Goal: Task Accomplishment & Management: Use online tool/utility

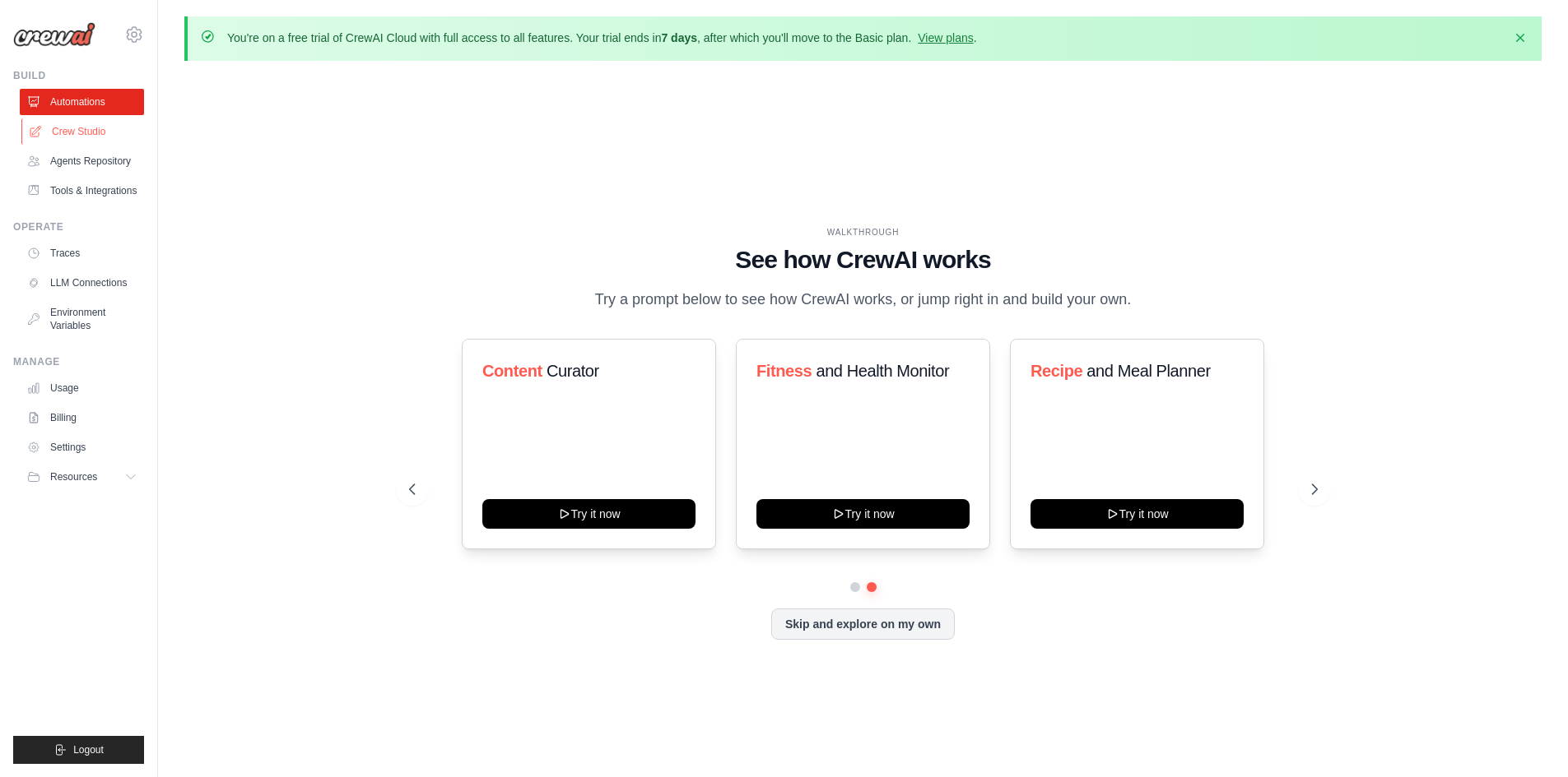
click at [88, 143] on link "Crew Studio" at bounding box center [84, 132] width 124 height 27
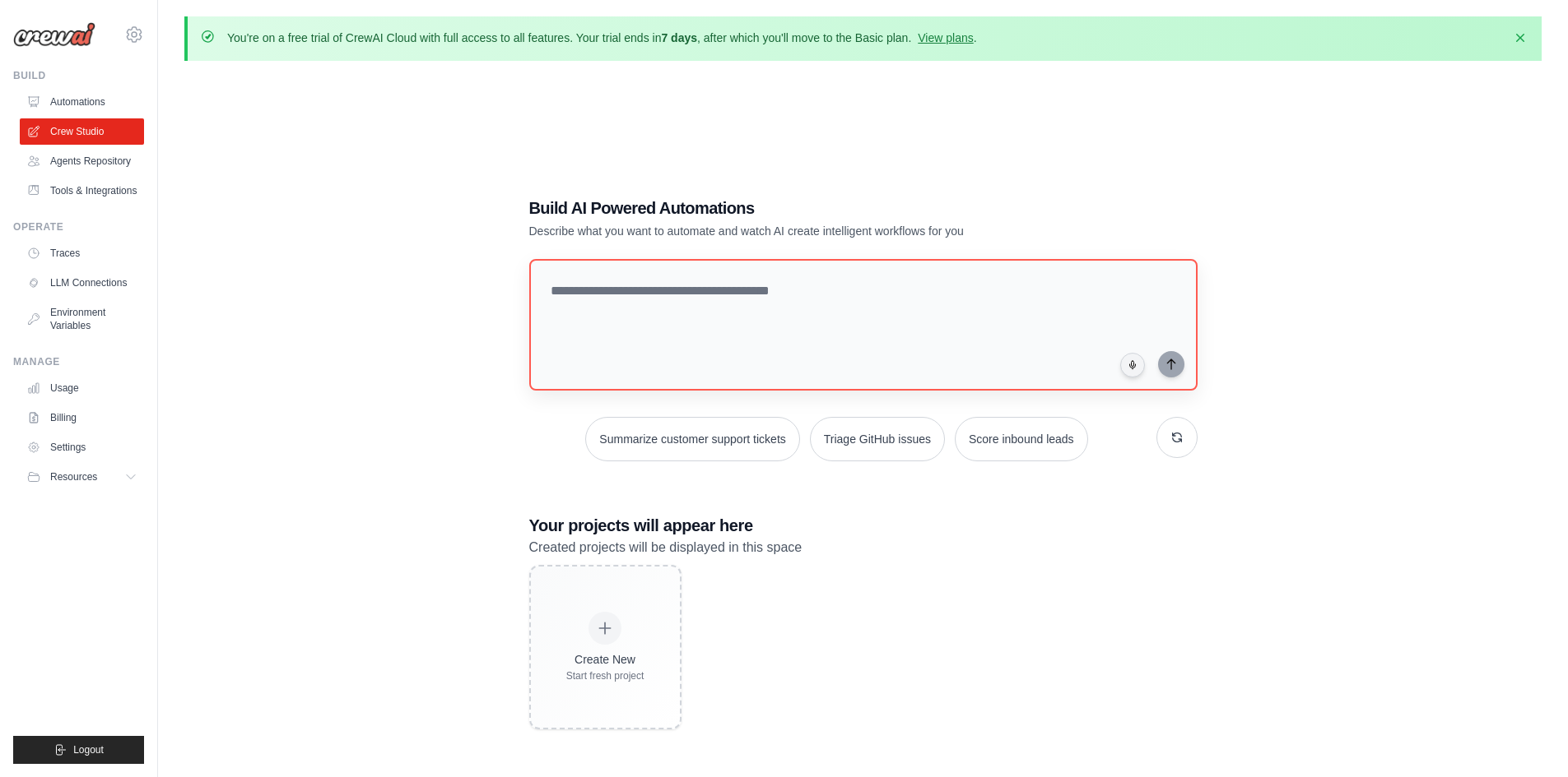
scroll to position [90, 0]
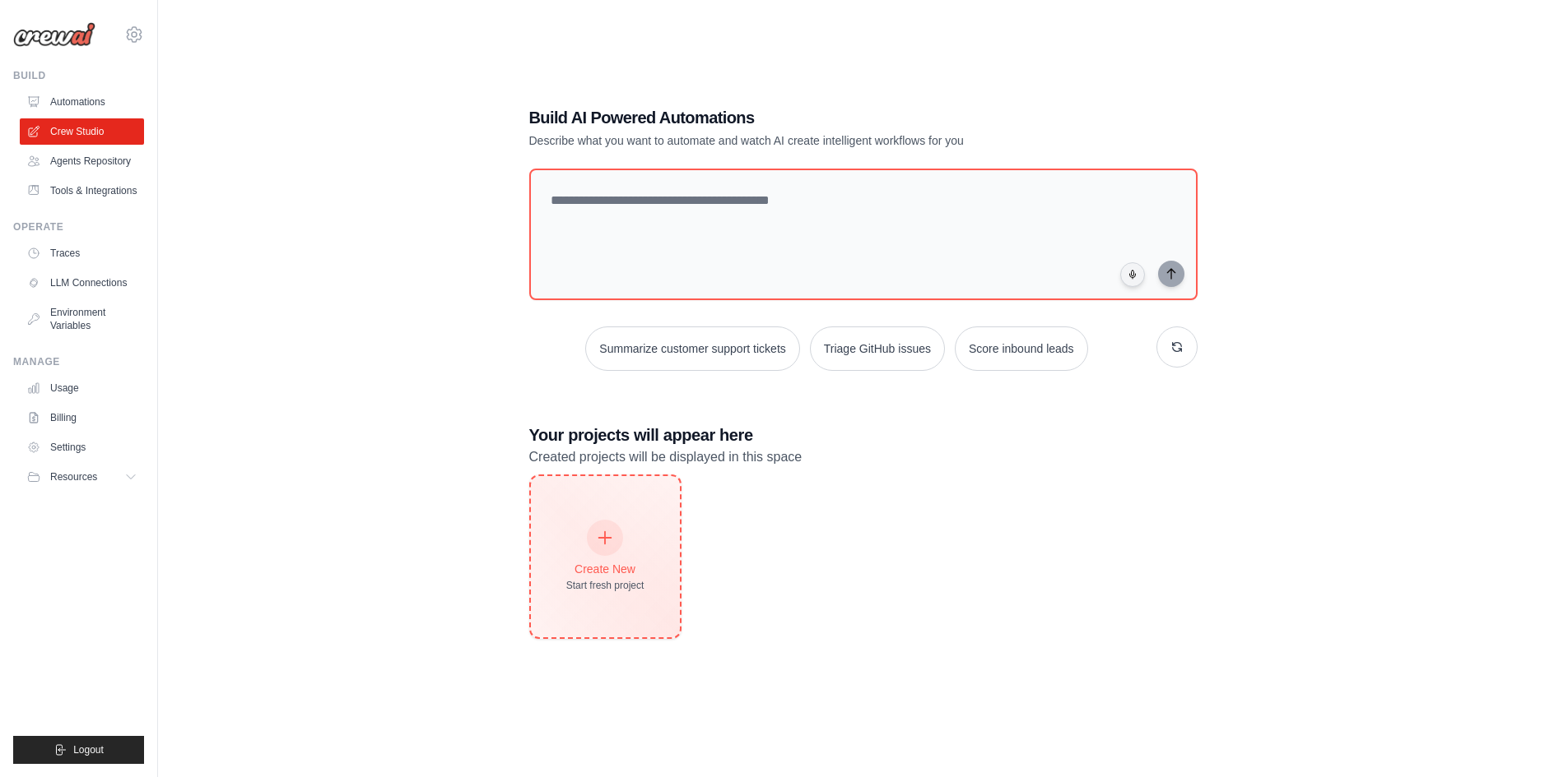
click at [594, 538] on div at bounding box center [605, 538] width 36 height 36
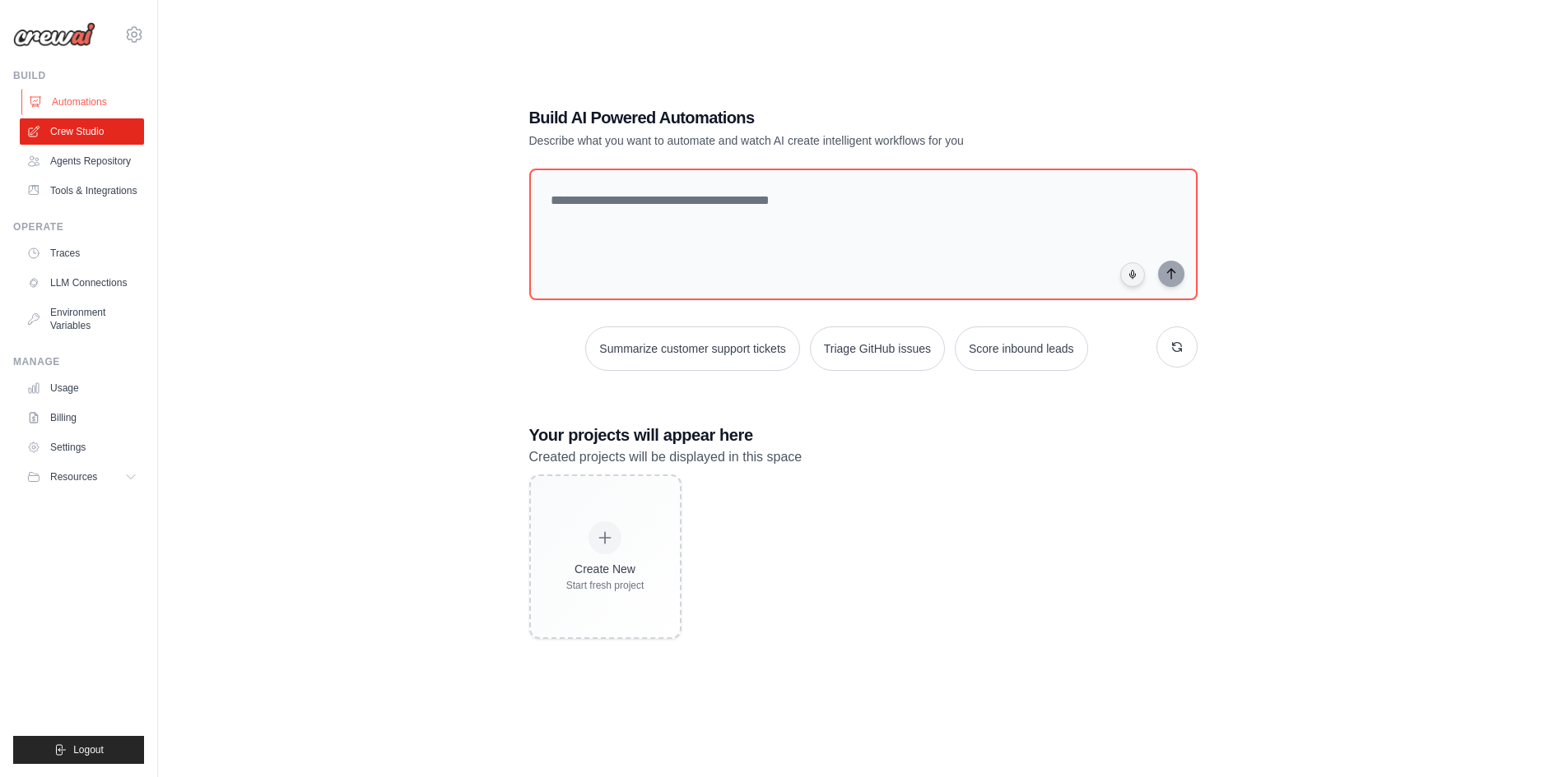
click at [80, 99] on link "Automations" at bounding box center [84, 102] width 124 height 27
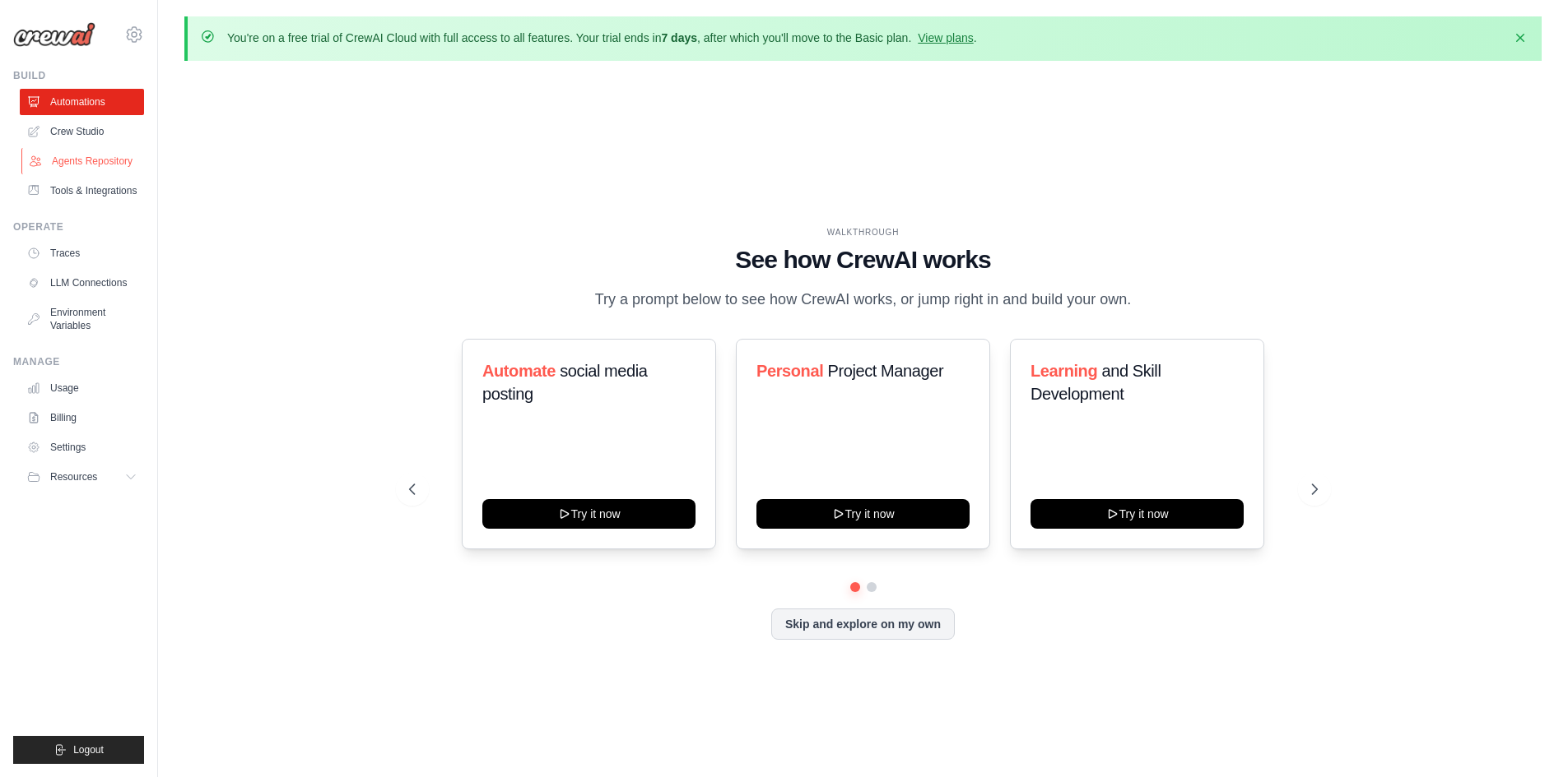
click at [88, 159] on link "Agents Repository" at bounding box center [84, 162] width 124 height 27
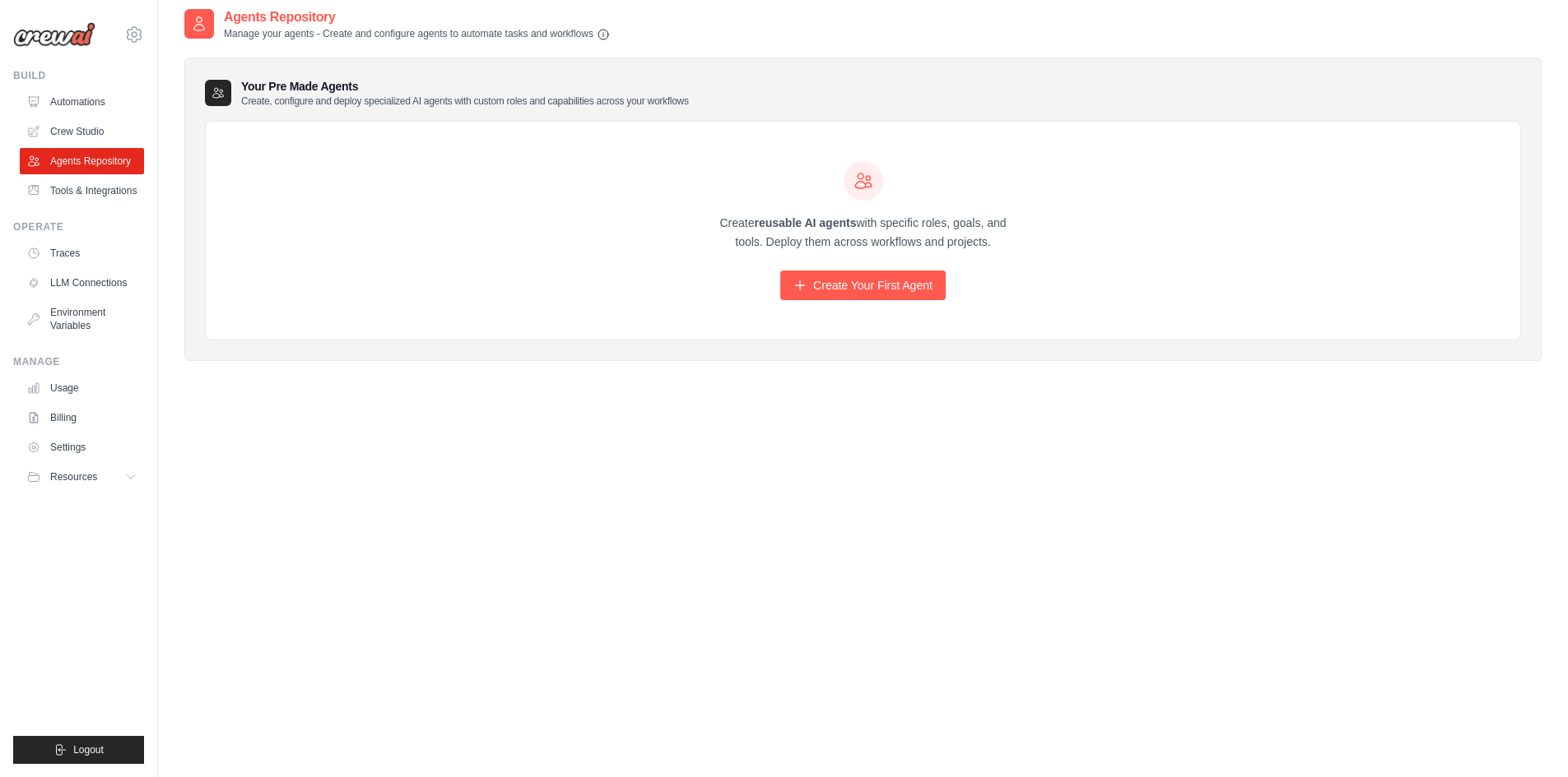
scroll to position [67, 0]
click at [853, 292] on link "Create Your First Agent" at bounding box center [863, 285] width 166 height 30
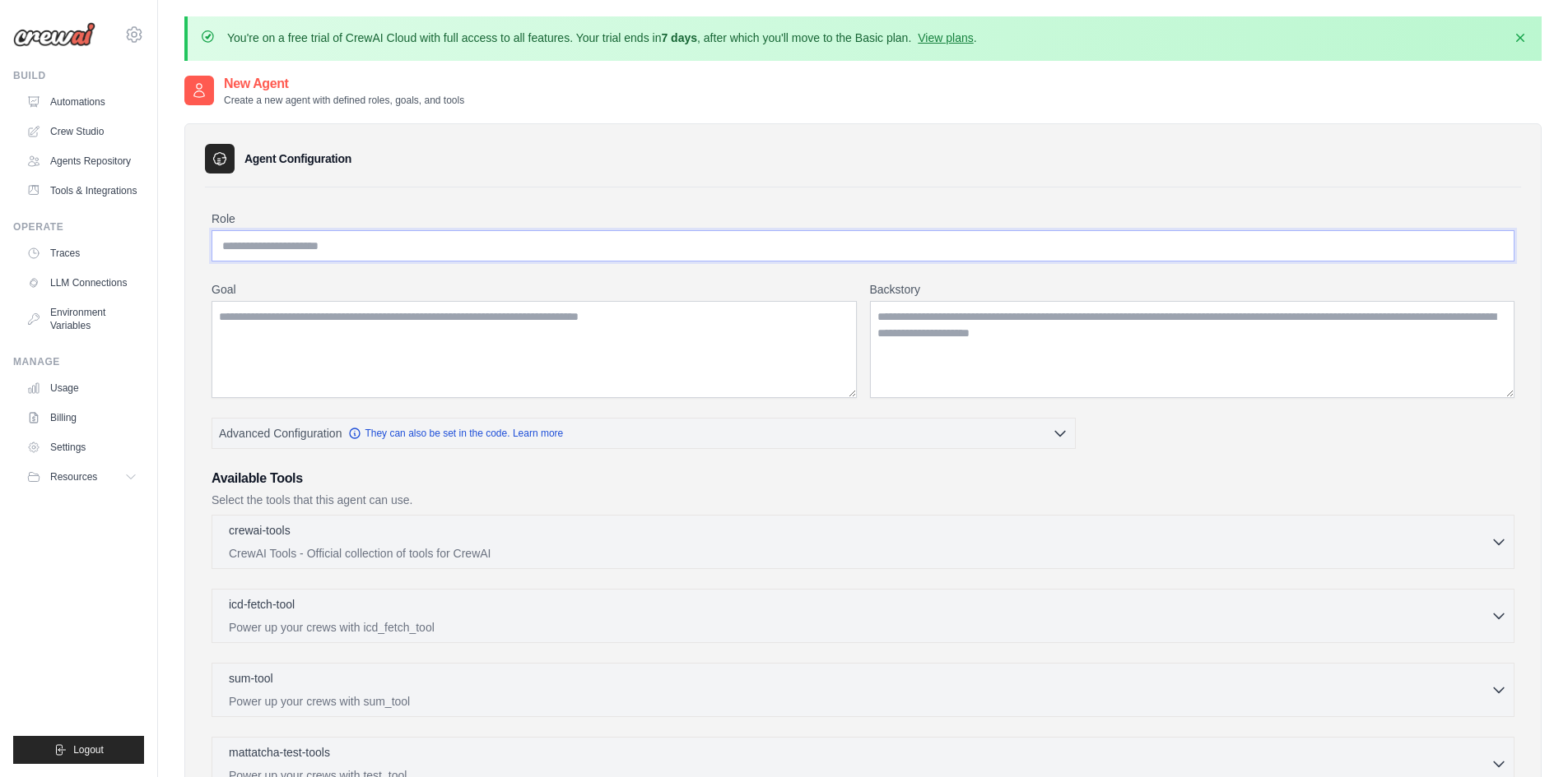
click at [582, 257] on input "Role" at bounding box center [863, 246] width 1303 height 31
click at [99, 270] on link "LLM Connections" at bounding box center [84, 283] width 124 height 27
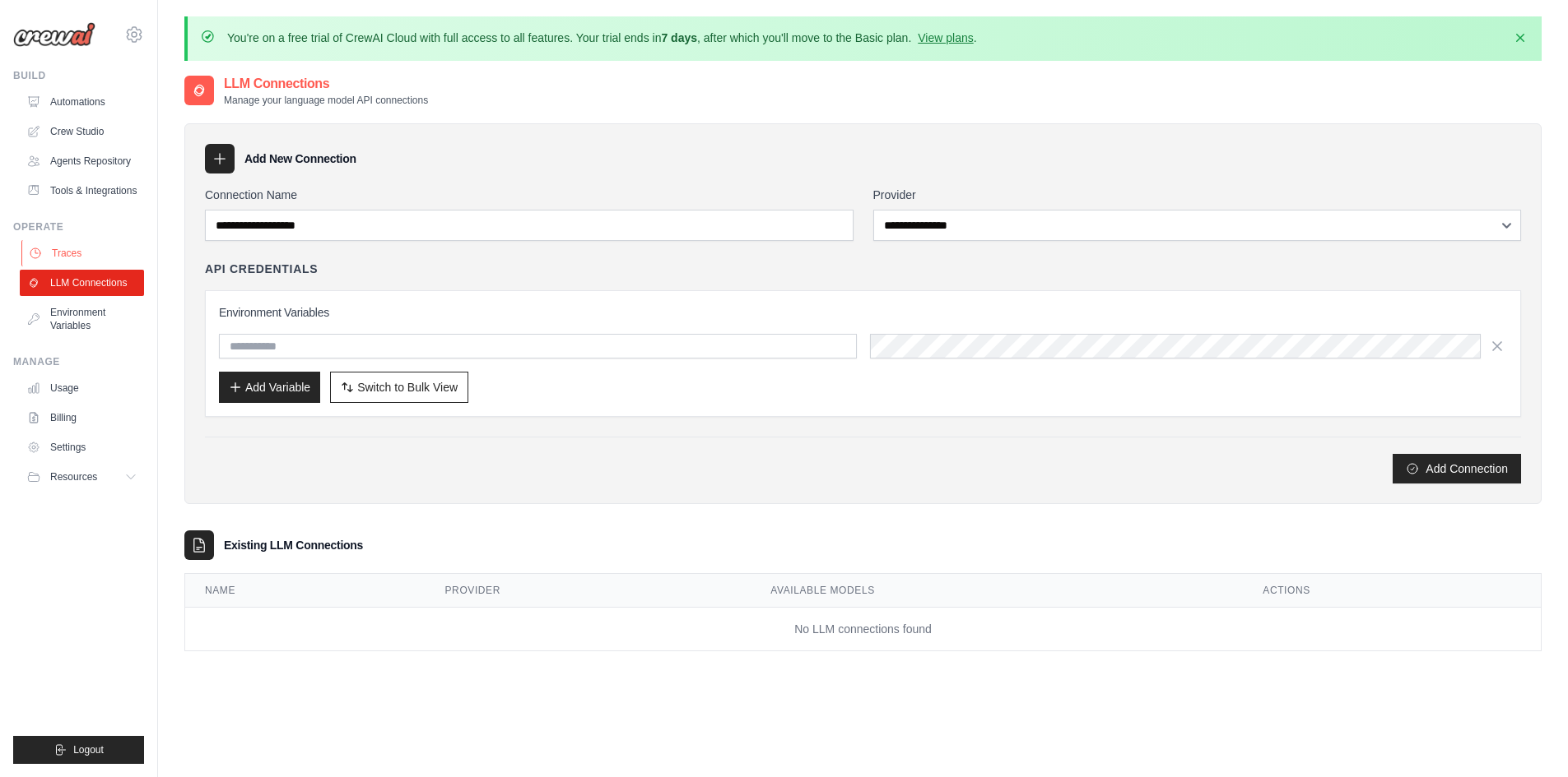
click at [65, 241] on link "Traces" at bounding box center [84, 253] width 124 height 27
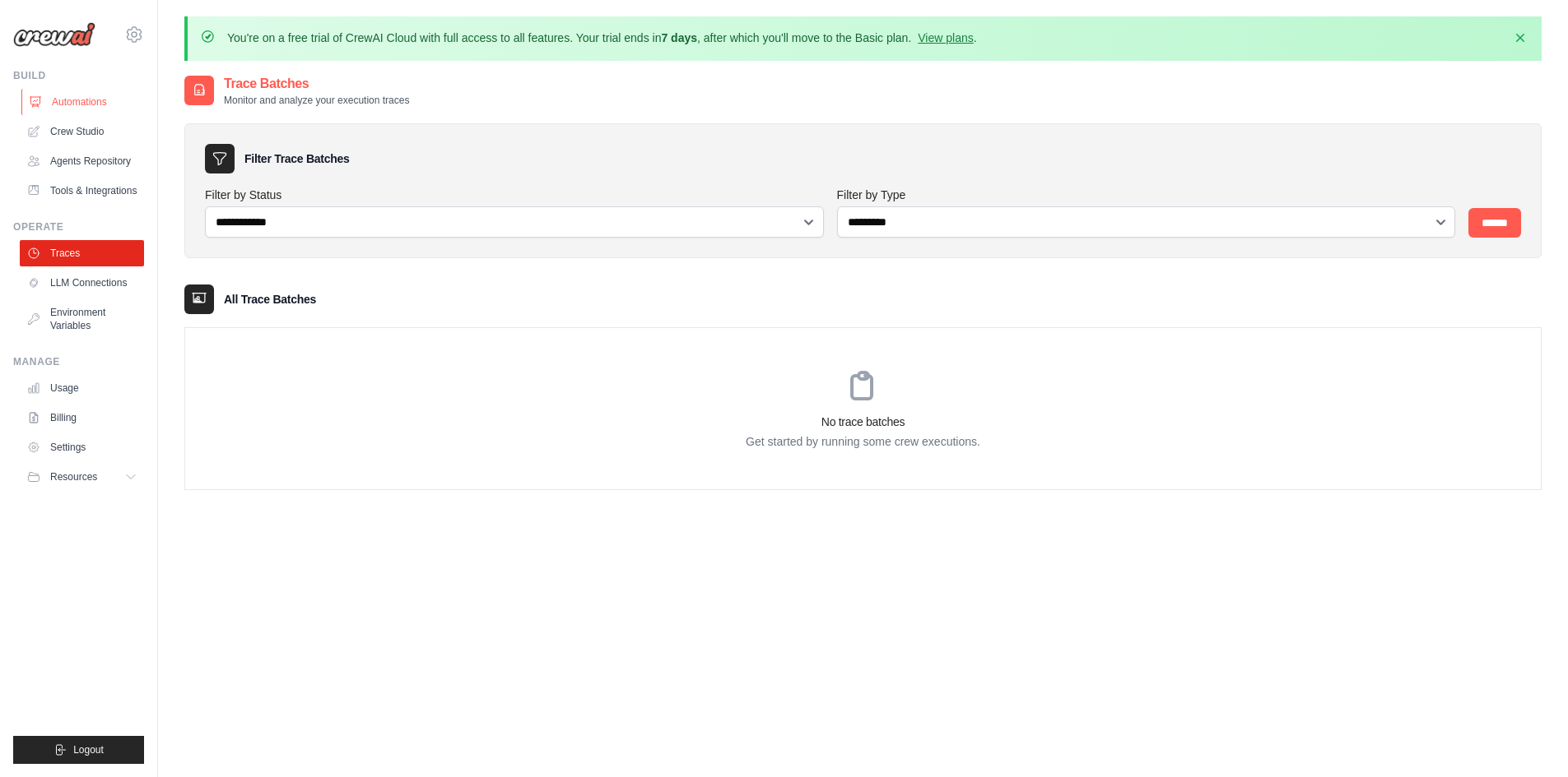
click at [93, 93] on link "Automations" at bounding box center [84, 102] width 124 height 27
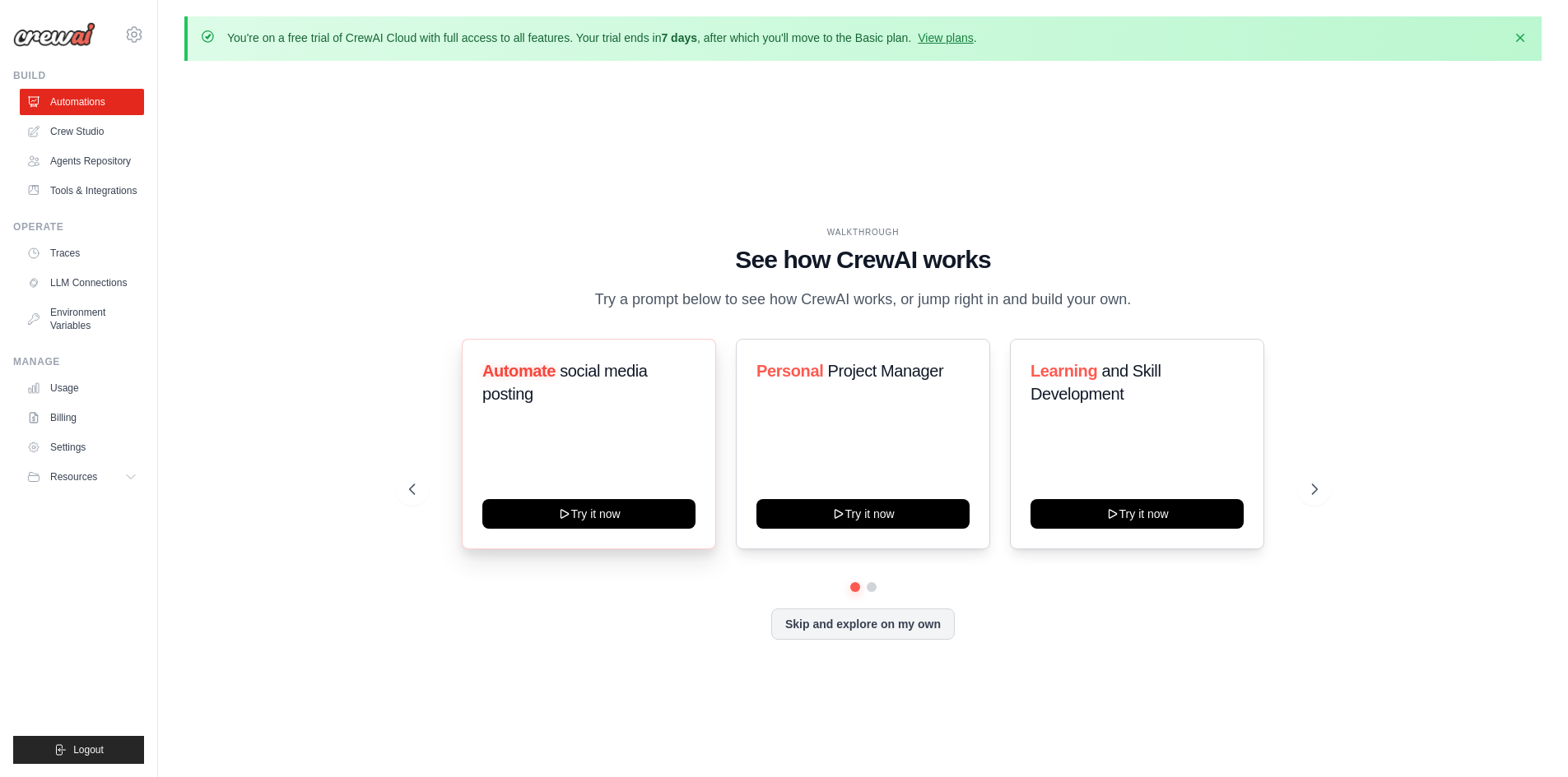
click at [552, 432] on div "Automate social media posting Try it now" at bounding box center [588, 444] width 254 height 210
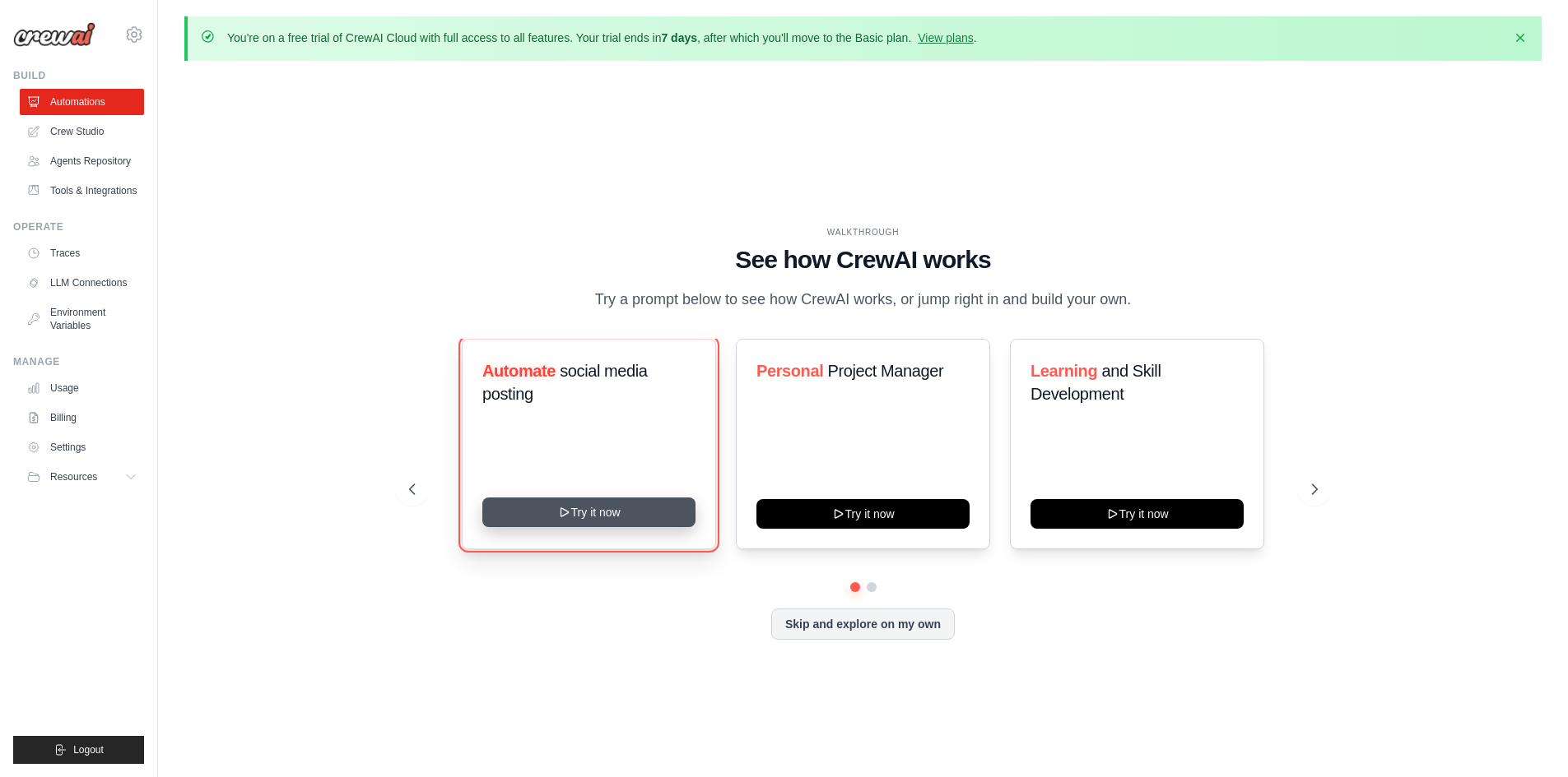
click at [535, 519] on button "Try it now" at bounding box center [588, 513] width 213 height 30
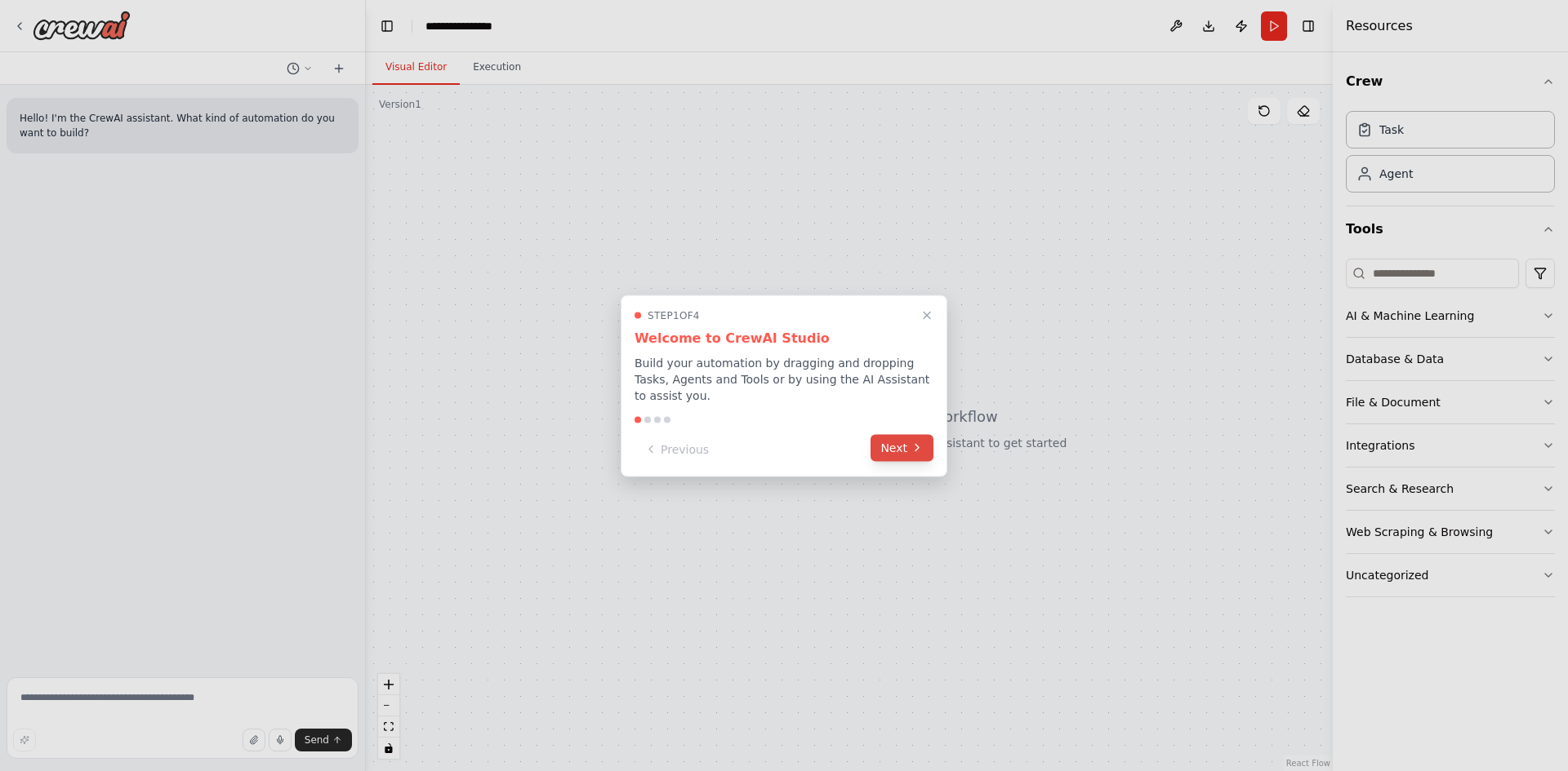
click at [899, 446] on button "Next" at bounding box center [902, 447] width 62 height 27
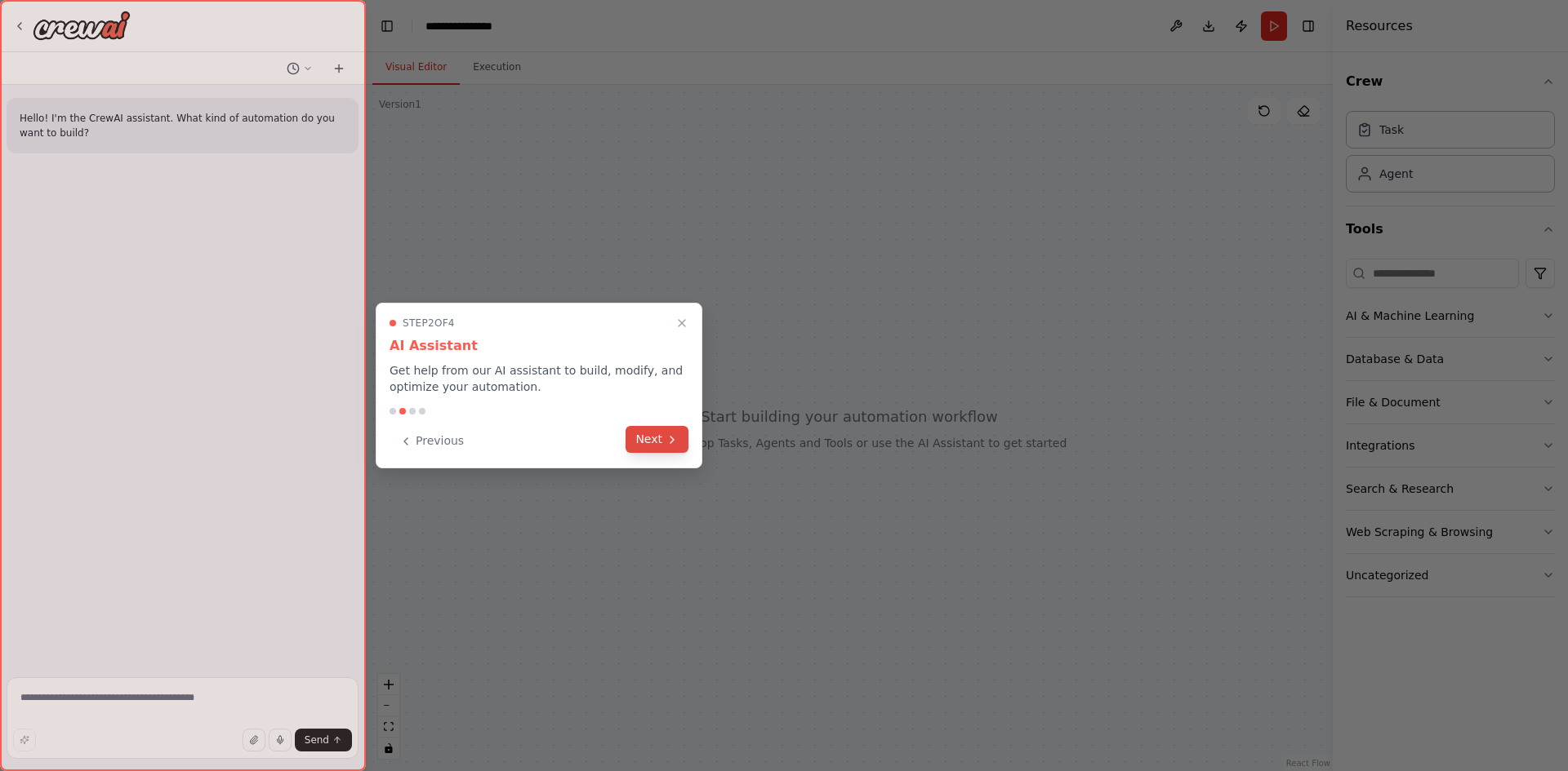
click at [659, 434] on button "Next" at bounding box center [657, 439] width 62 height 27
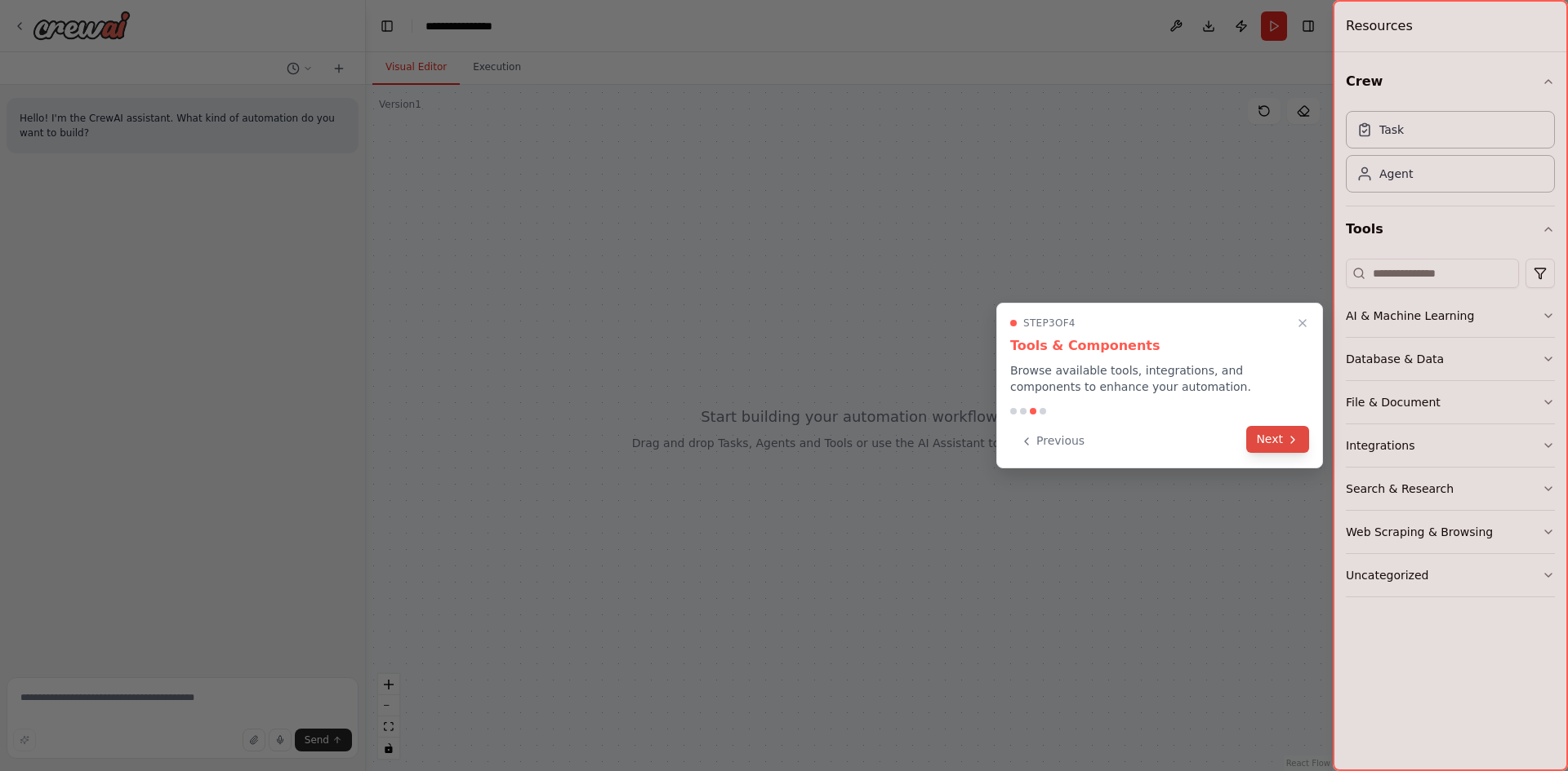
click at [1267, 446] on button "Next" at bounding box center [1277, 439] width 62 height 27
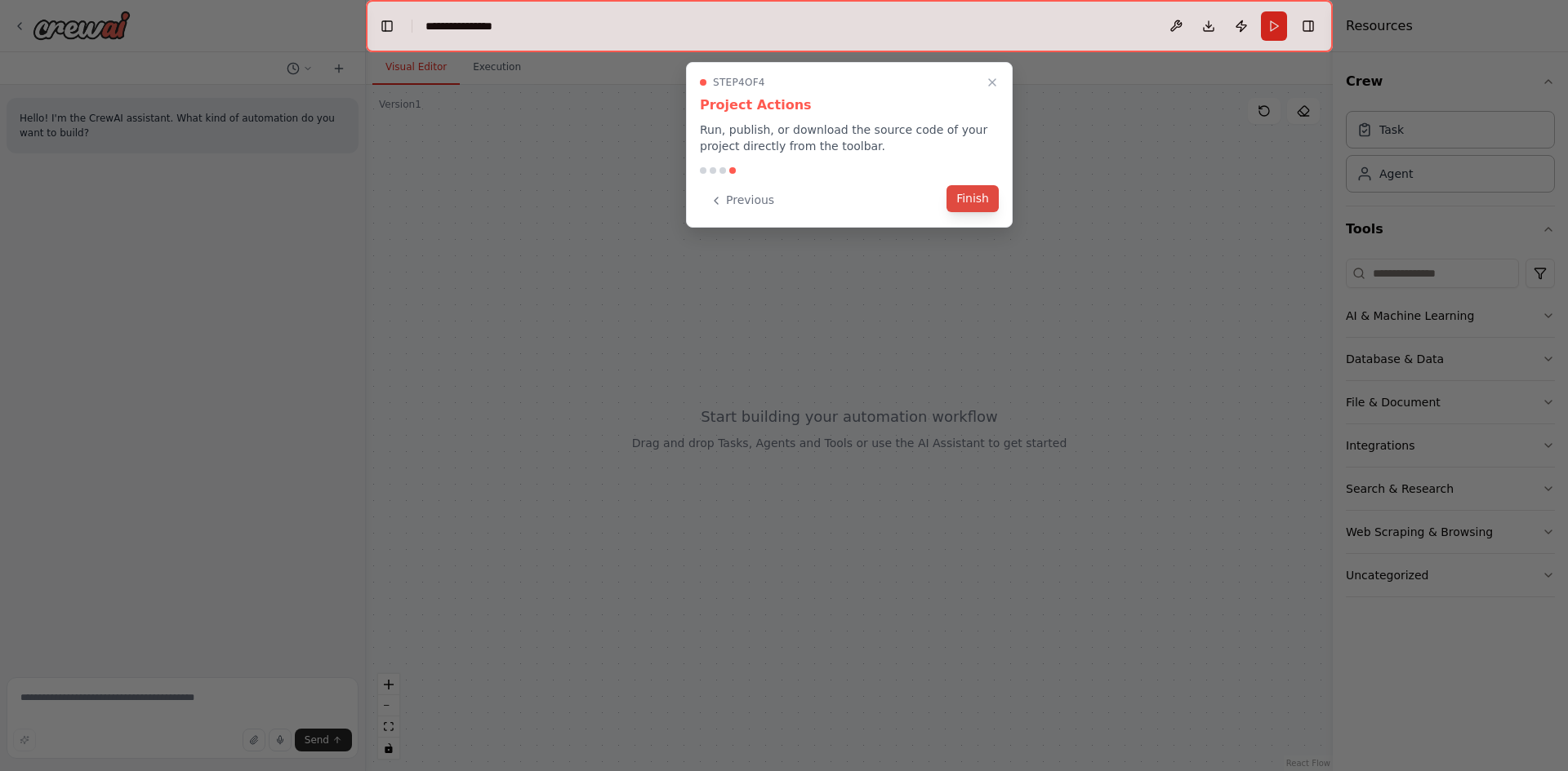
click at [967, 197] on button "Finish" at bounding box center [973, 198] width 53 height 27
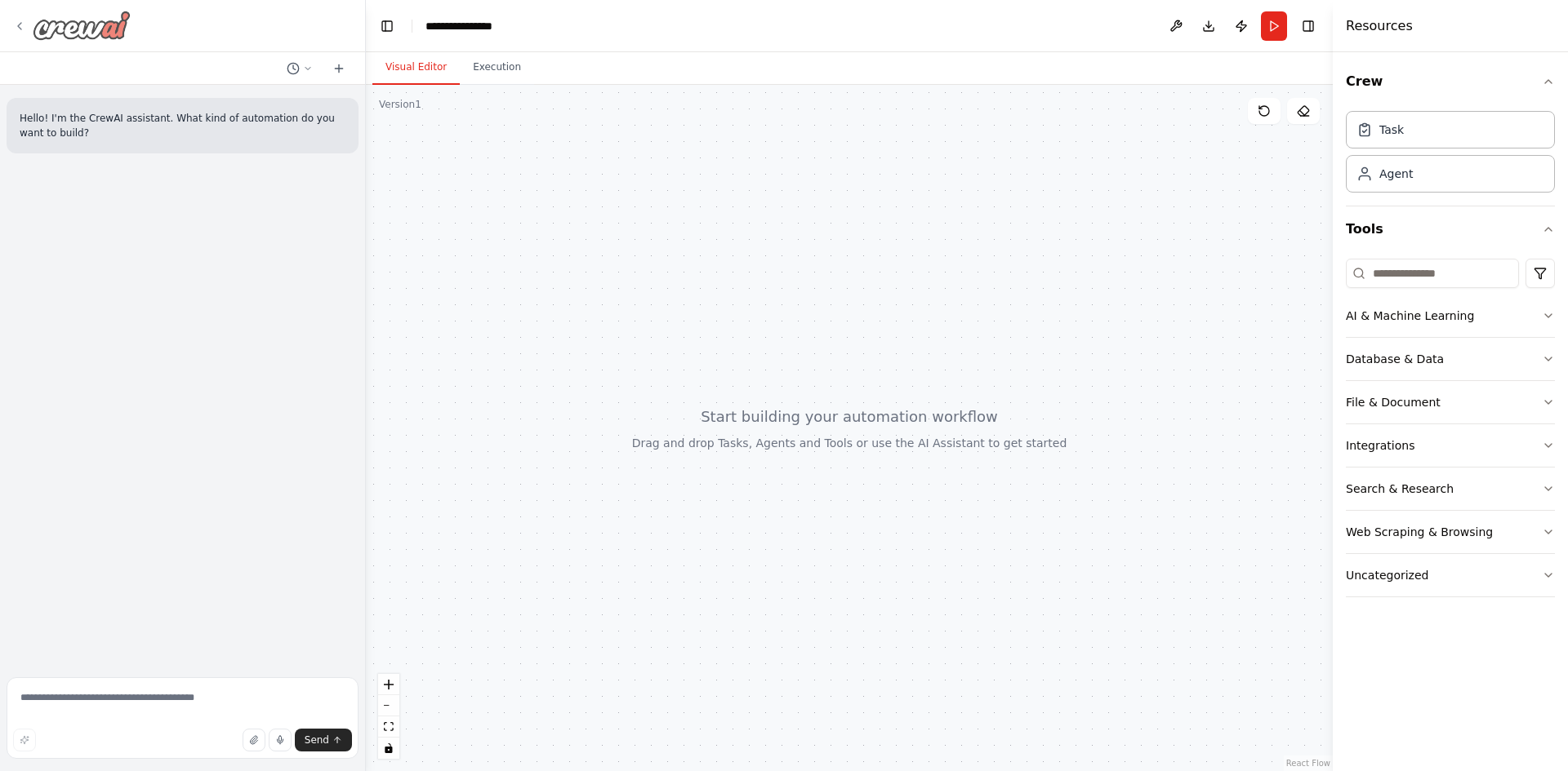
click at [24, 20] on icon at bounding box center [20, 26] width 13 height 13
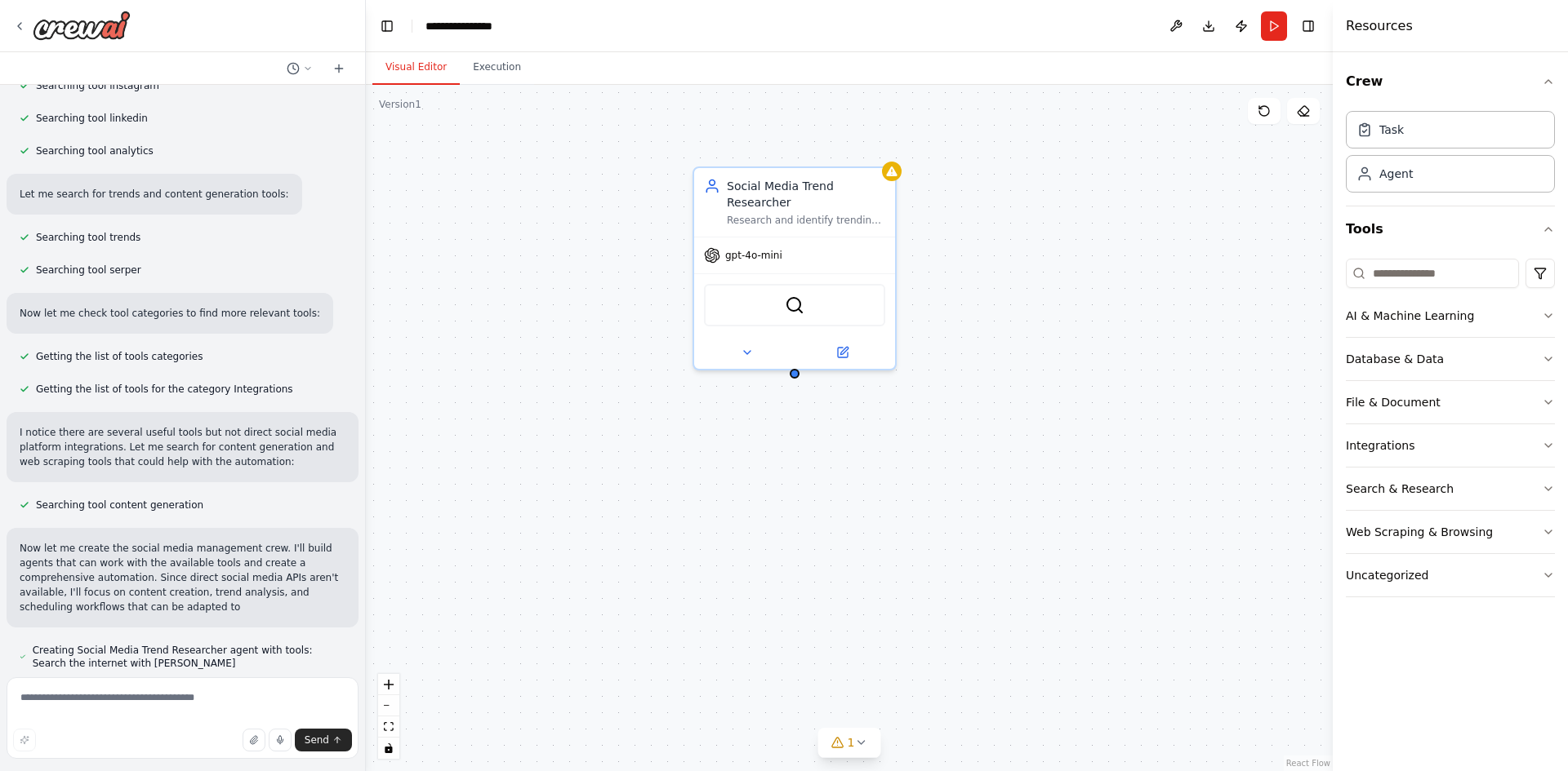
scroll to position [476, 0]
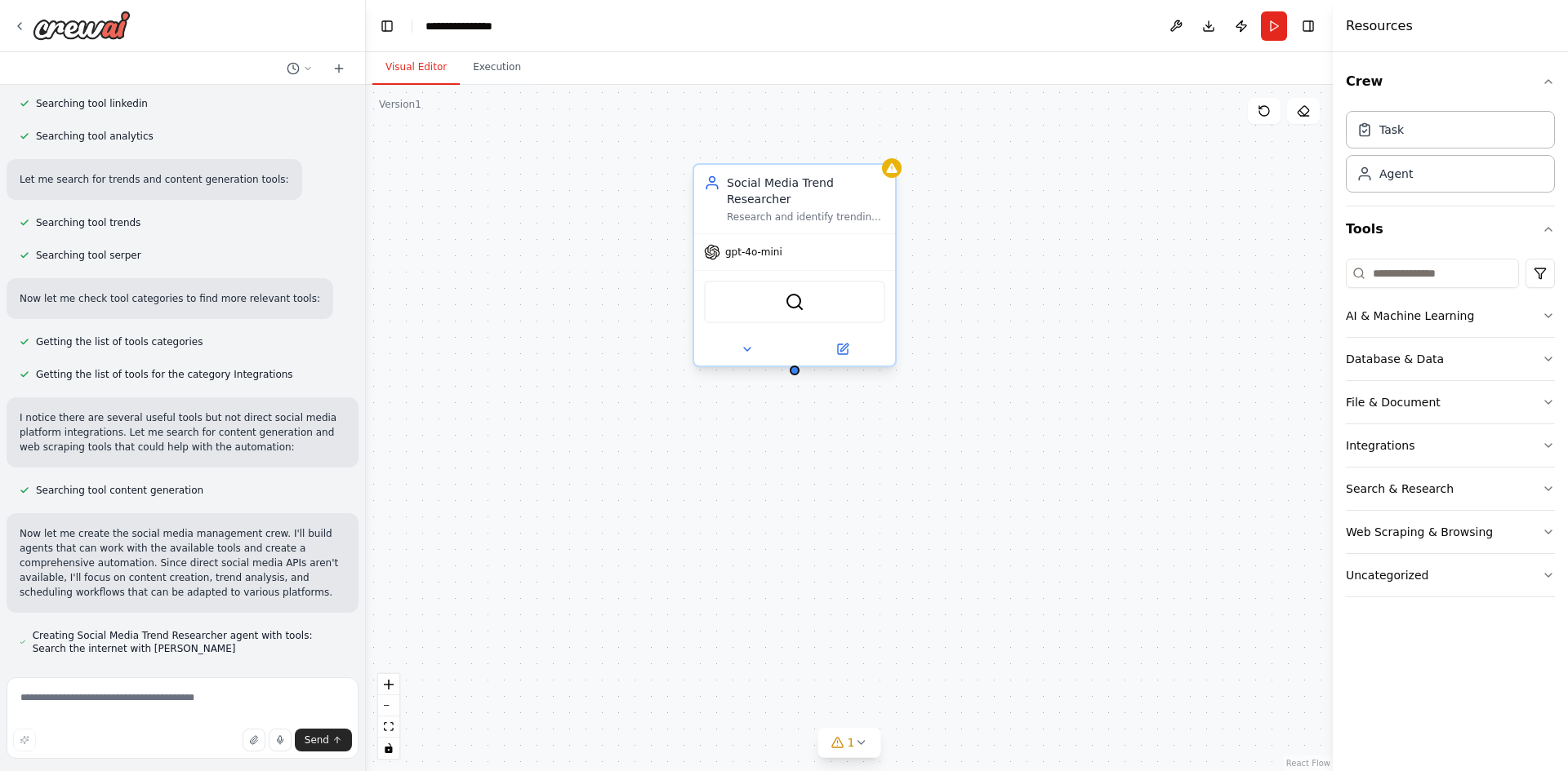
click at [826, 270] on div "SerperDevTool" at bounding box center [794, 302] width 201 height 62
click at [761, 246] on span "gpt-4o-mini" at bounding box center [754, 252] width 58 height 13
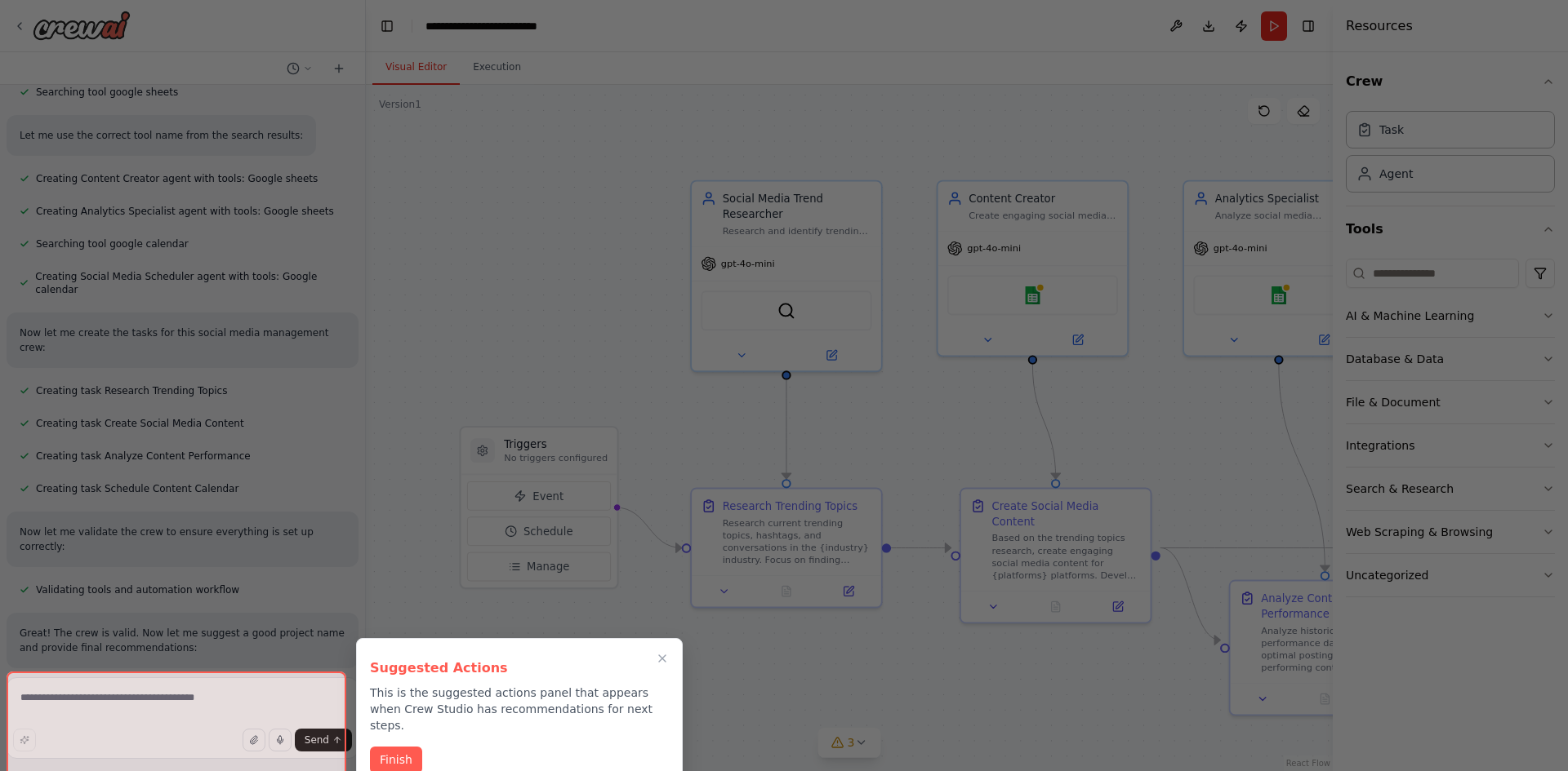
scroll to position [1251, 0]
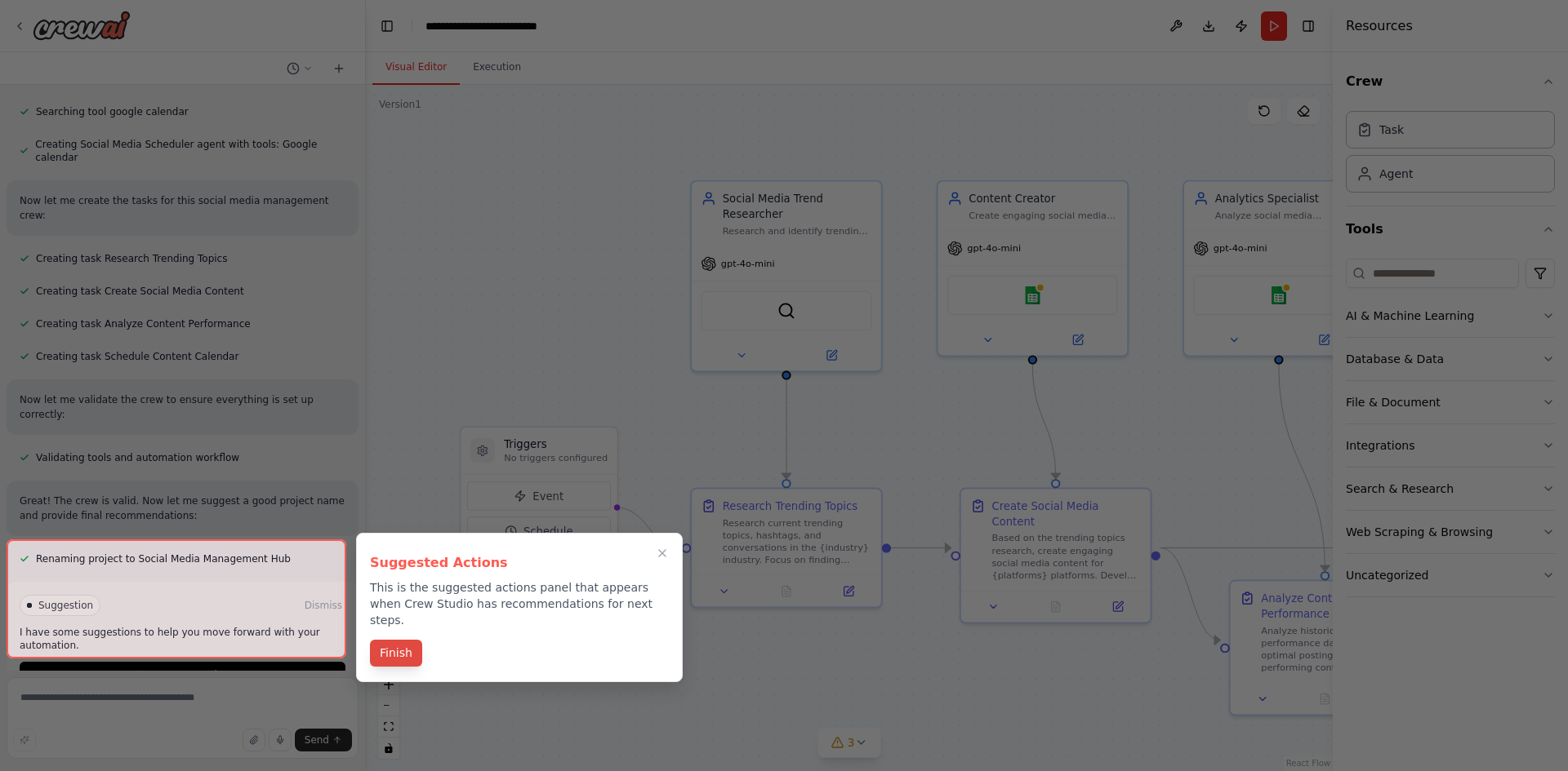
click at [395, 646] on button "Finish" at bounding box center [396, 653] width 53 height 27
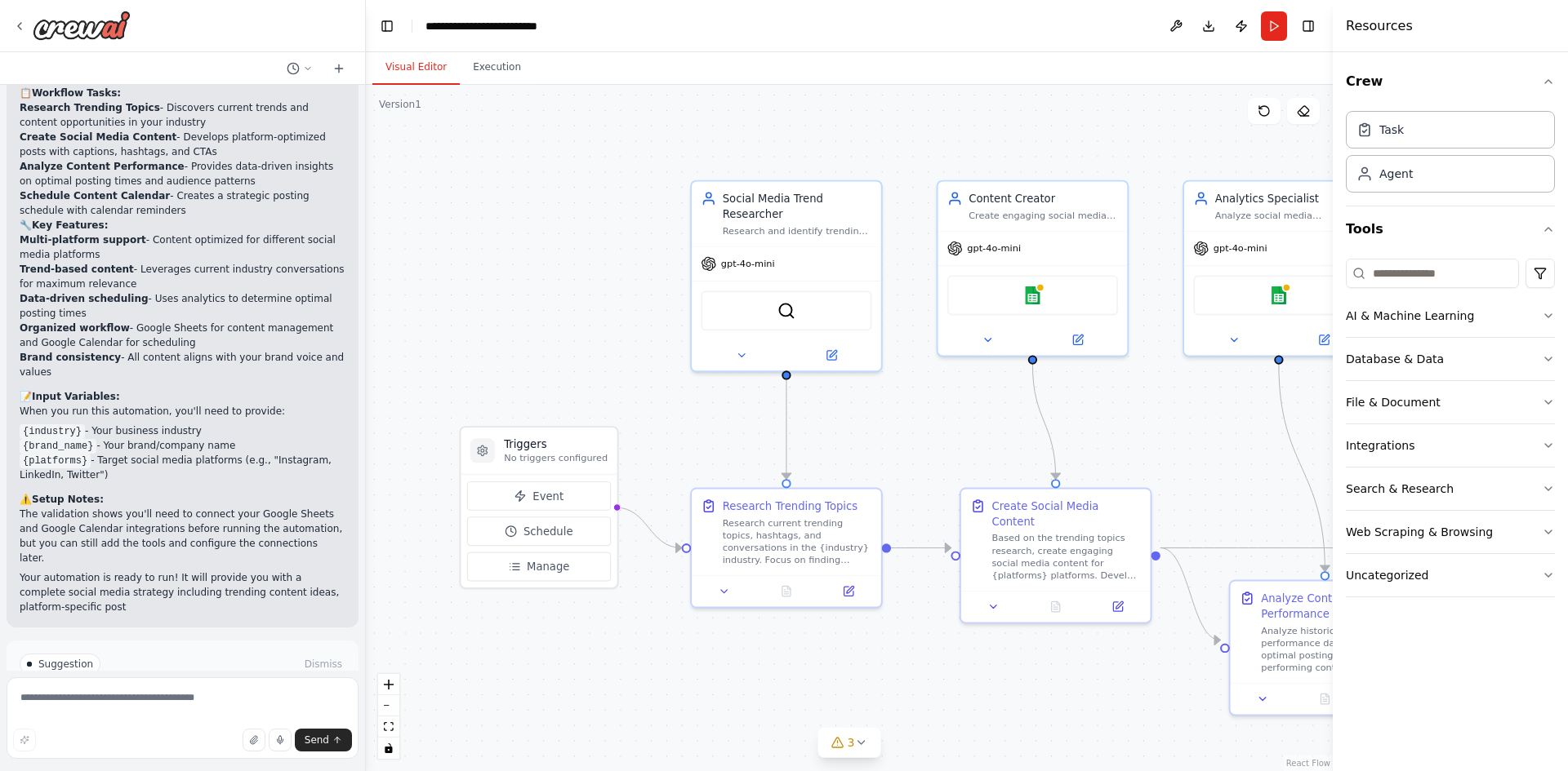
scroll to position [1986, 0]
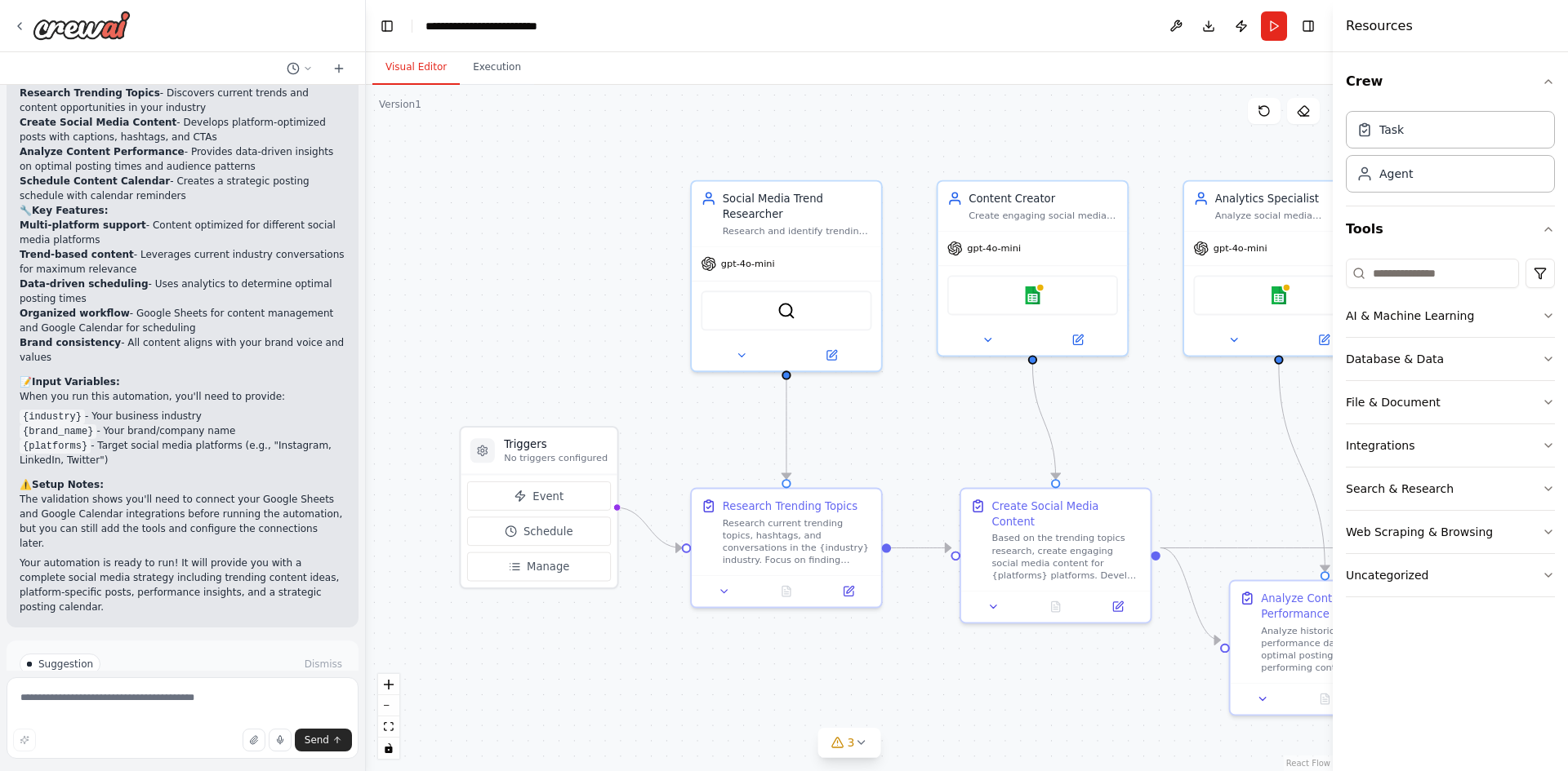
click at [150, 727] on span "Run Automation" at bounding box center [190, 734] width 79 height 13
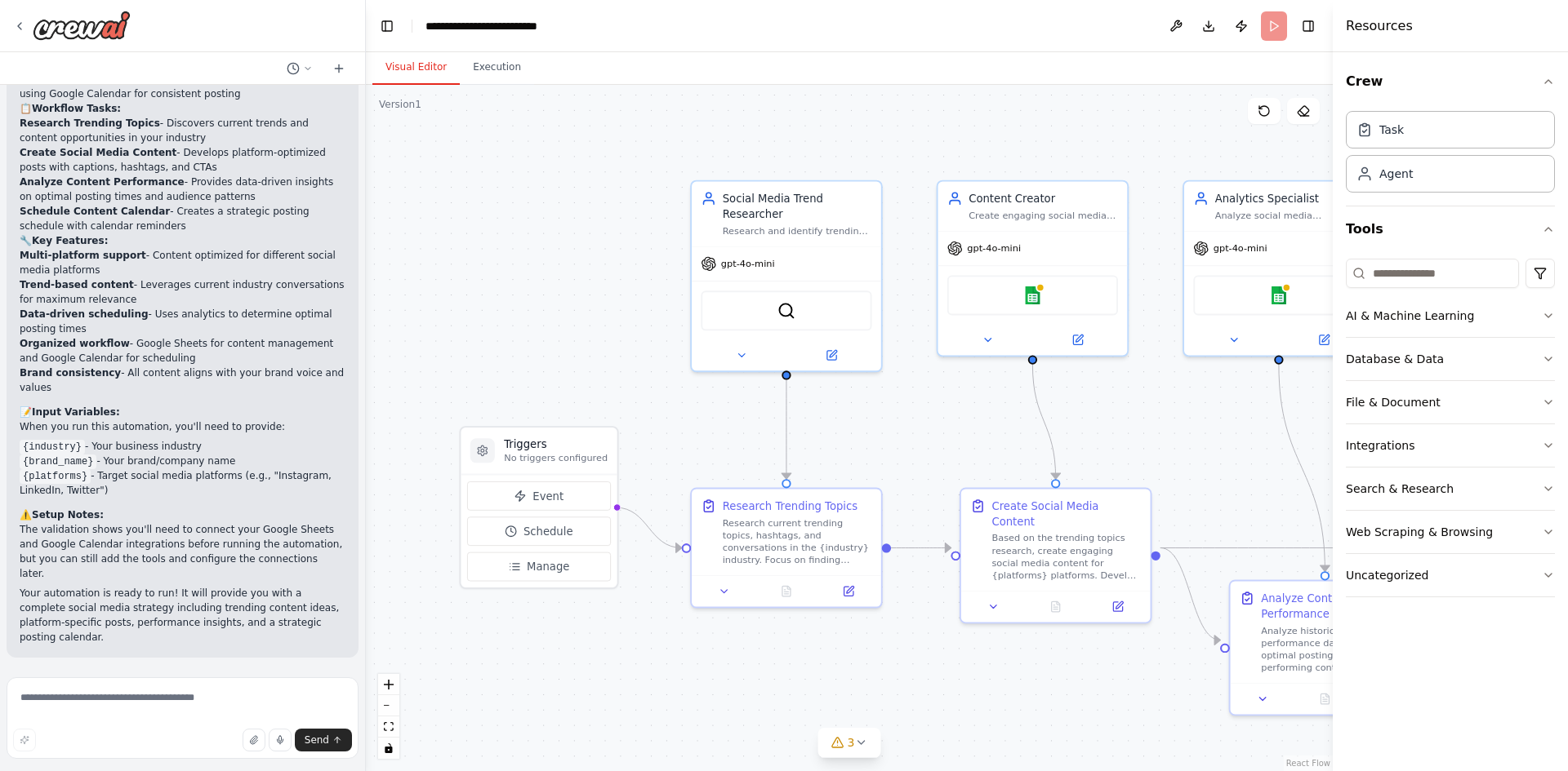
scroll to position [1854, 0]
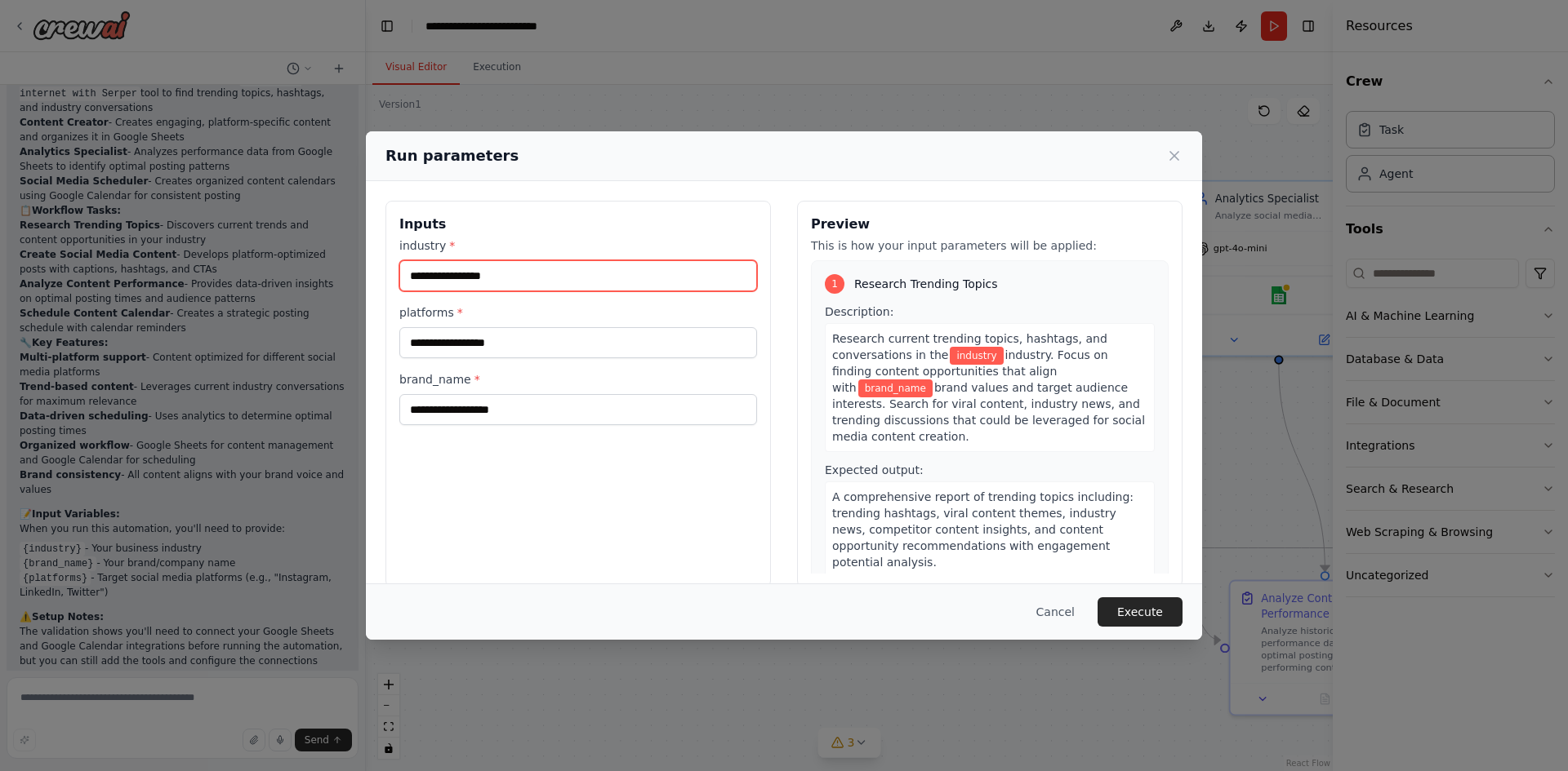
click at [539, 284] on input "industry *" at bounding box center [578, 276] width 358 height 31
type input "**********"
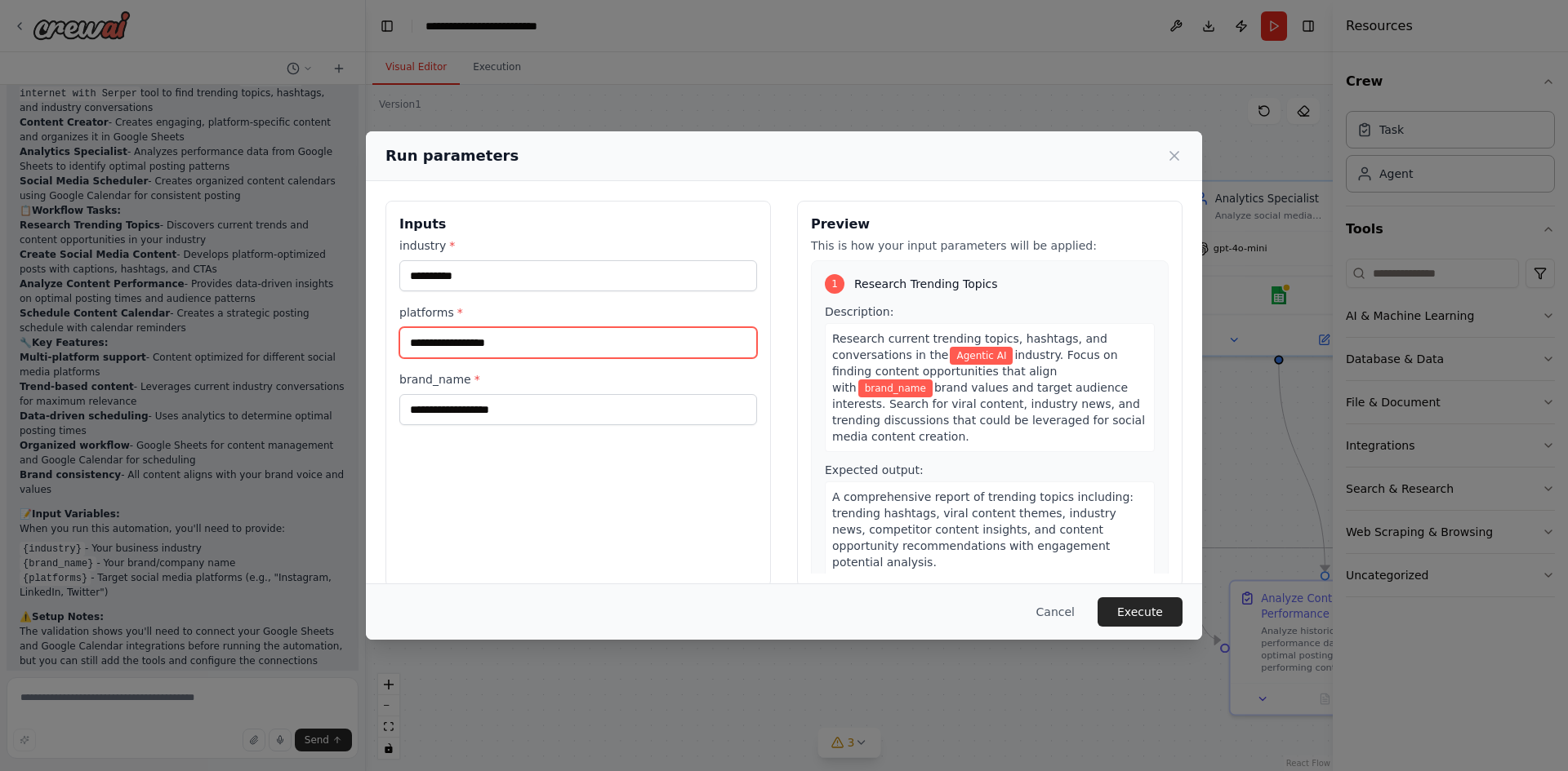
click at [570, 348] on input "platforms *" at bounding box center [578, 343] width 358 height 31
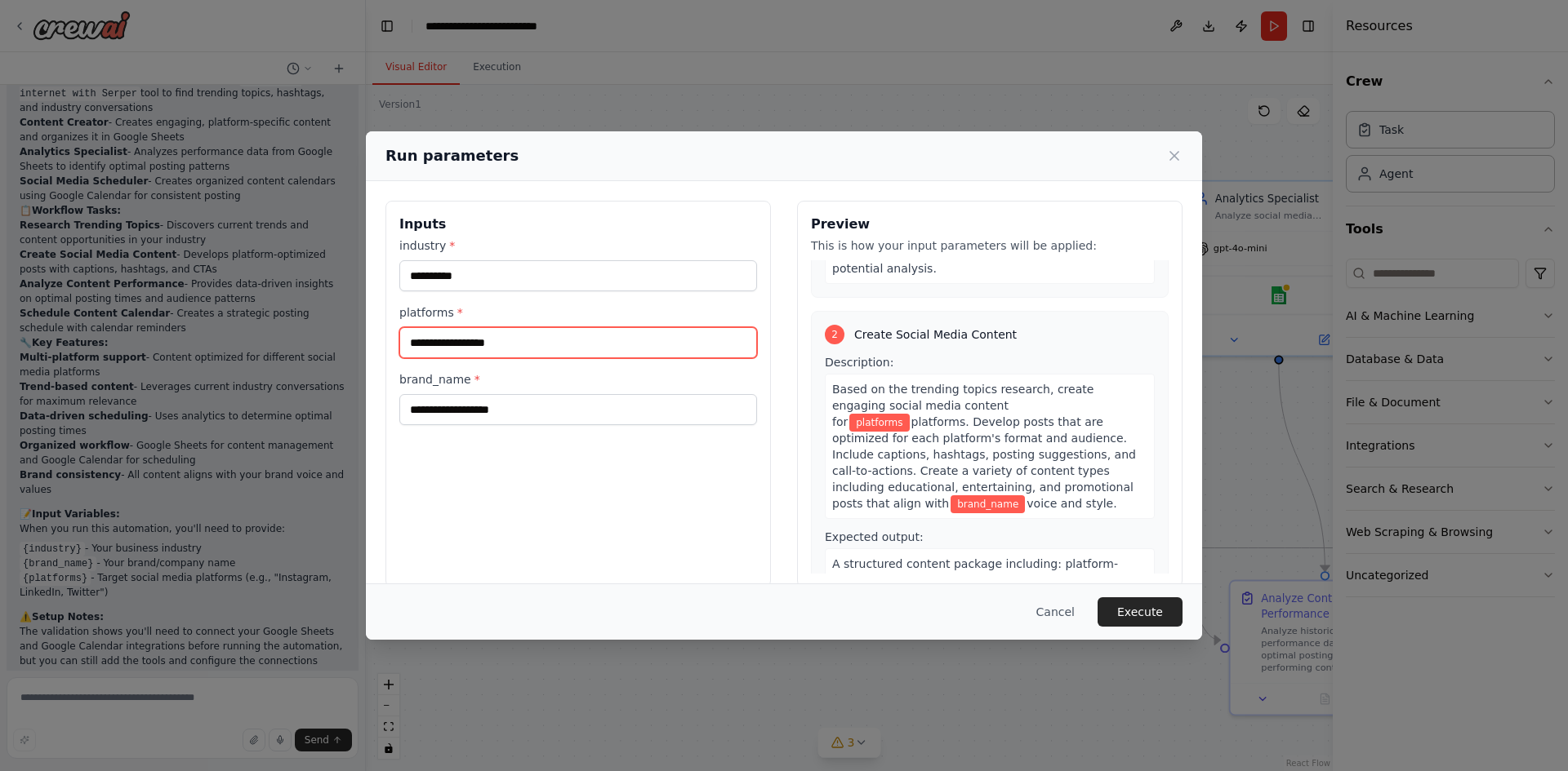
scroll to position [294, 0]
click at [668, 344] on input "platforms *" at bounding box center [578, 343] width 358 height 31
type input "**********"
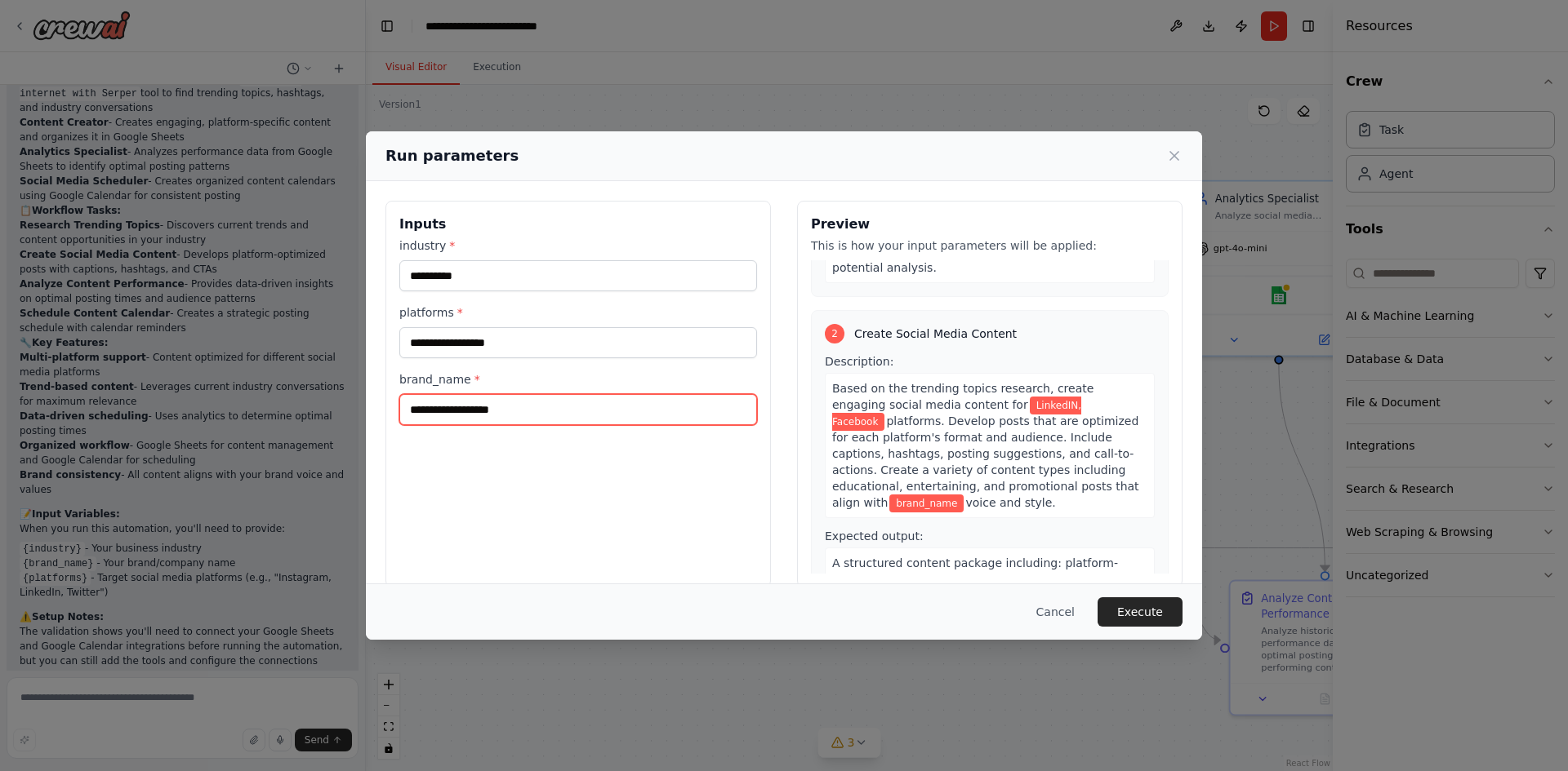
click at [592, 412] on input "brand_name *" at bounding box center [578, 410] width 358 height 31
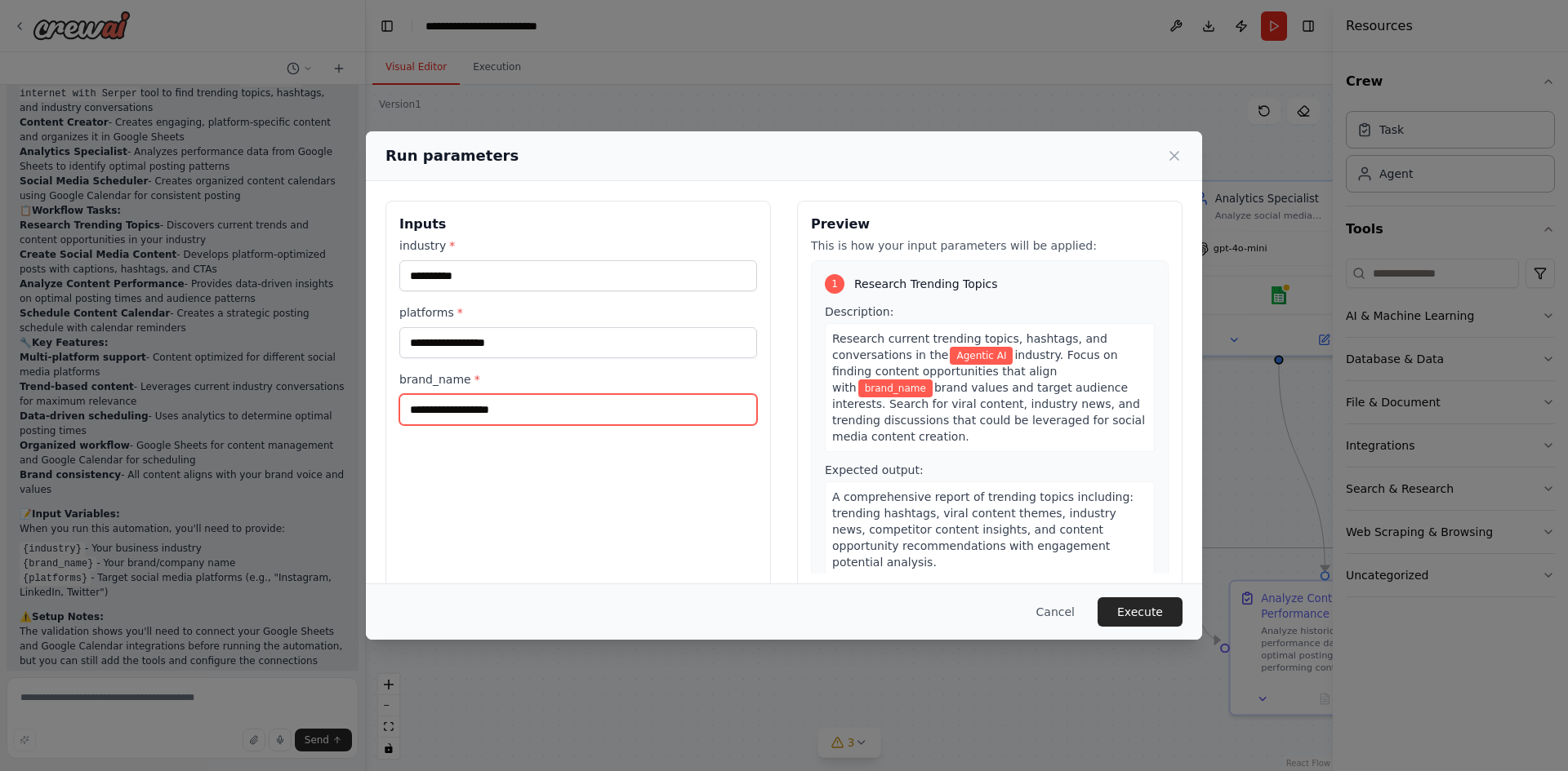
click at [562, 403] on input "brand_name *" at bounding box center [578, 410] width 358 height 31
type input "**********"
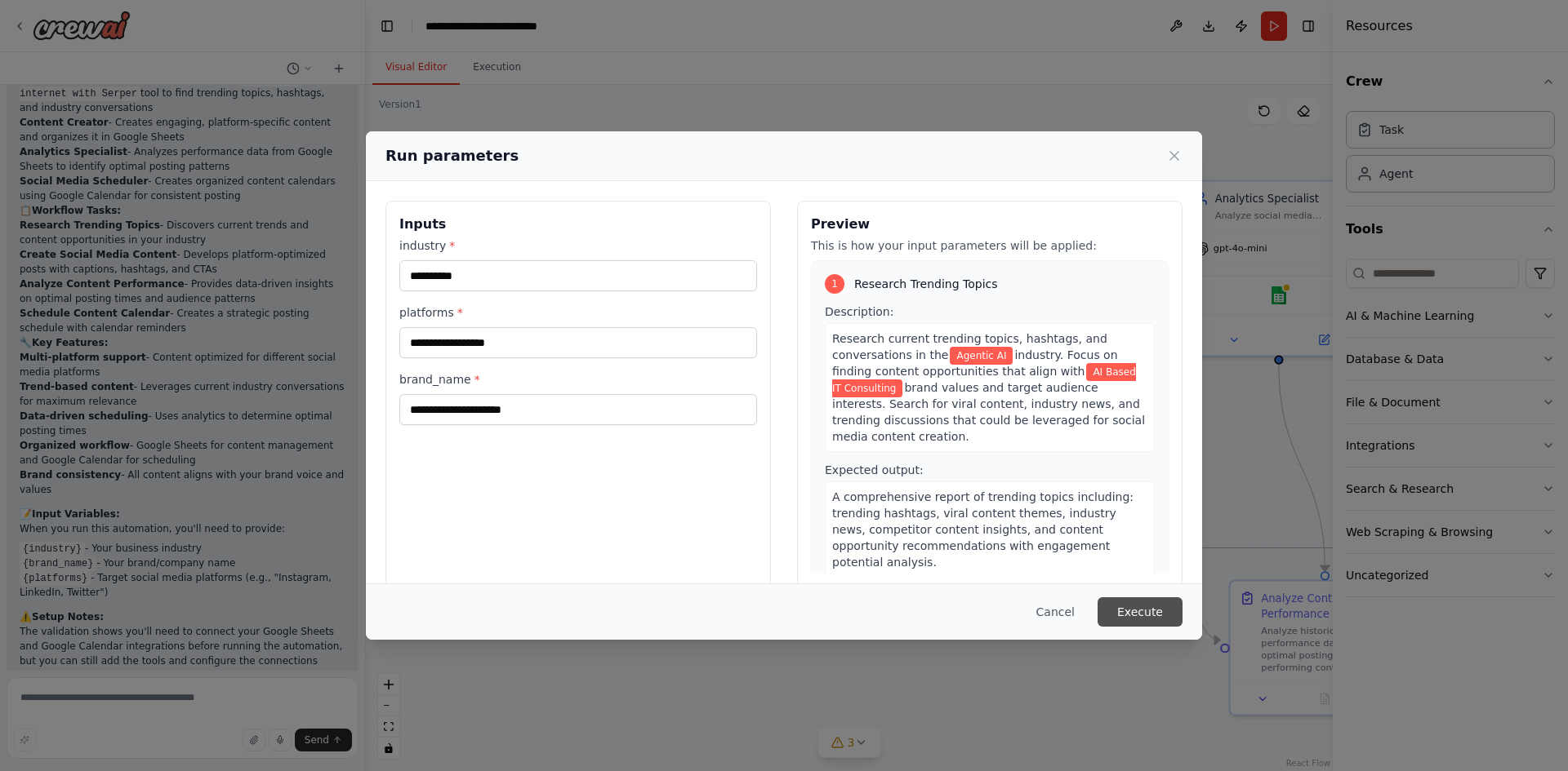
click at [1131, 616] on button "Execute" at bounding box center [1140, 612] width 85 height 30
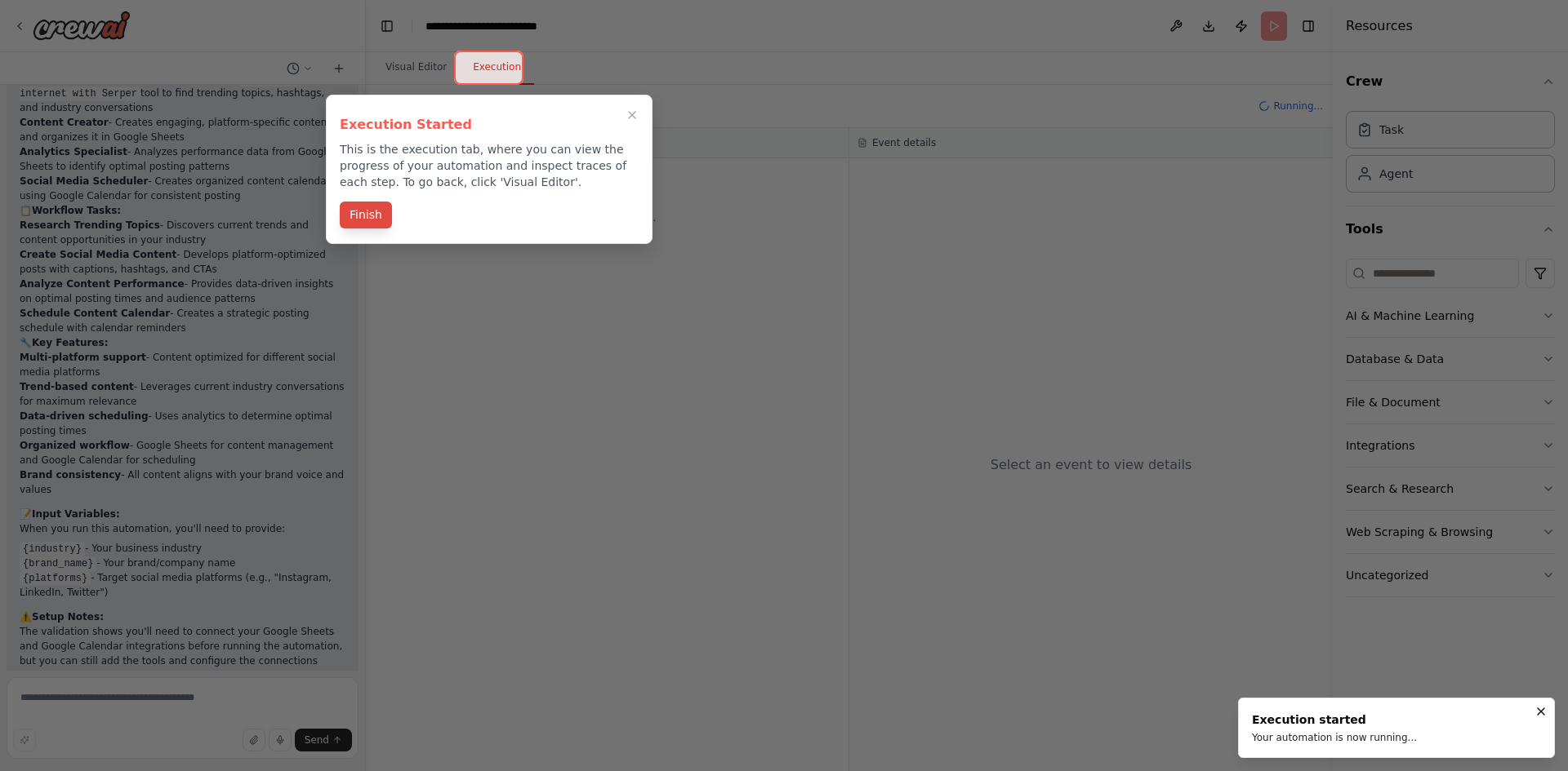
click at [365, 215] on button "Finish" at bounding box center [366, 215] width 53 height 27
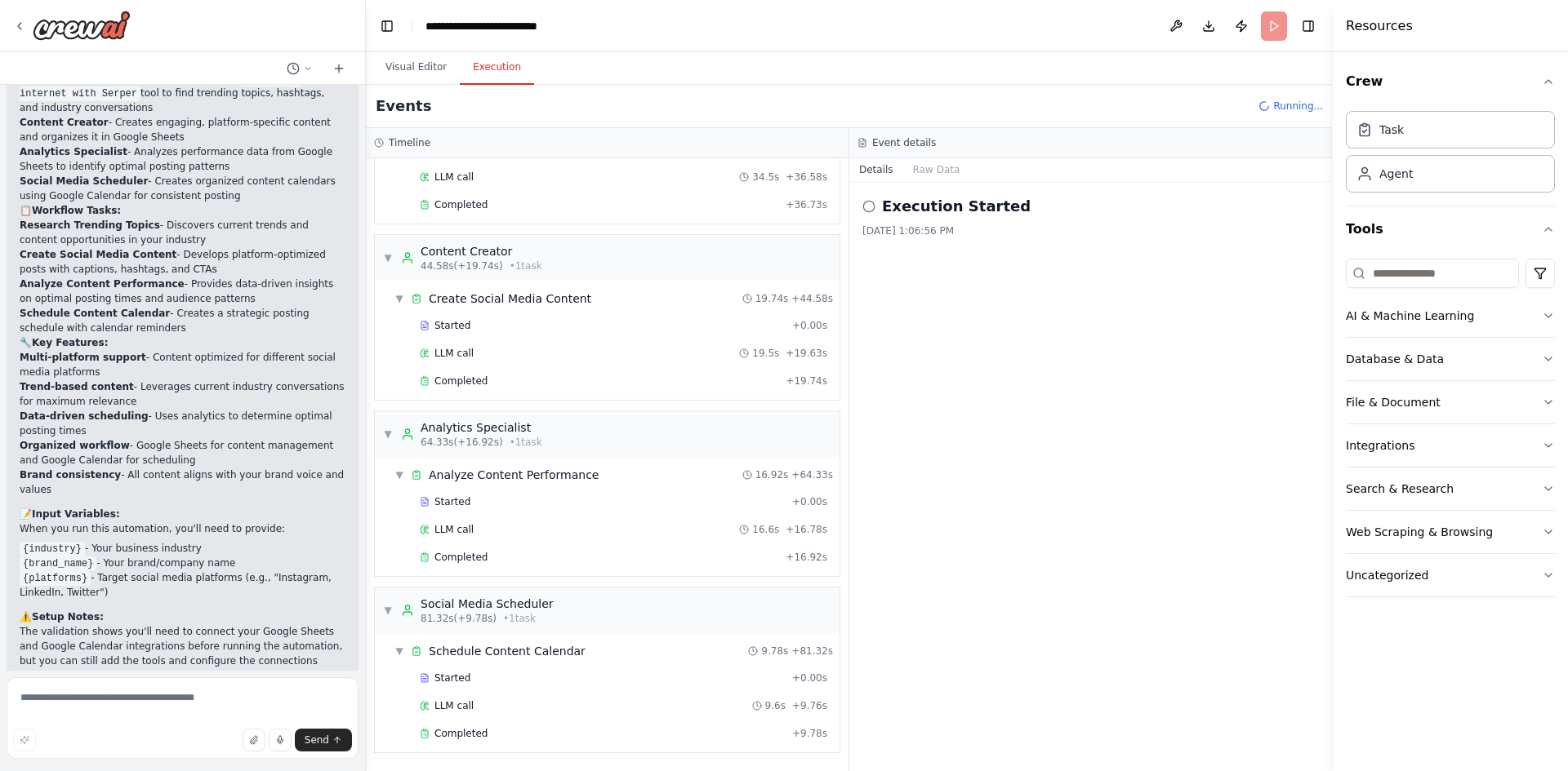
scroll to position [1986, 0]
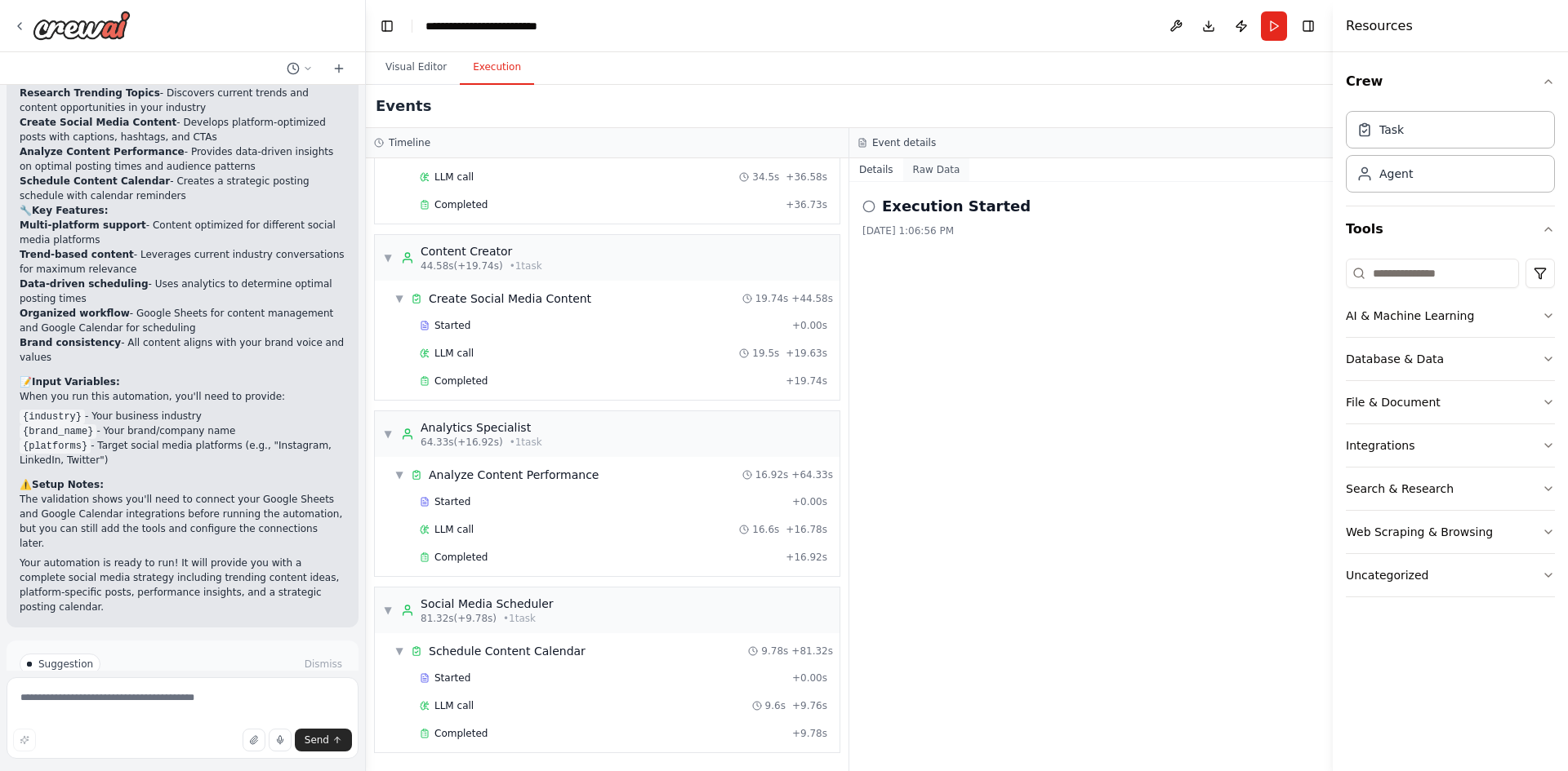
click at [929, 167] on button "Raw Data" at bounding box center [936, 170] width 67 height 23
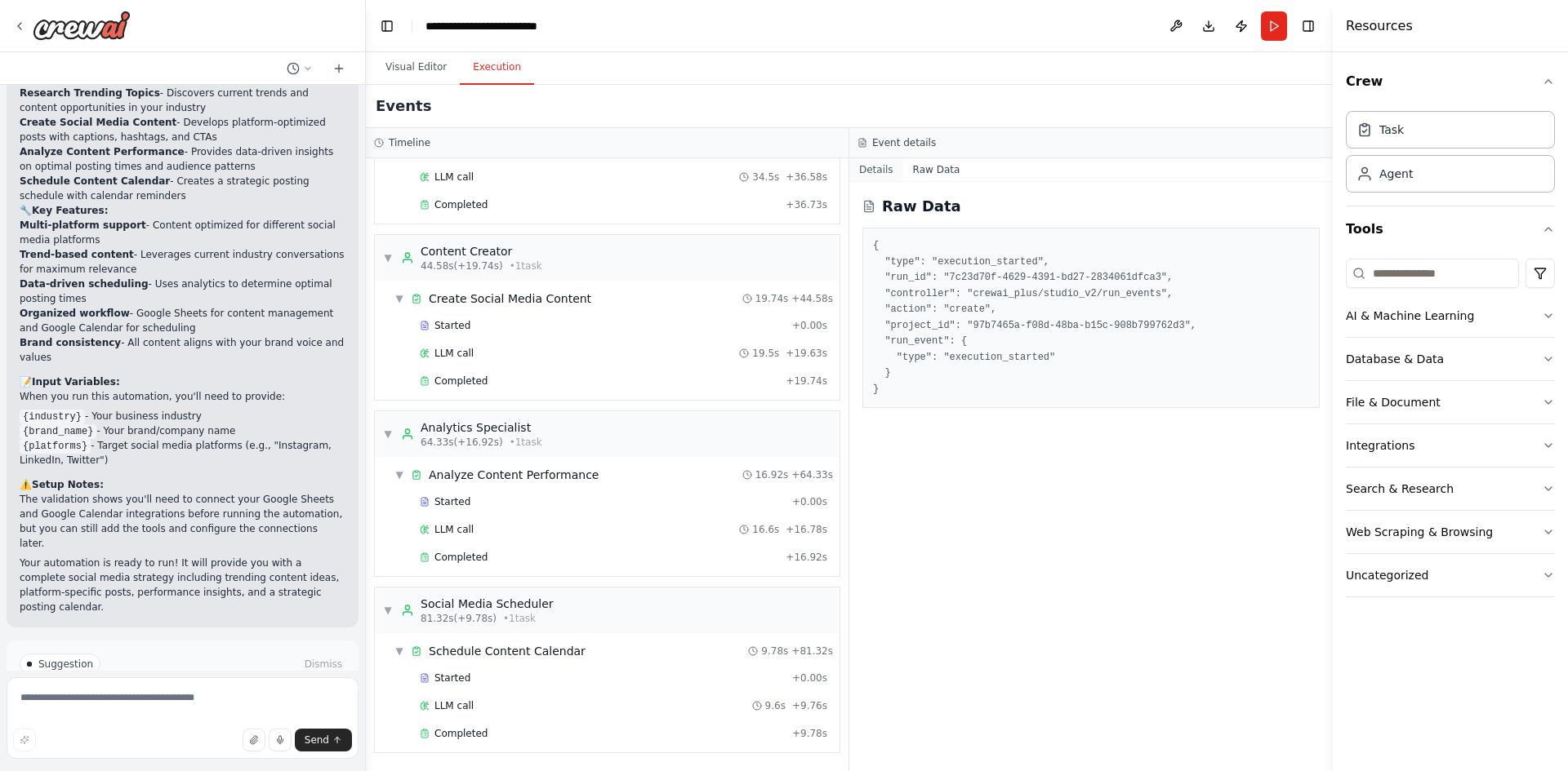
click at [881, 173] on button "Details" at bounding box center [877, 170] width 54 height 23
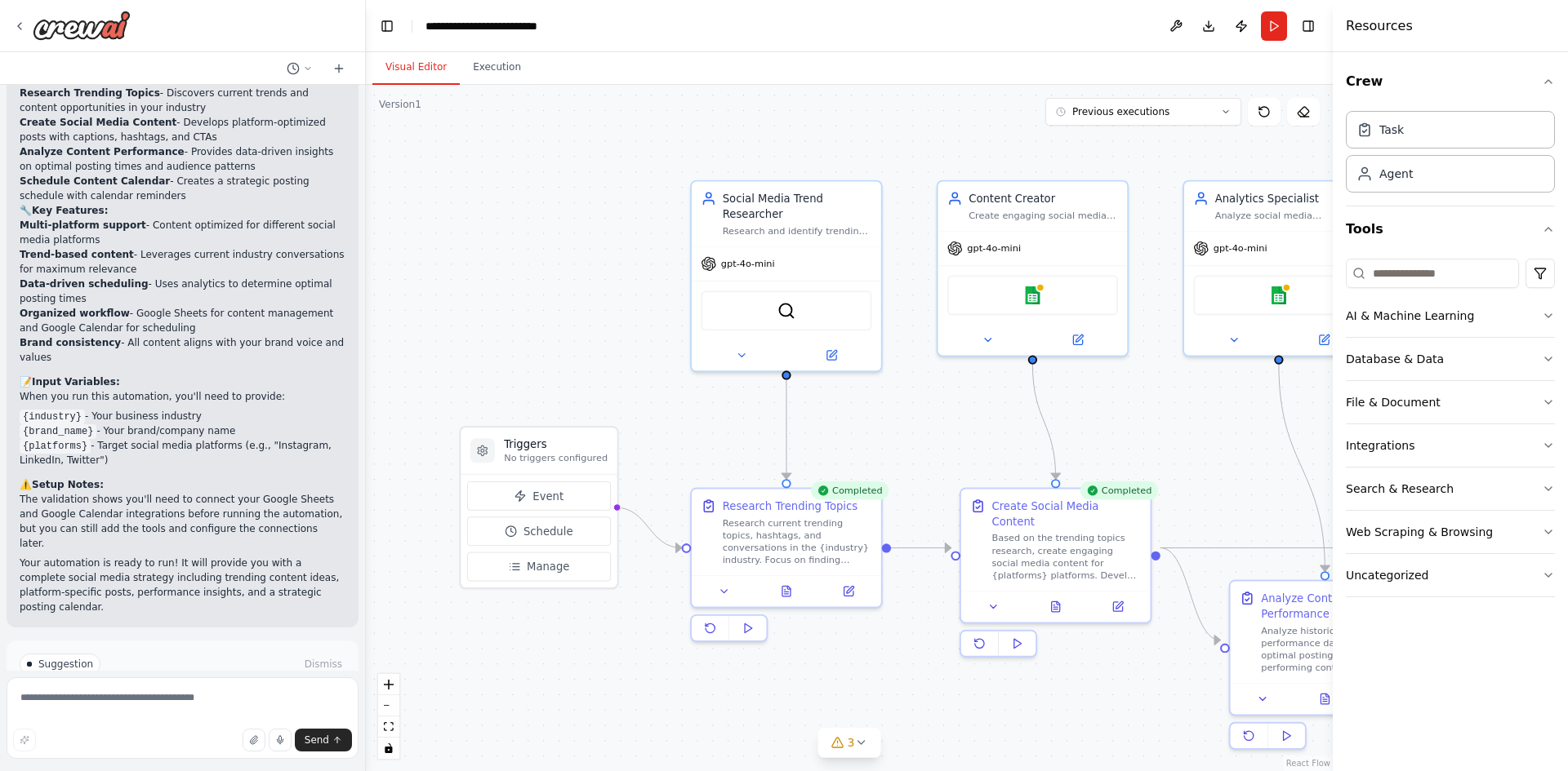
click at [411, 64] on button "Visual Editor" at bounding box center [416, 68] width 87 height 35
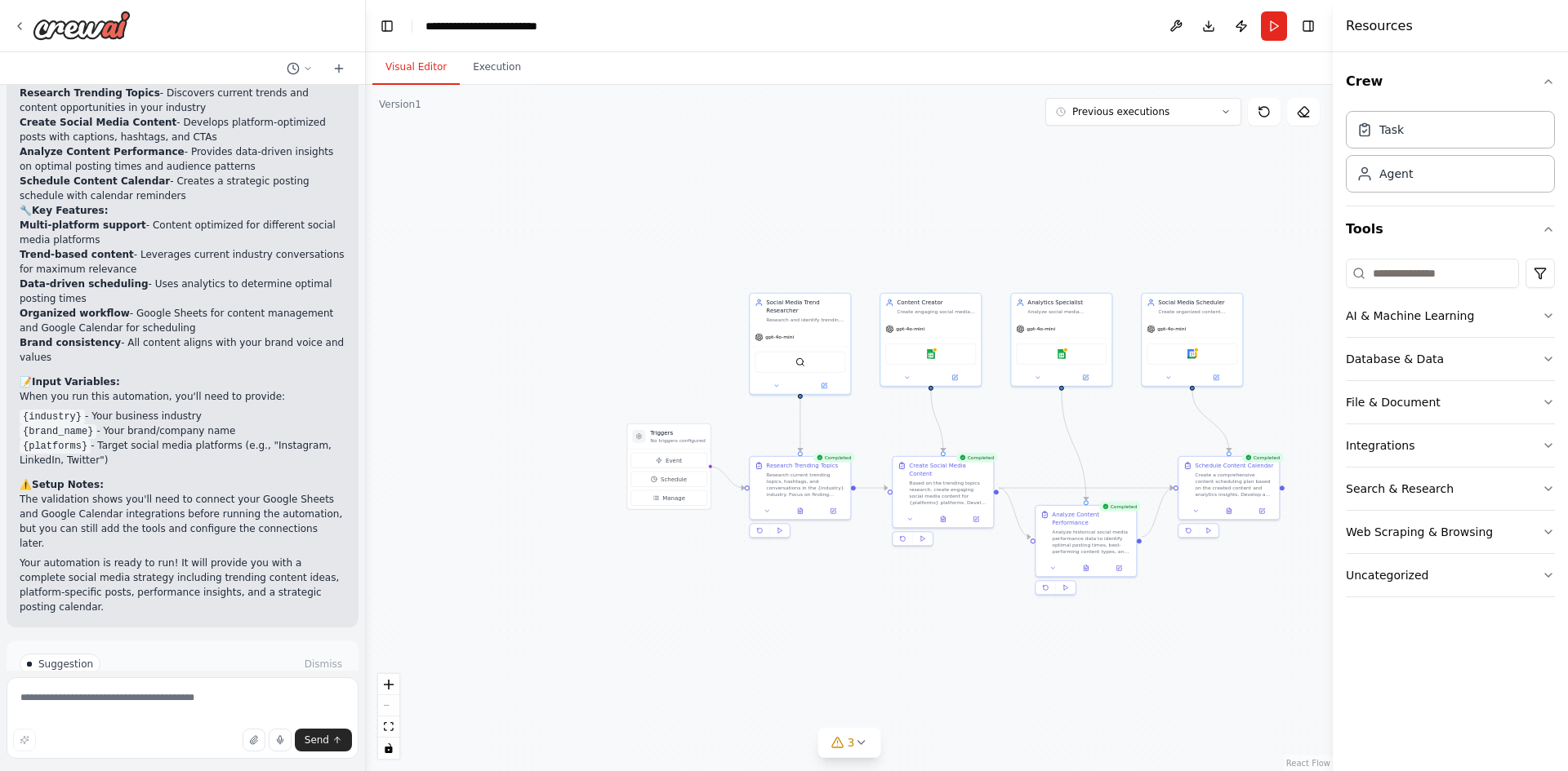
click at [204, 721] on button "Improve automation" at bounding box center [183, 734] width 326 height 26
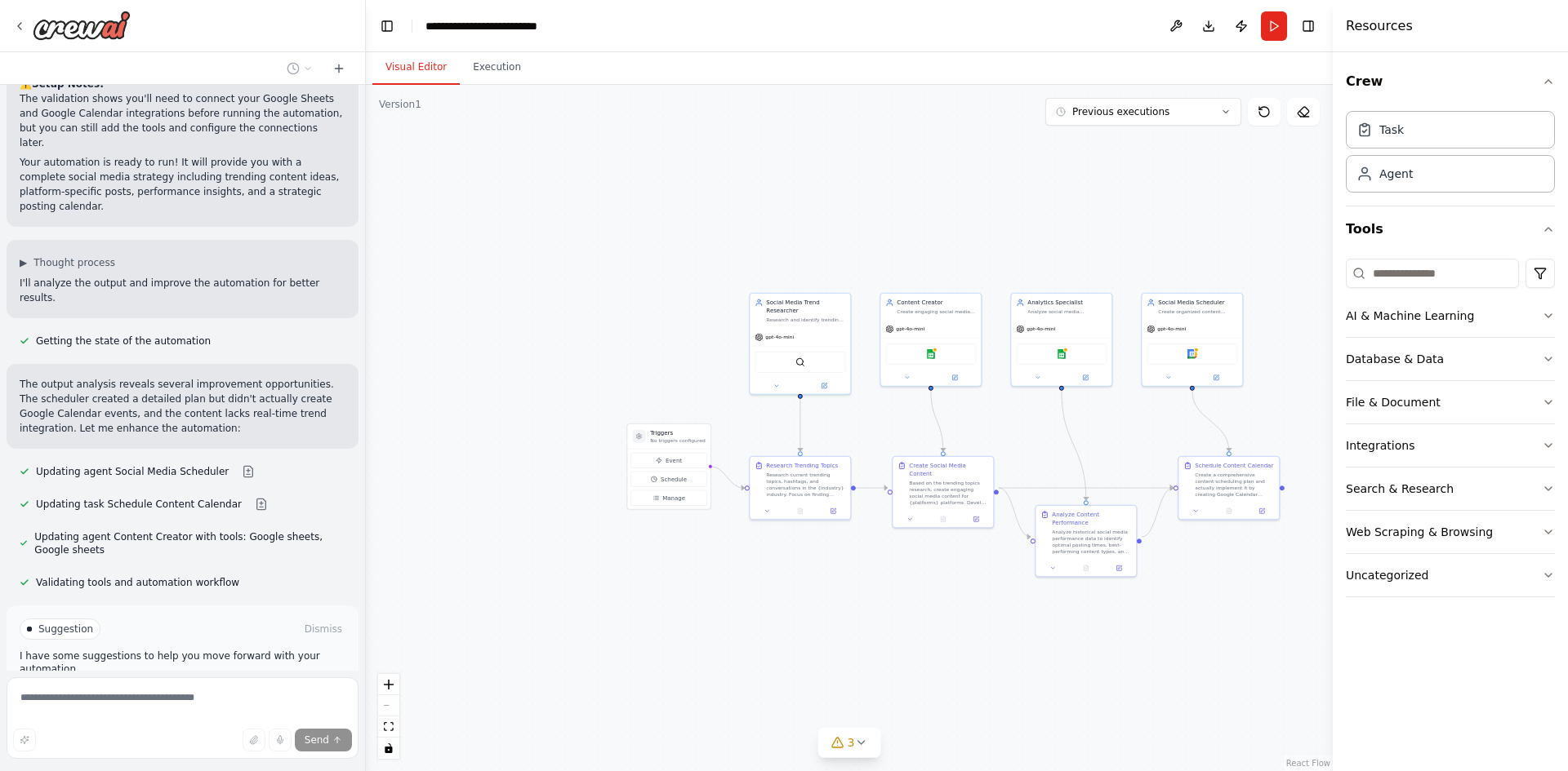
scroll to position [2400, 0]
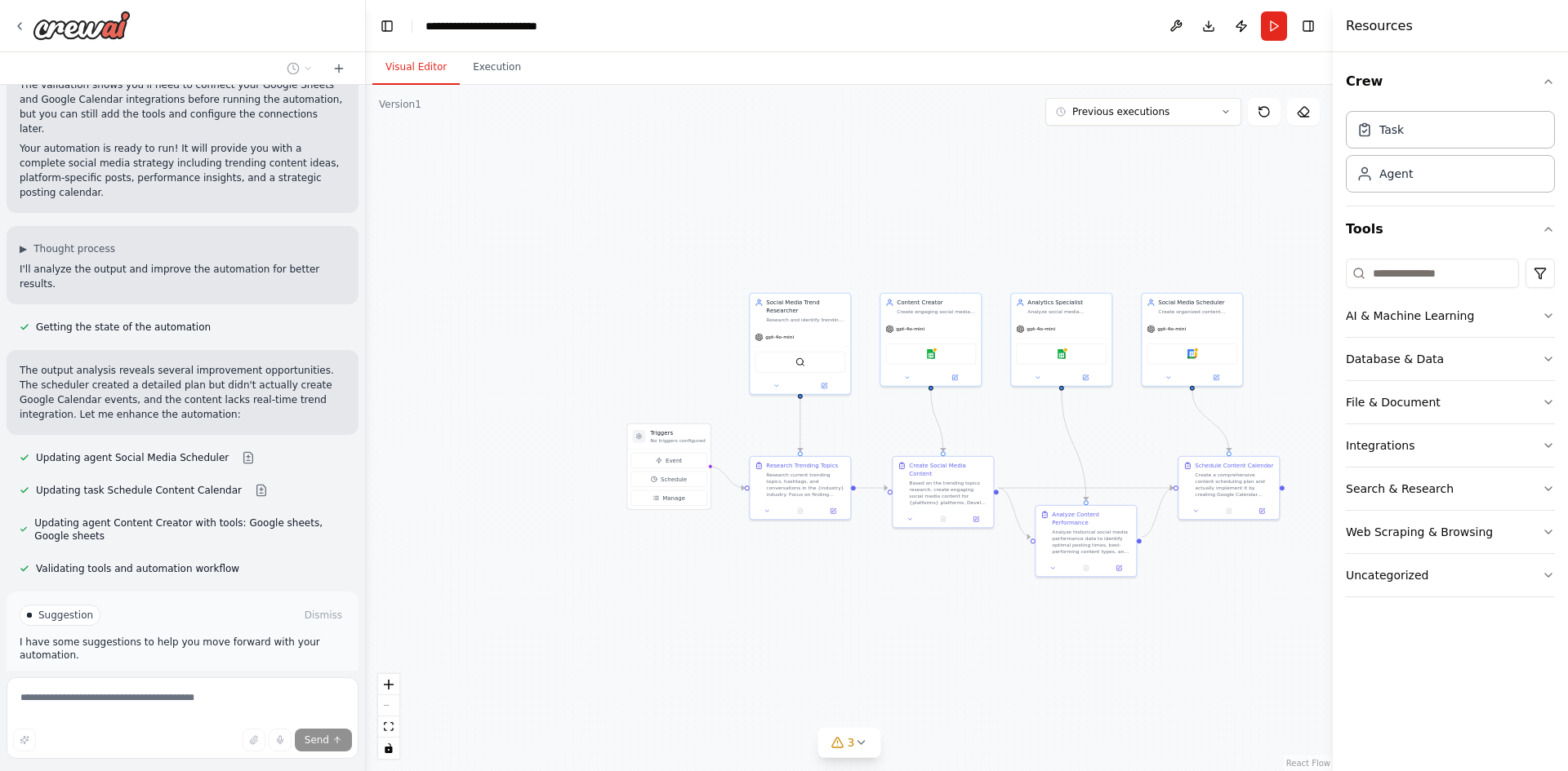
click at [146, 672] on button "Run Automation" at bounding box center [183, 685] width 326 height 26
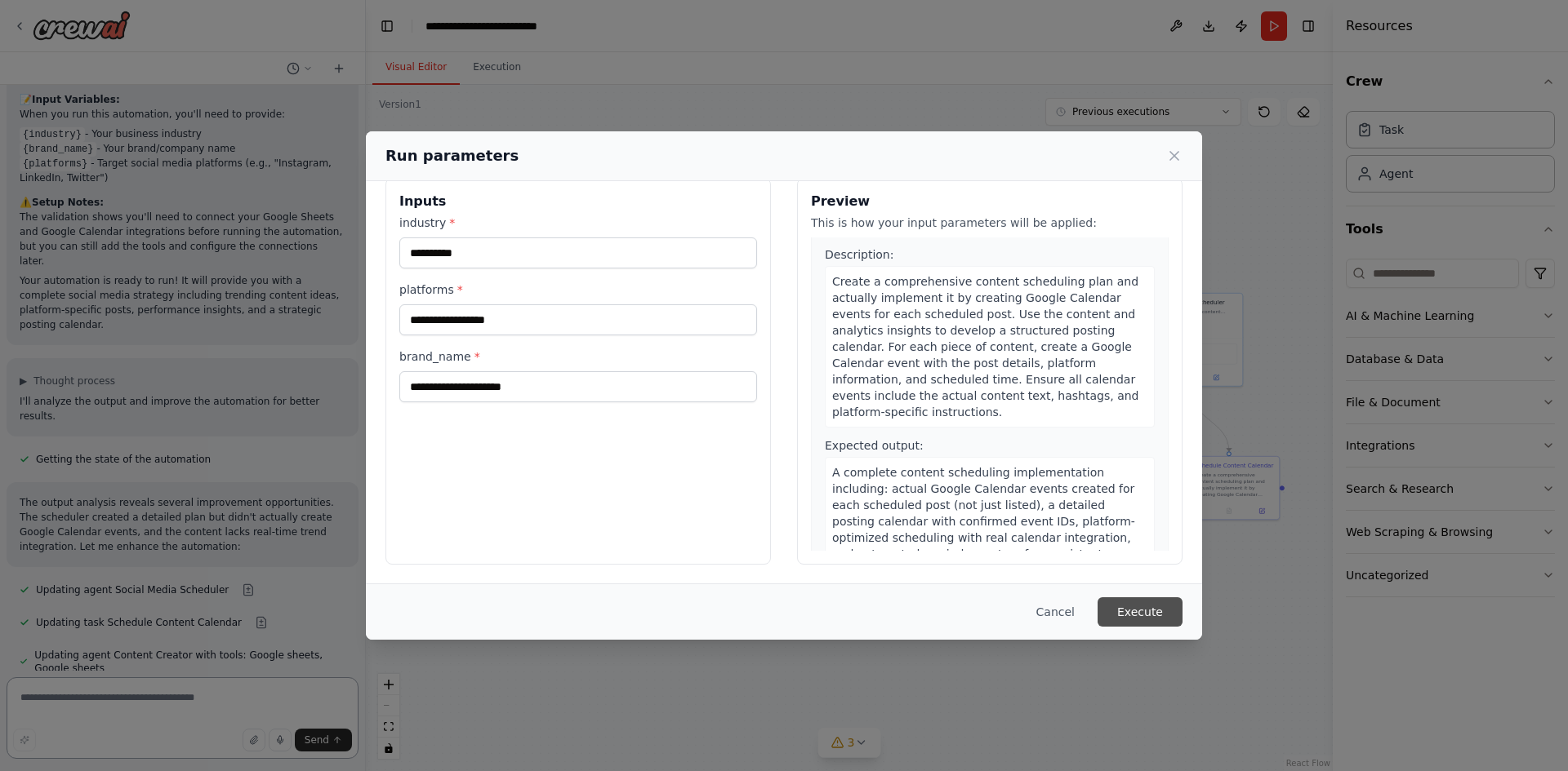
scroll to position [2260, 0]
click at [1163, 616] on button "Execute" at bounding box center [1140, 612] width 85 height 30
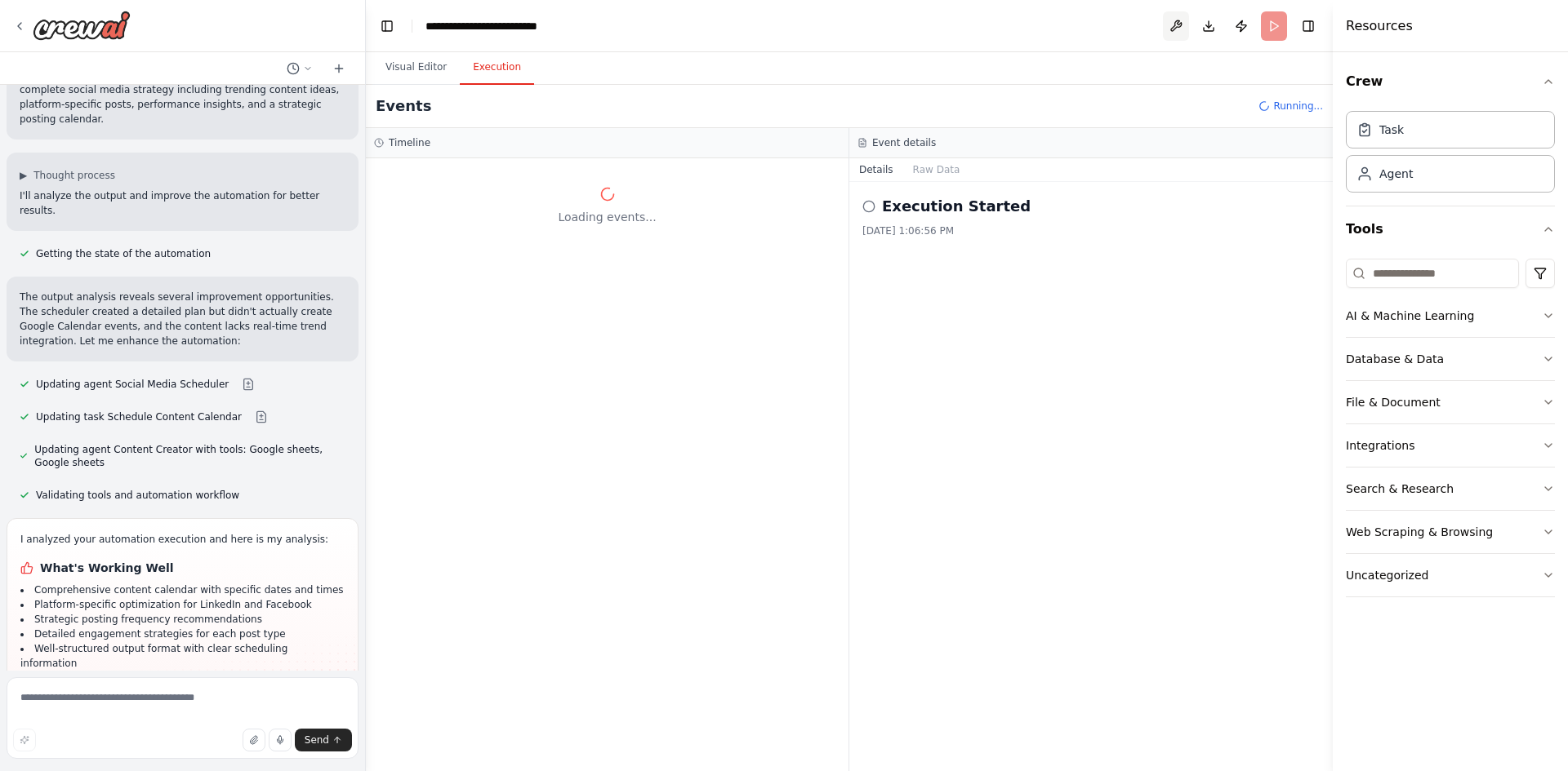
click at [1169, 29] on button at bounding box center [1176, 26] width 26 height 30
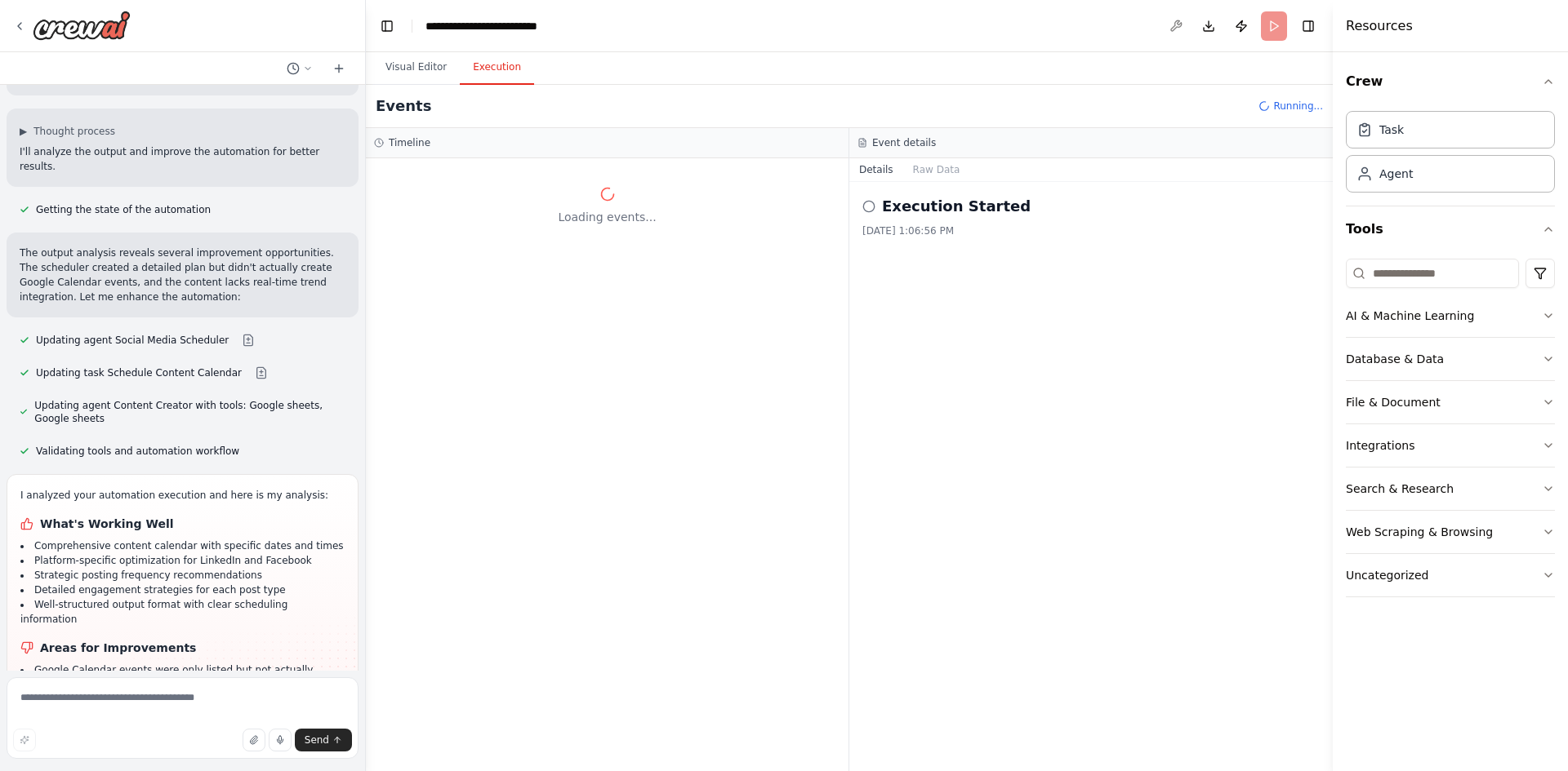
scroll to position [2532, 0]
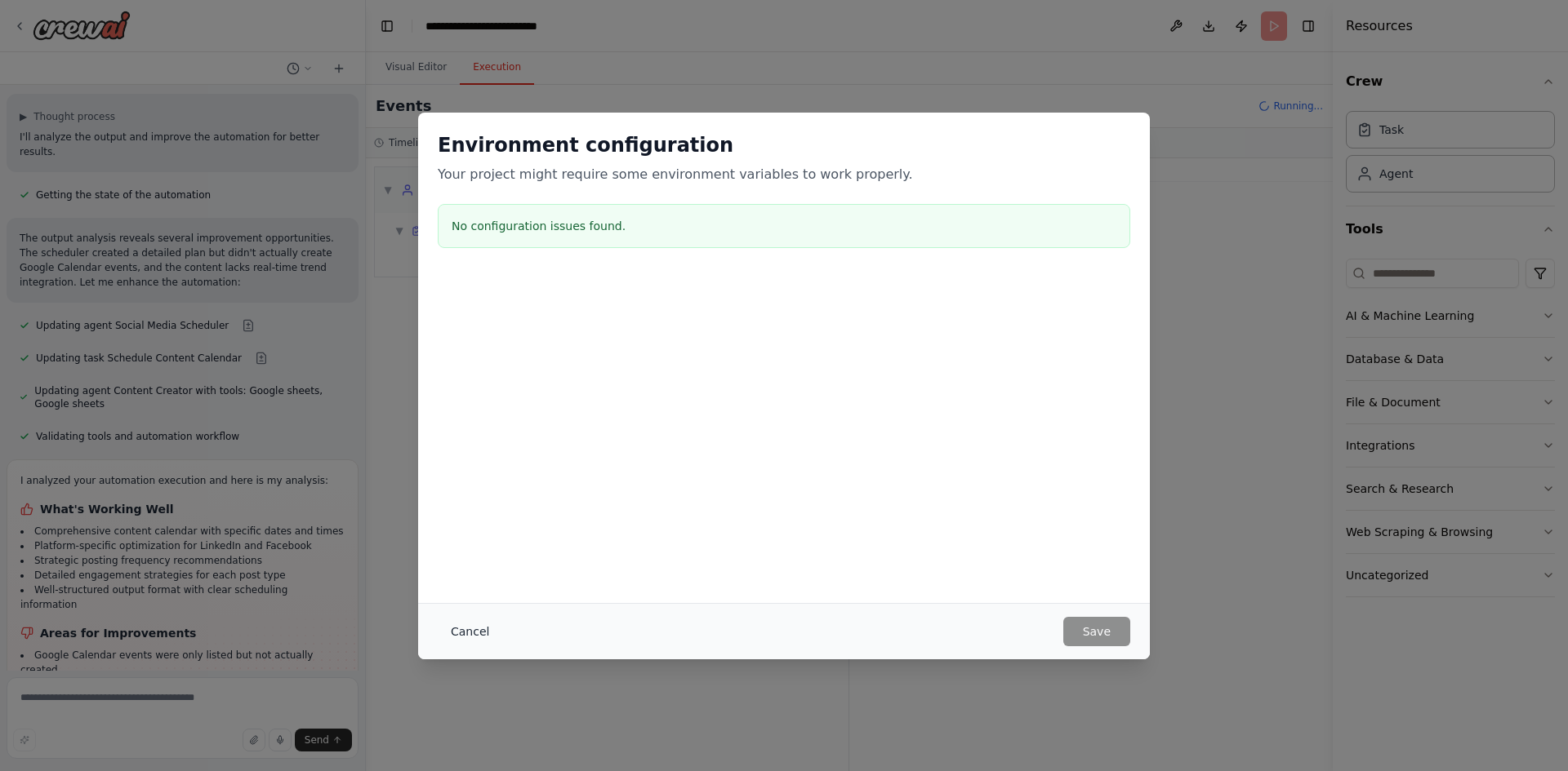
click at [475, 635] on button "Cancel" at bounding box center [469, 632] width 64 height 30
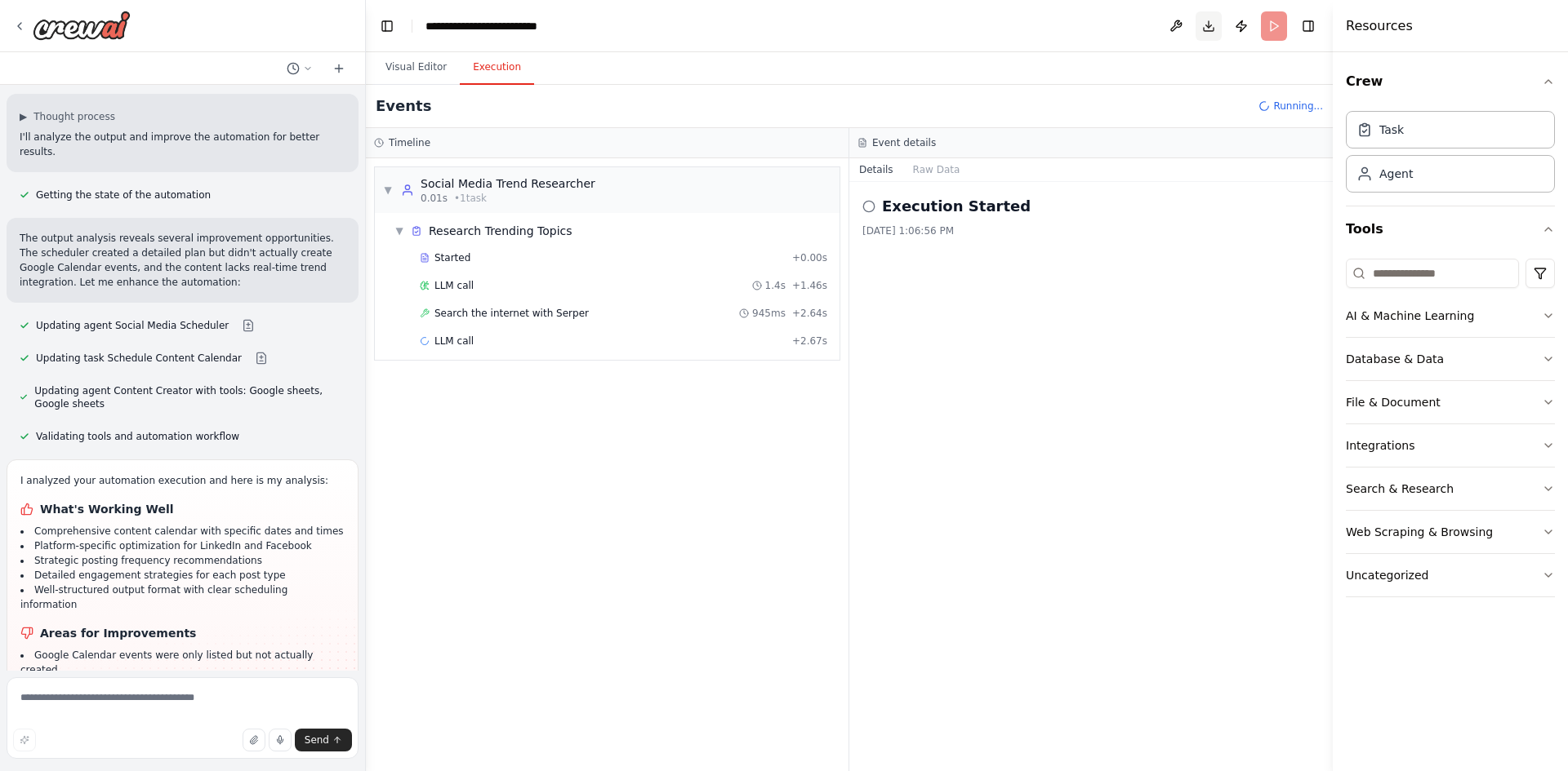
click at [1216, 16] on button "Download" at bounding box center [1209, 26] width 26 height 30
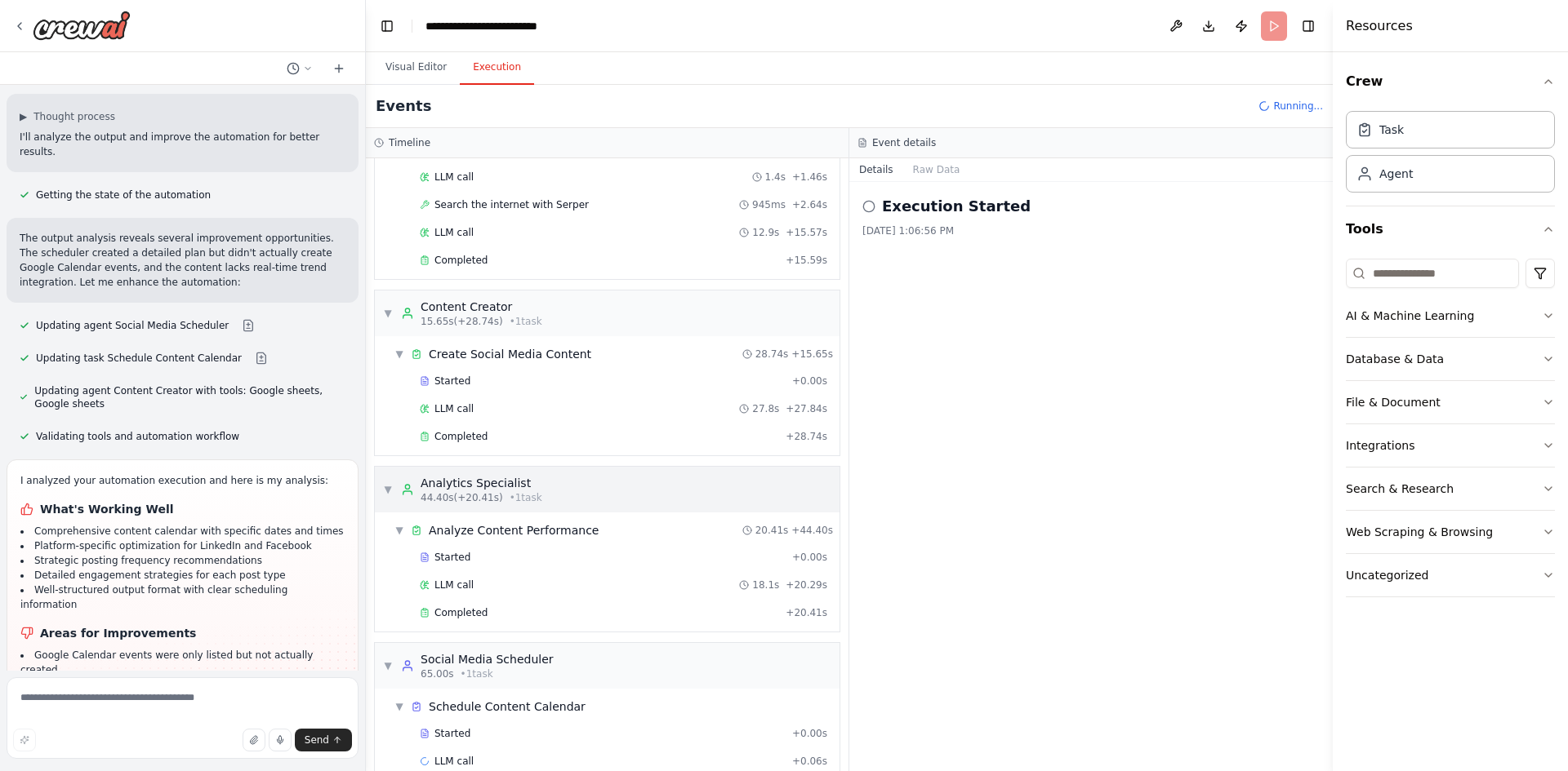
scroll to position [136, 0]
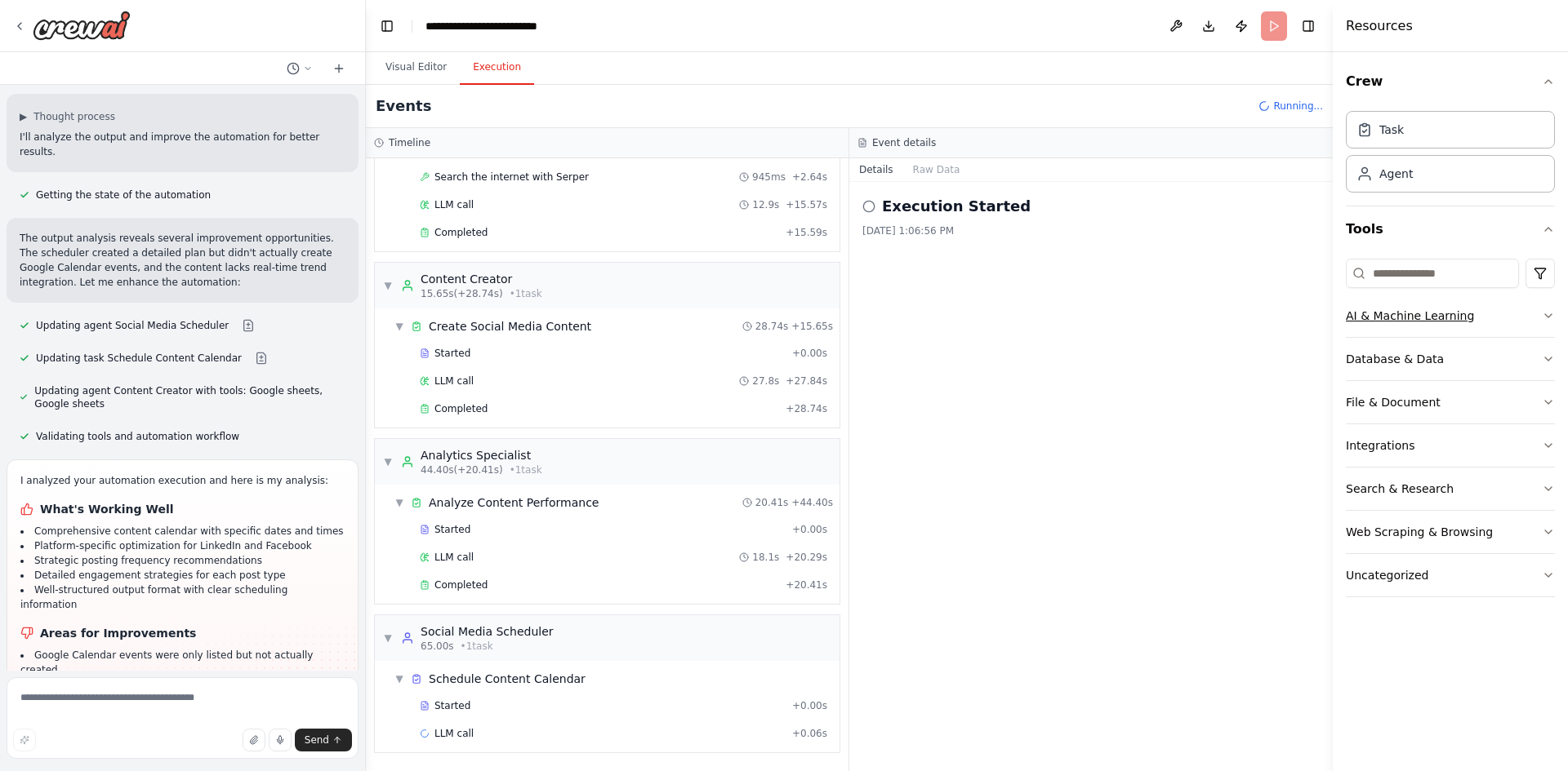
click at [1543, 314] on icon "button" at bounding box center [1548, 316] width 13 height 13
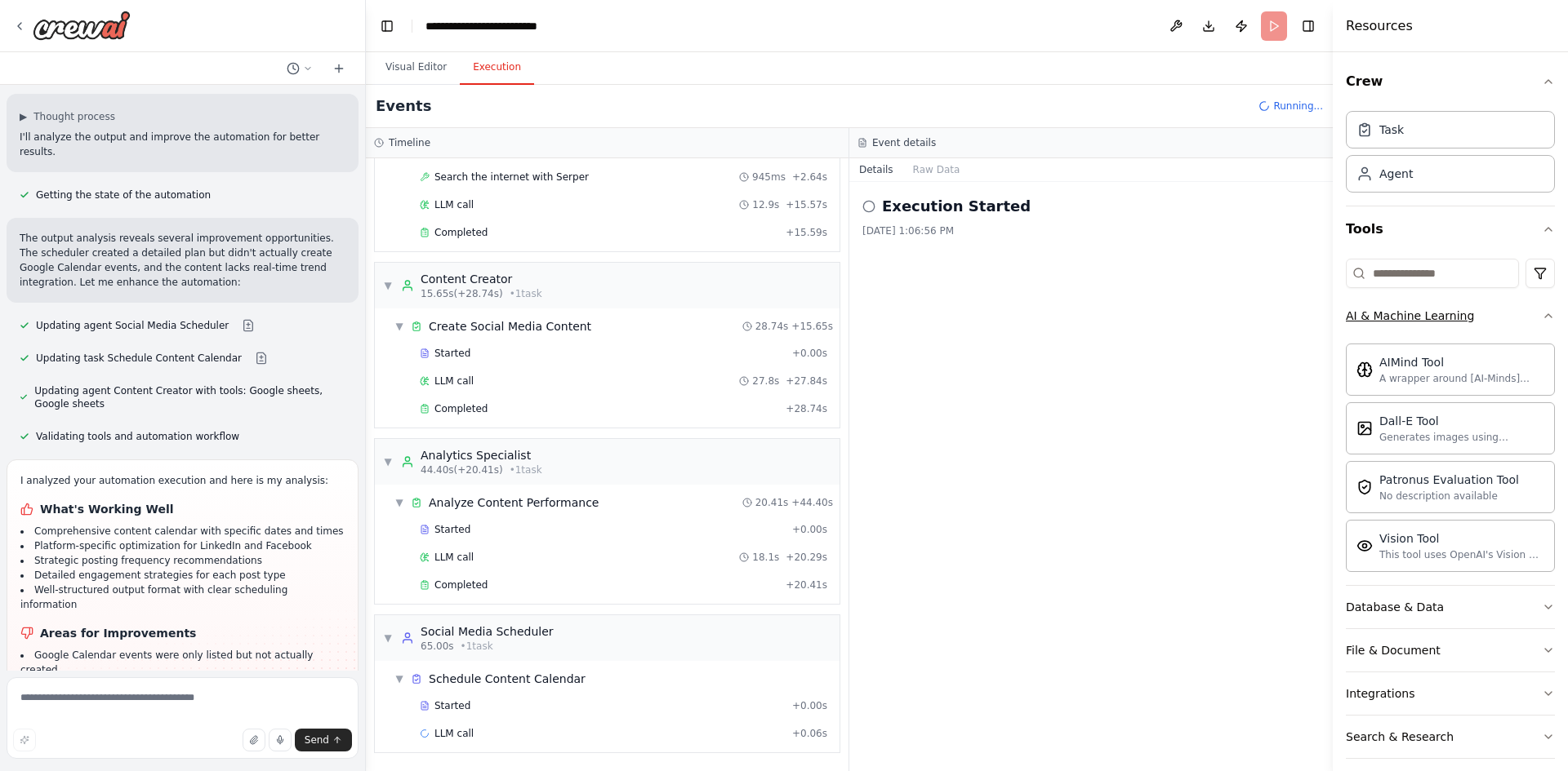
click at [1543, 314] on div "Crew Task Agent Tools AI & Machine Learning AIMind Tool A wrapper around [AI-Mi…" at bounding box center [1450, 412] width 235 height 719
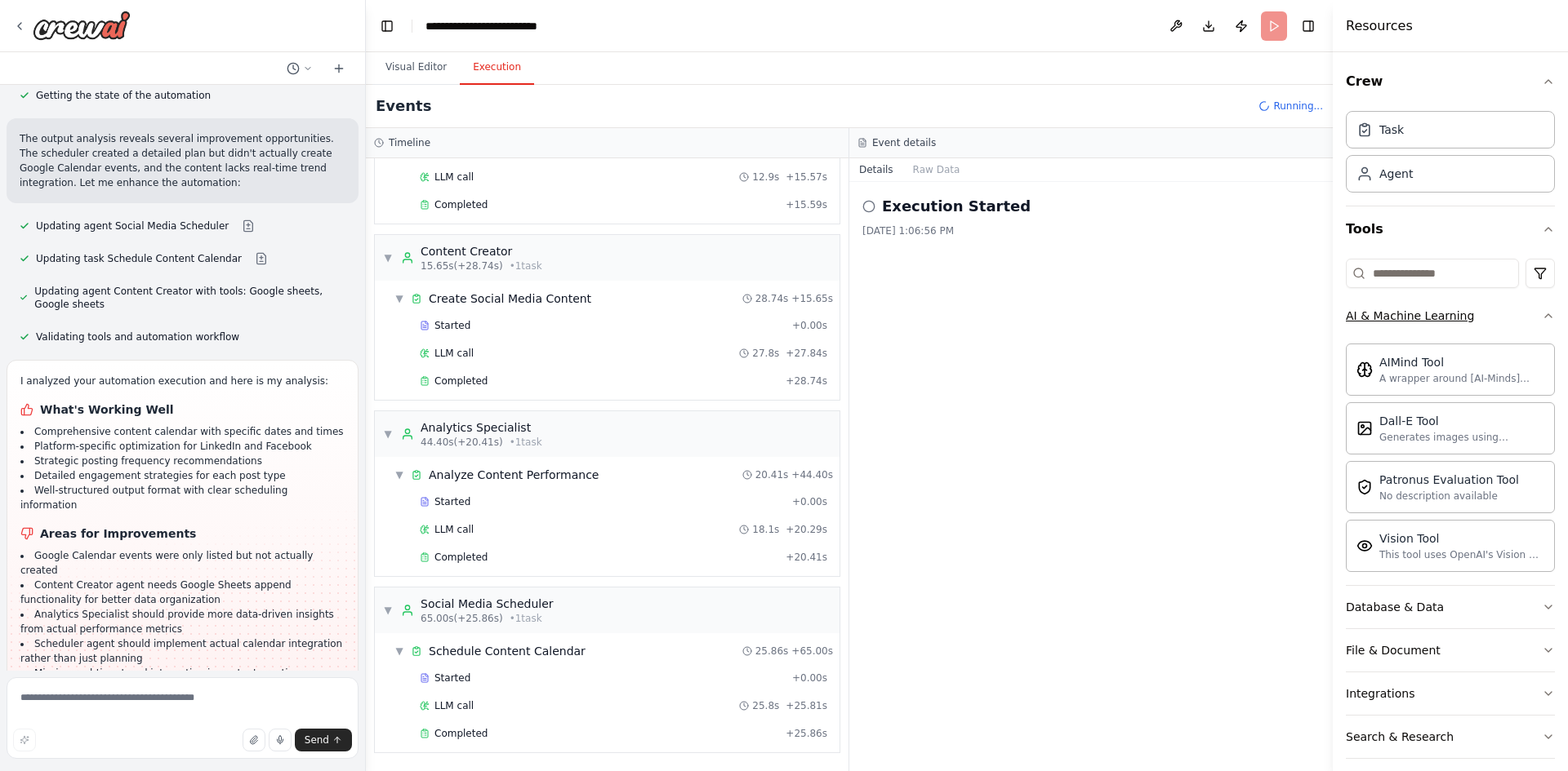
click at [1537, 315] on div "Crew Task Agent Tools AI & Machine Learning AIMind Tool A wrapper around [AI-Mi…" at bounding box center [1450, 412] width 235 height 719
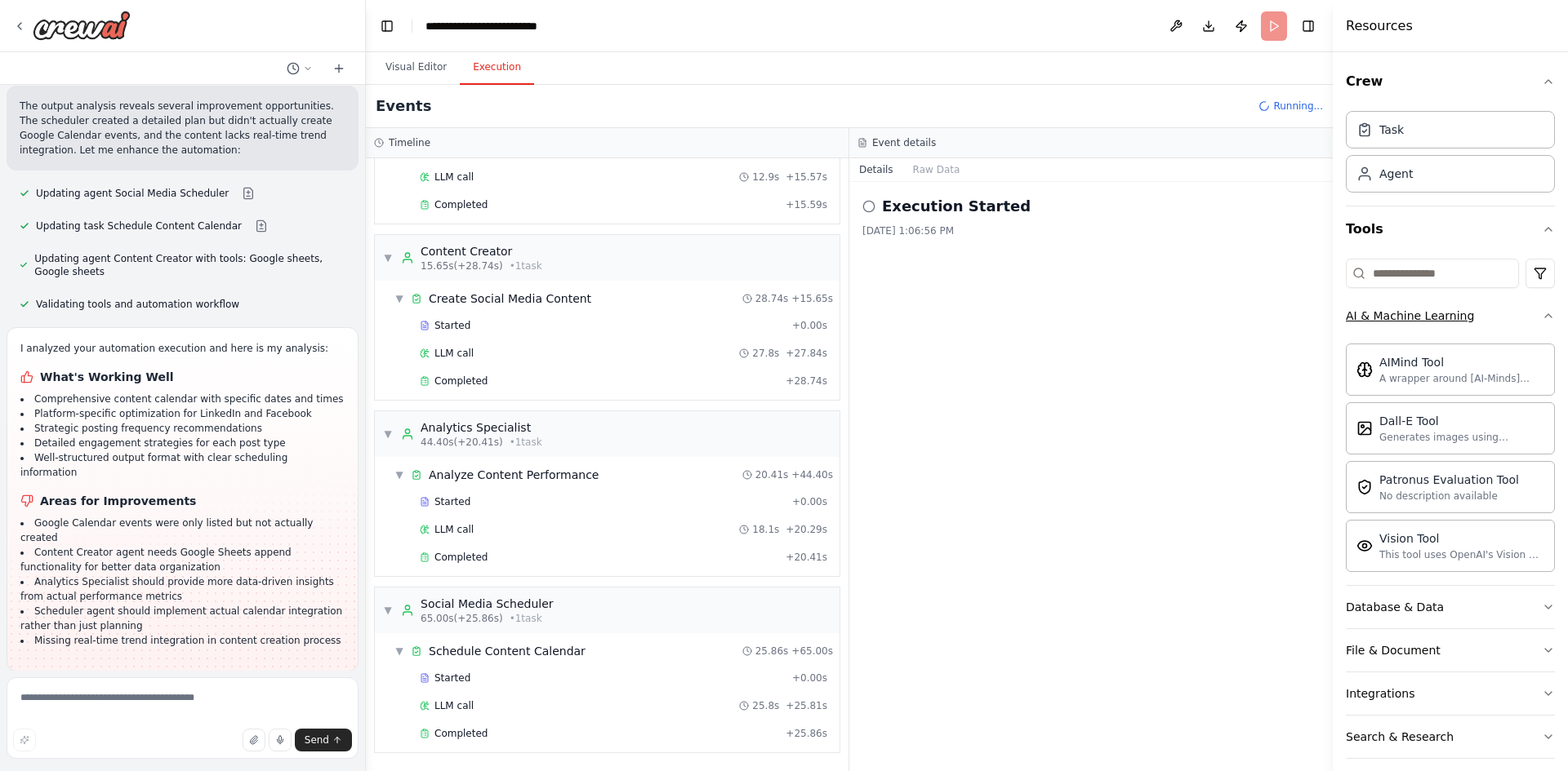
click at [1545, 315] on icon "button" at bounding box center [1548, 316] width 7 height 3
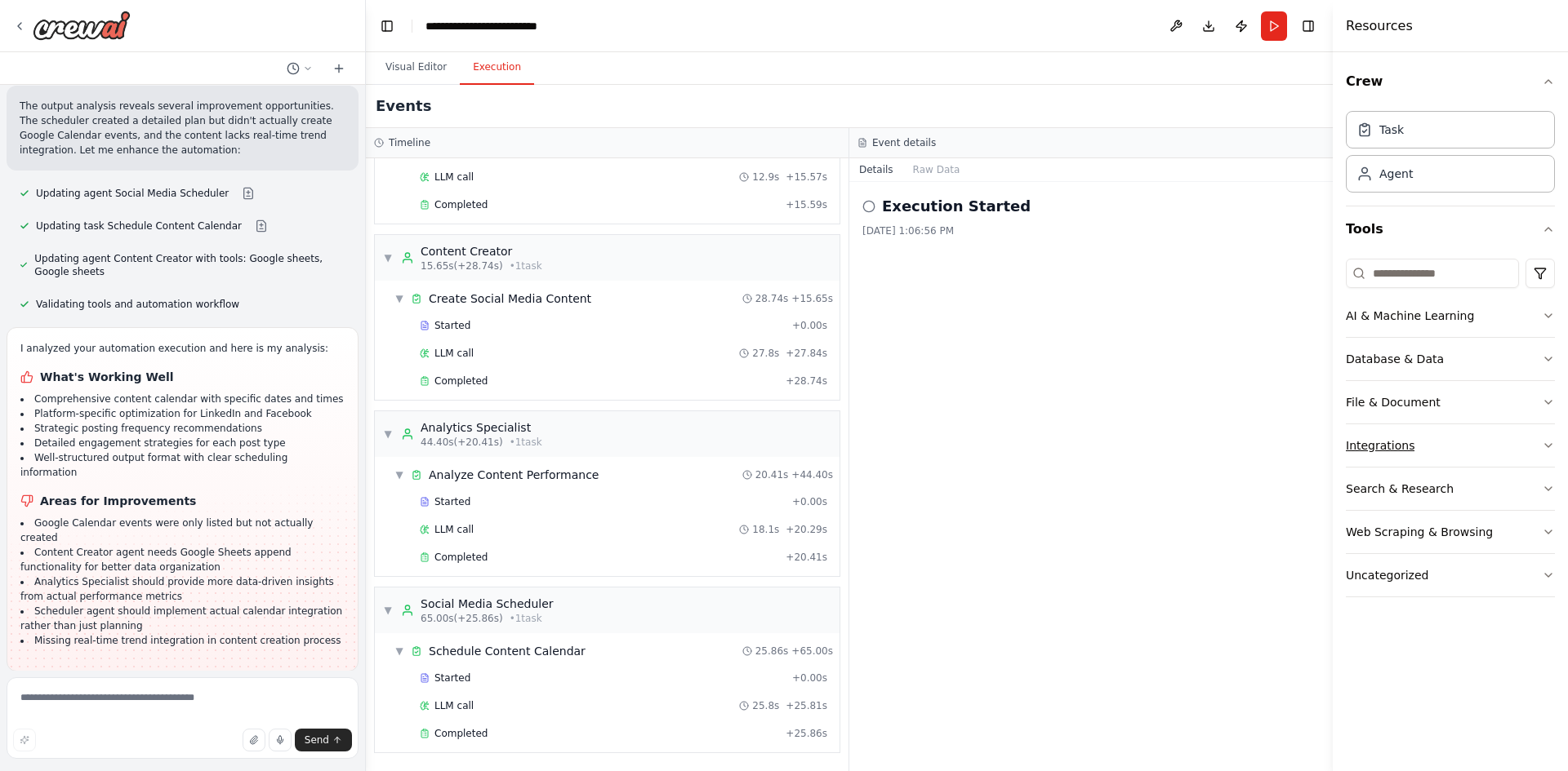
click at [1534, 450] on button "Integrations" at bounding box center [1450, 446] width 209 height 43
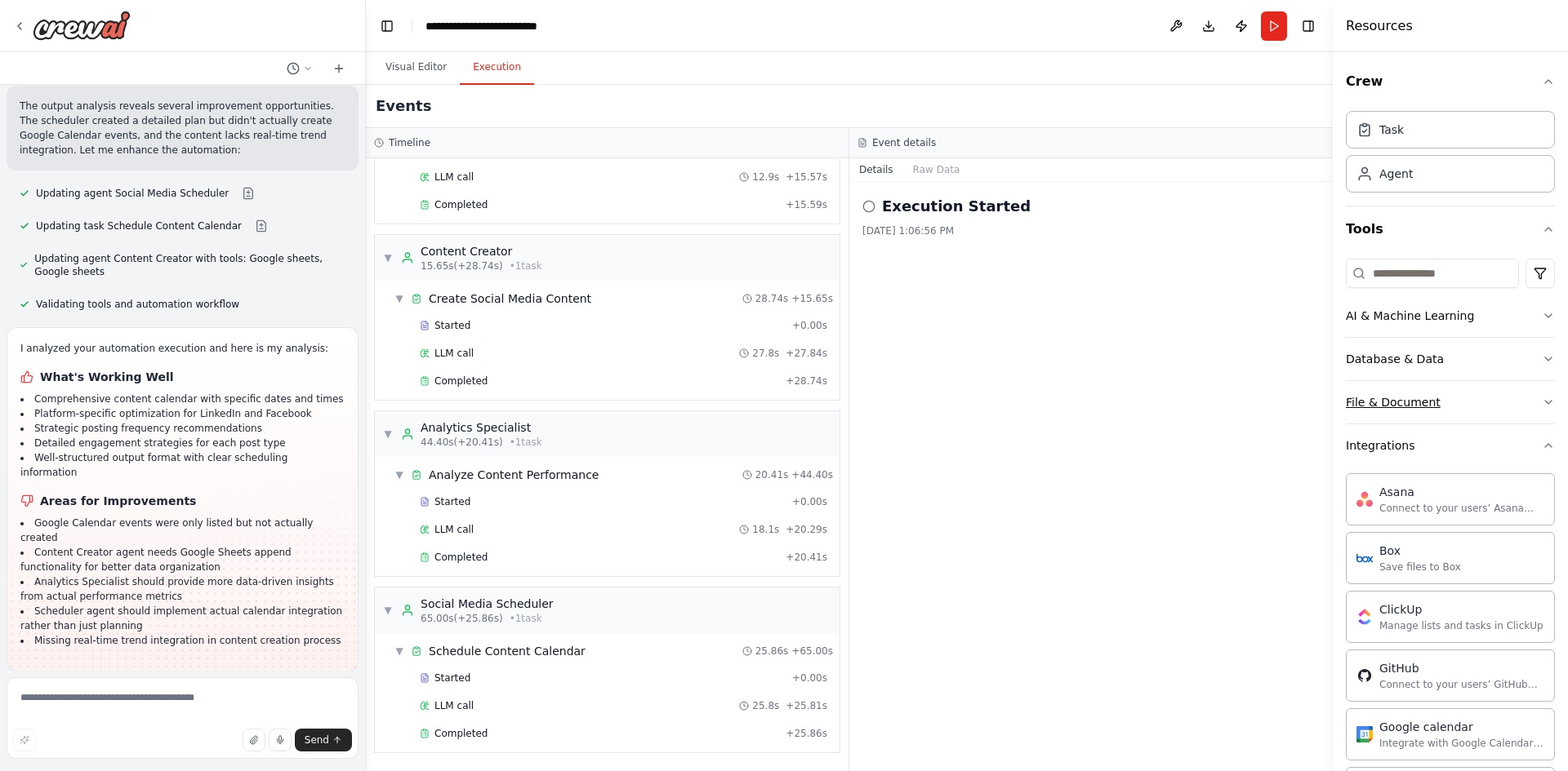
click at [1542, 398] on icon "button" at bounding box center [1548, 403] width 13 height 13
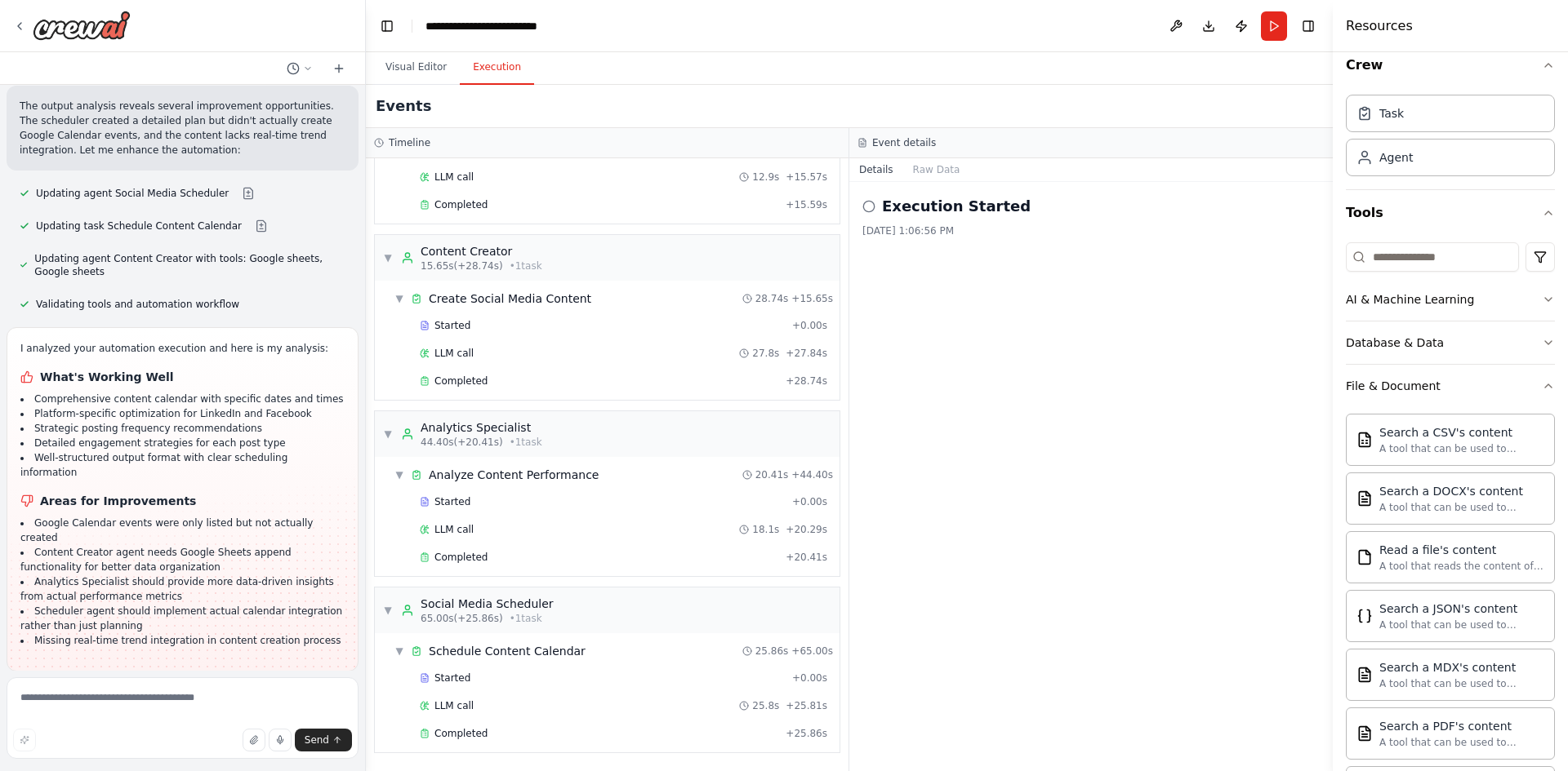
scroll to position [17, 0]
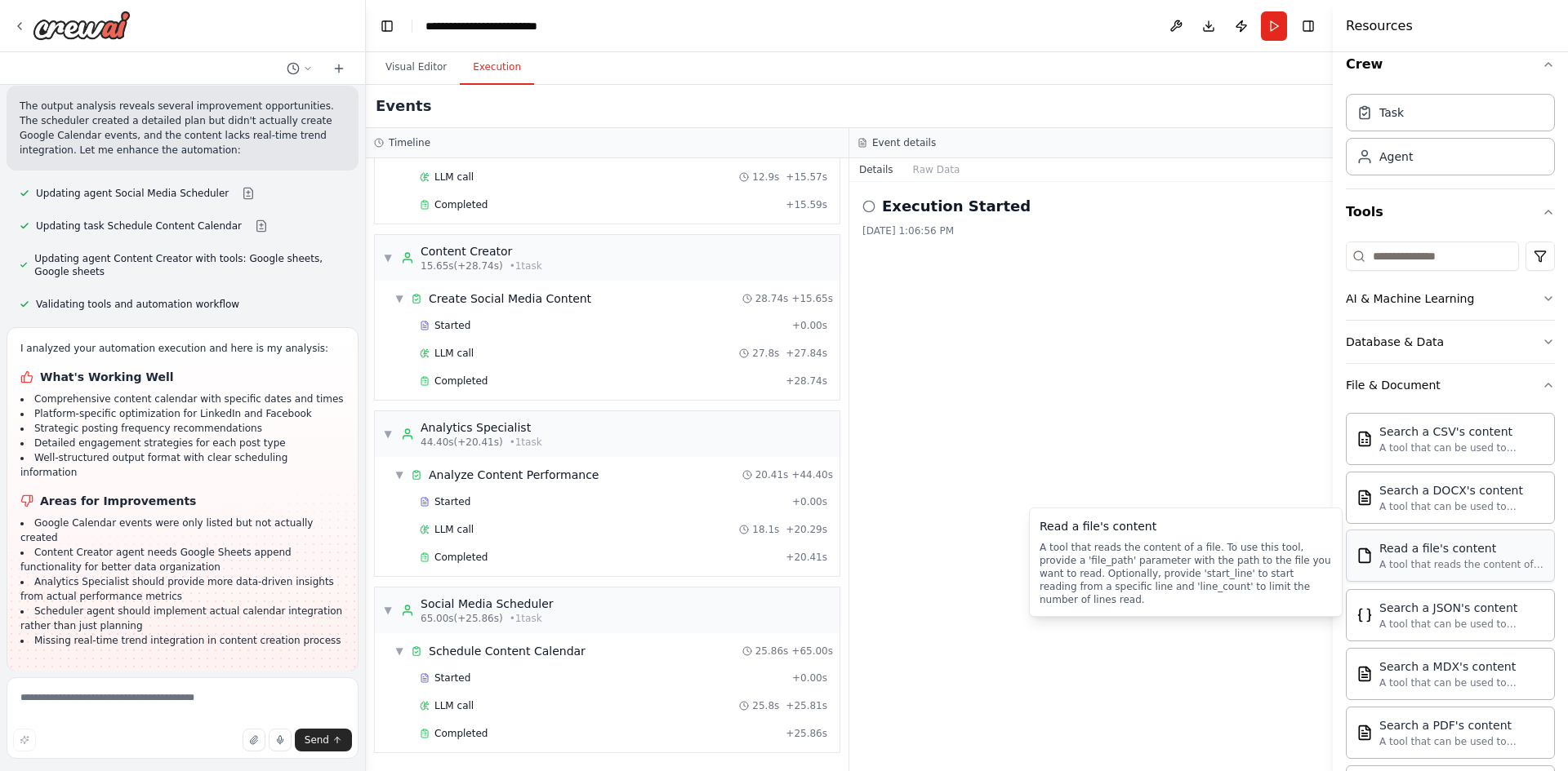
click at [1460, 555] on div "Read a file's content" at bounding box center [1461, 548] width 165 height 16
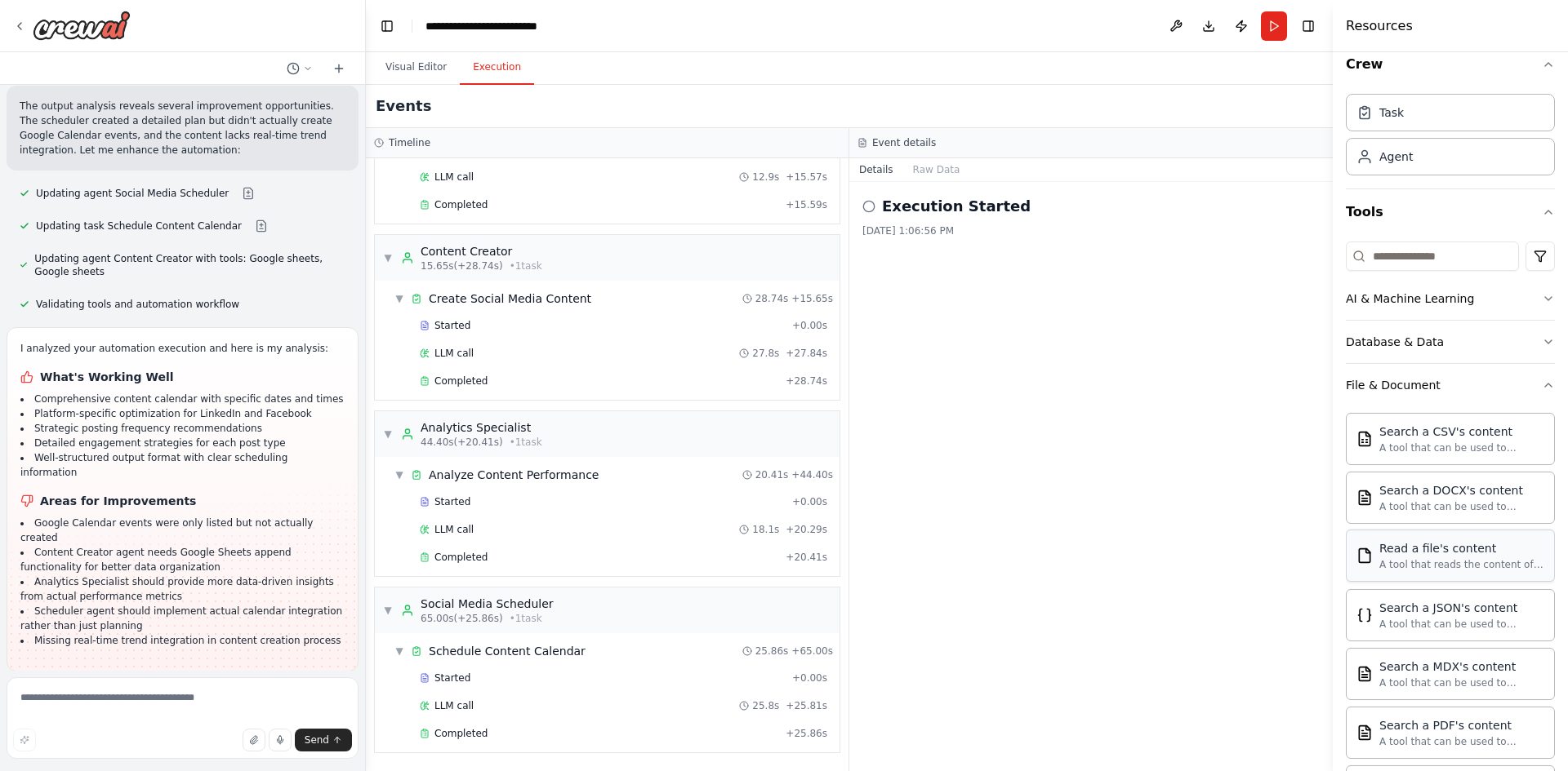
click at [1460, 555] on div "Read a file's content" at bounding box center [1461, 548] width 165 height 16
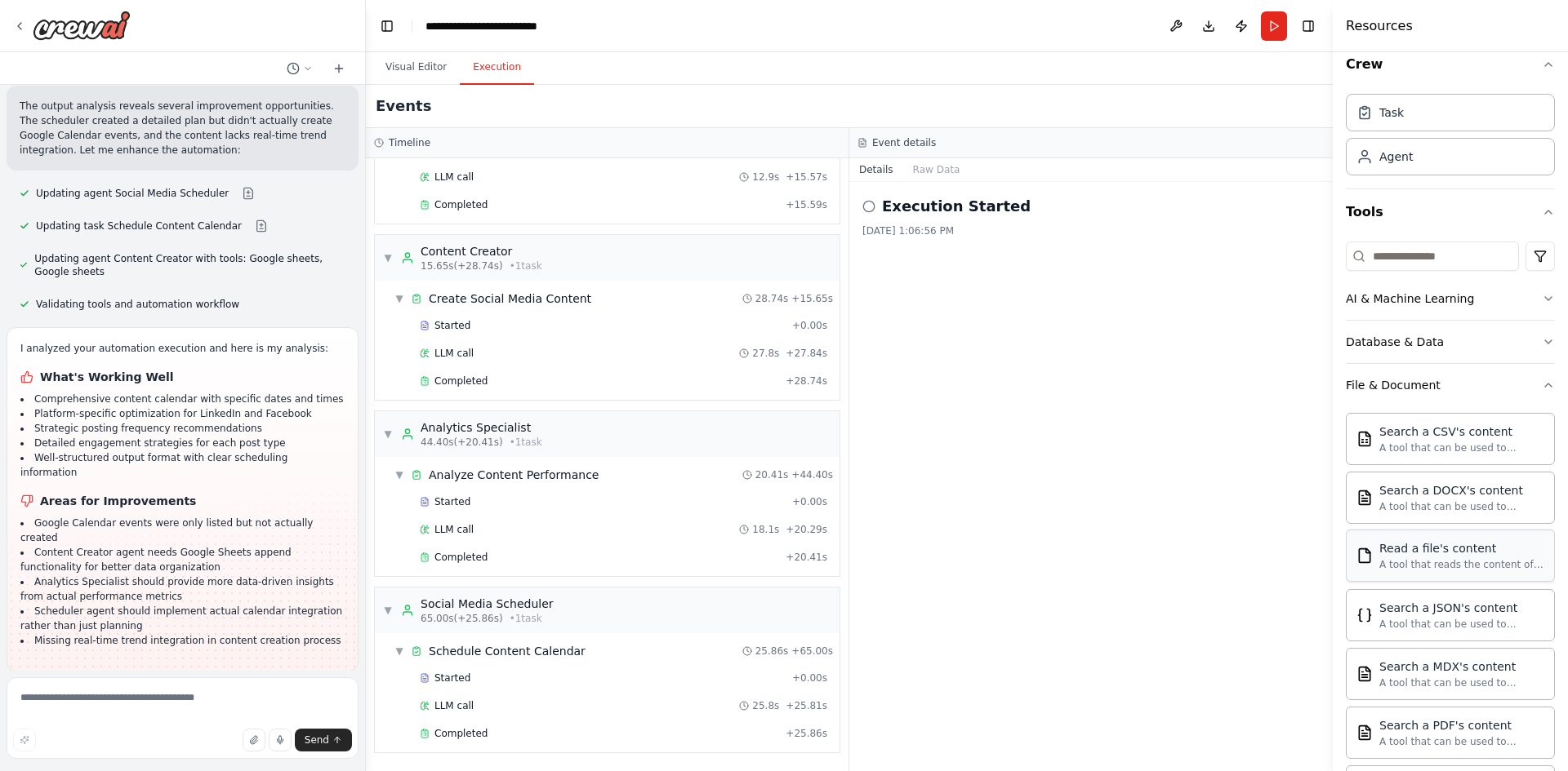
click at [1460, 555] on div "Read a file's content" at bounding box center [1461, 548] width 165 height 16
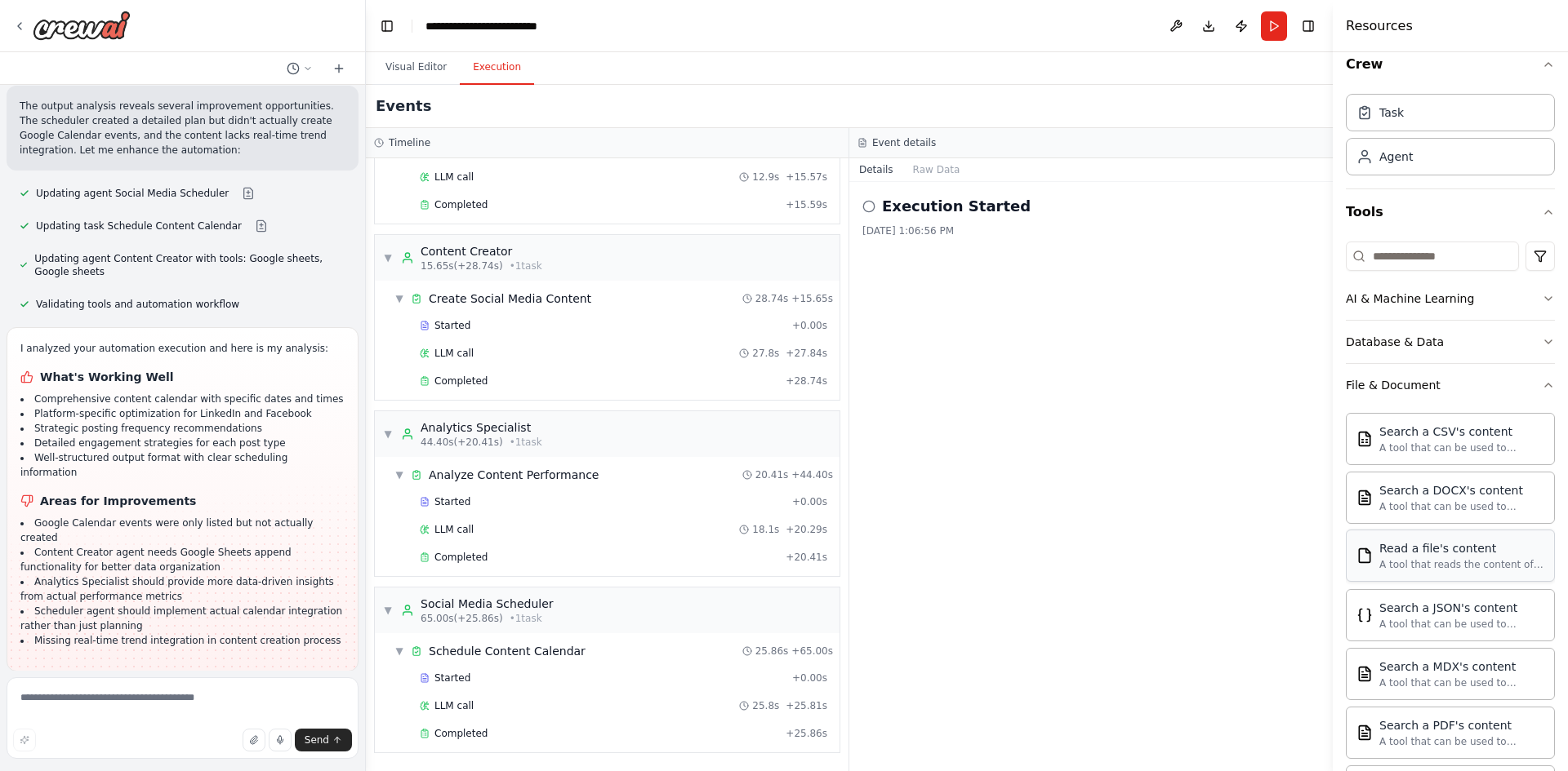
click at [1460, 555] on div "Read a file's content" at bounding box center [1461, 548] width 165 height 16
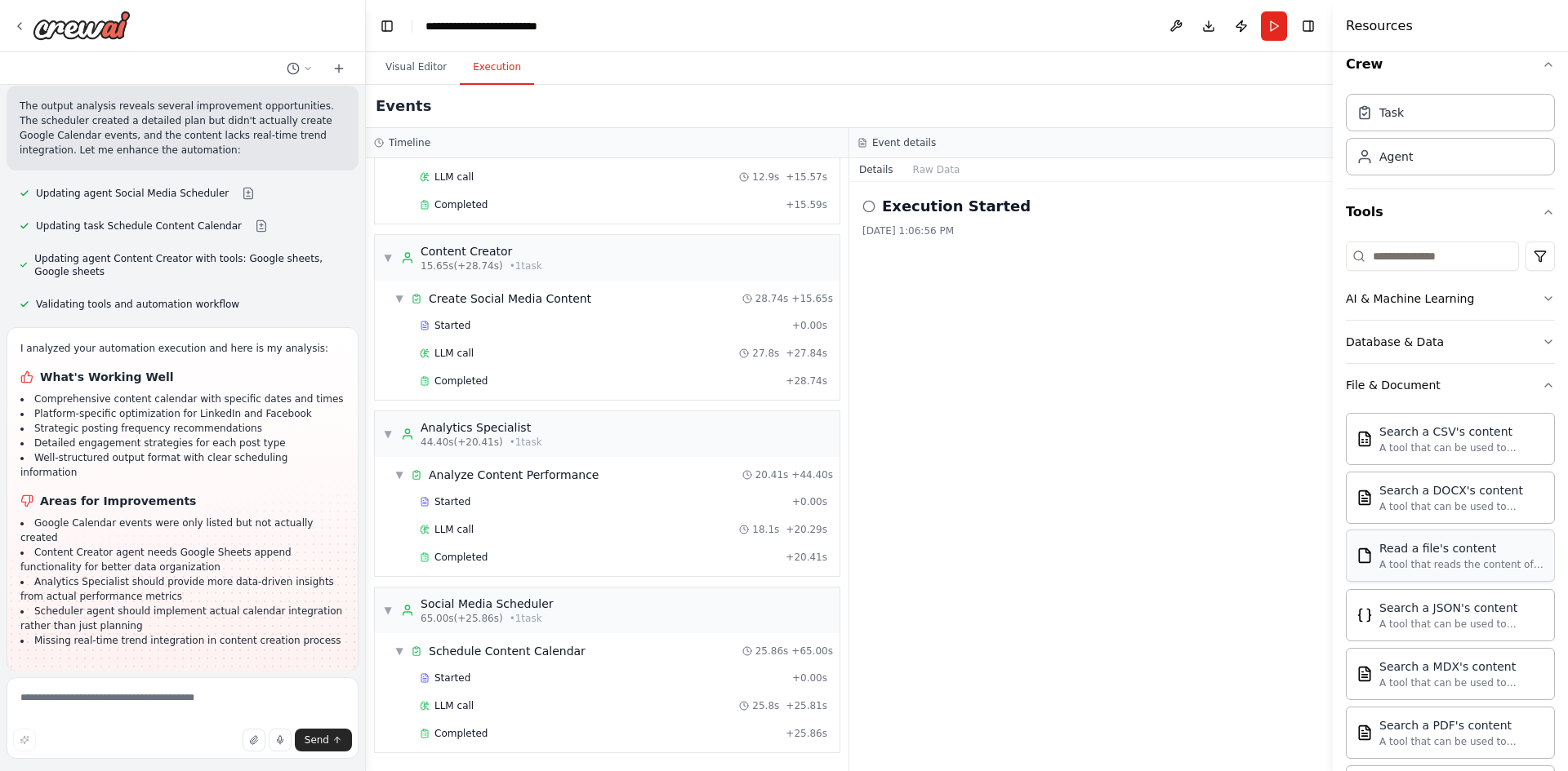
click at [1460, 555] on div "Read a file's content" at bounding box center [1461, 548] width 165 height 16
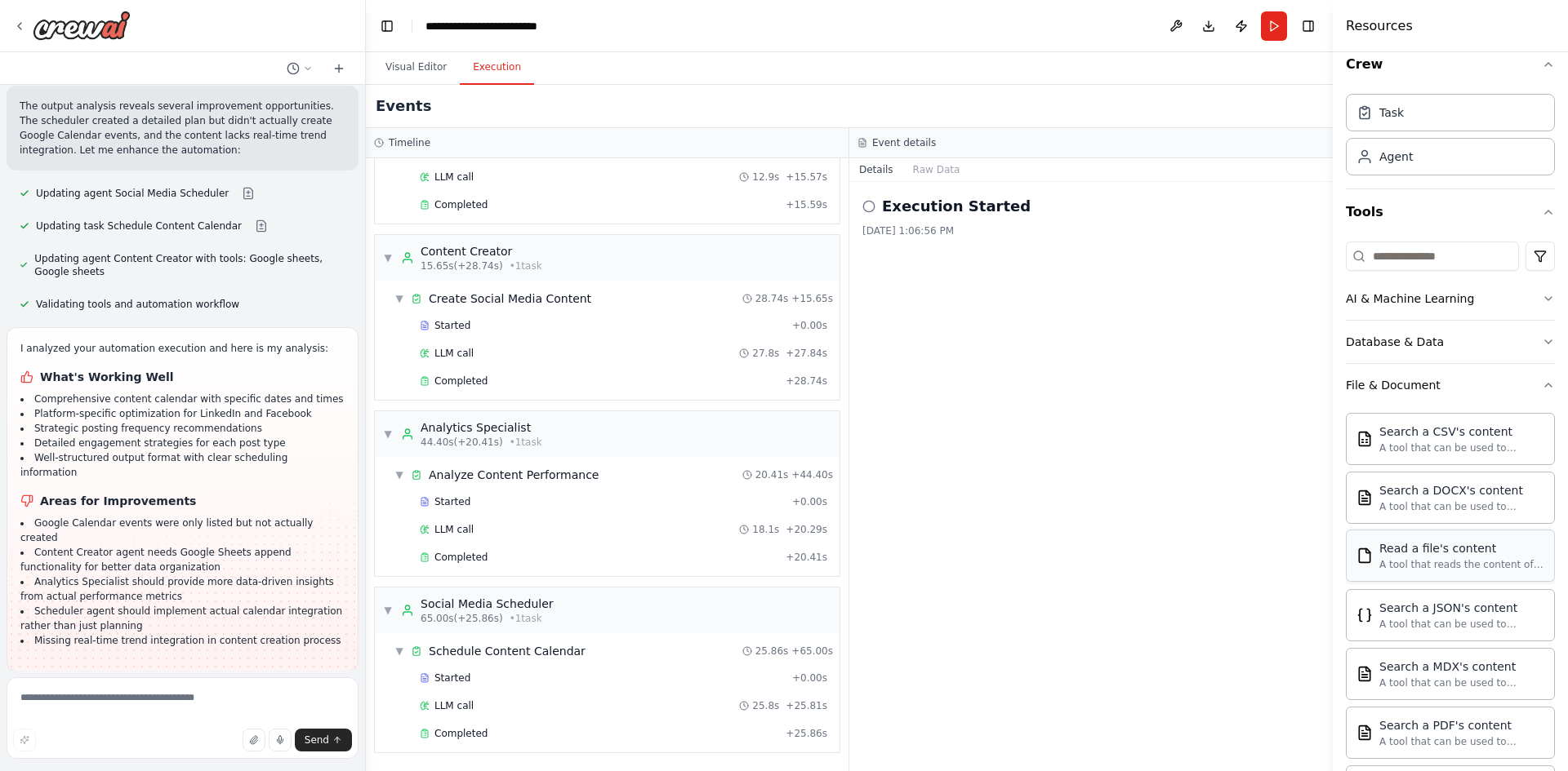
click at [1460, 555] on div "Read a file's content" at bounding box center [1461, 548] width 165 height 16
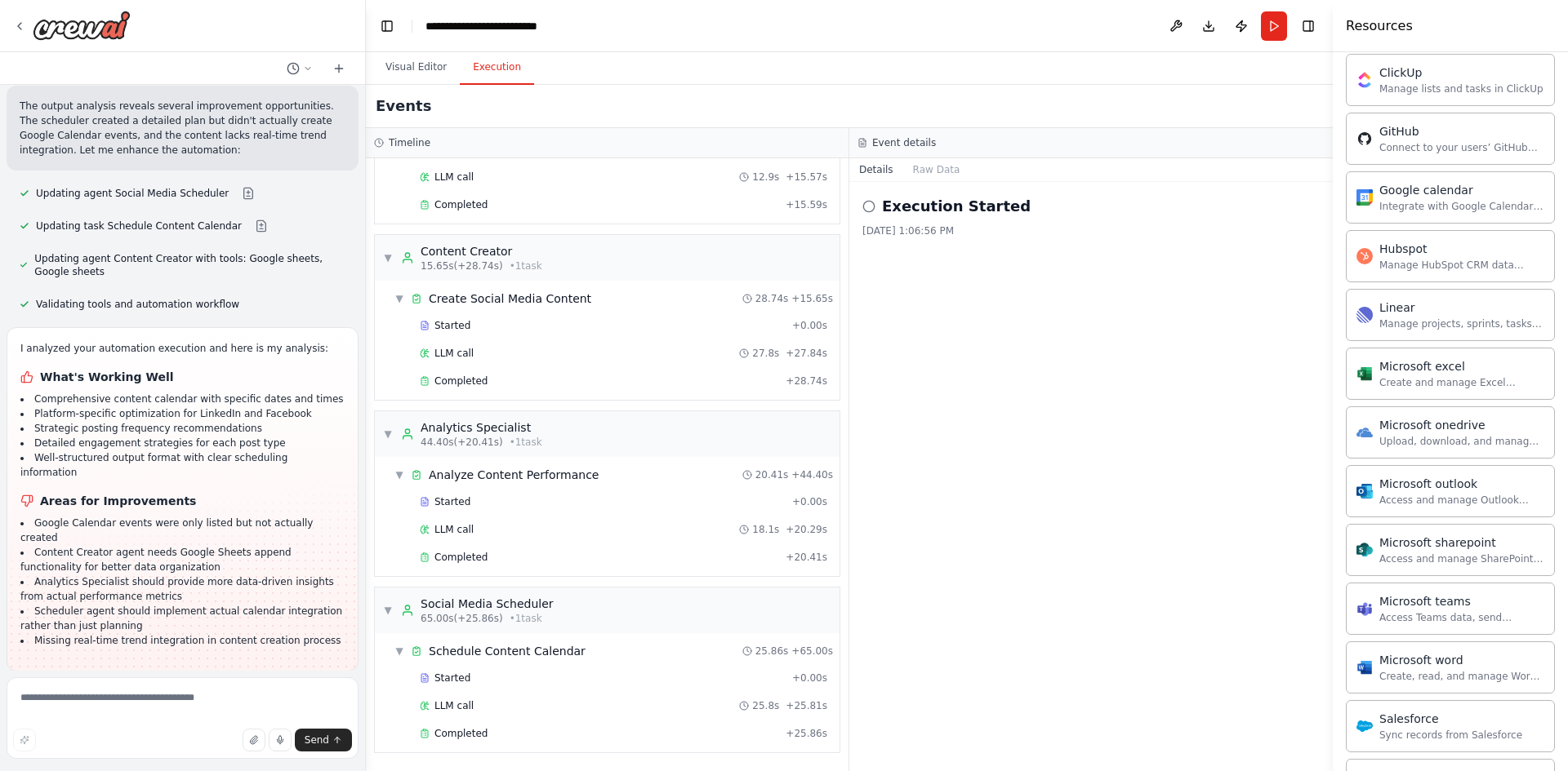
scroll to position [1025, 0]
click at [1469, 211] on div "Google calendar Integrate with Google Calendar to manage events, check availabi…" at bounding box center [1450, 192] width 209 height 53
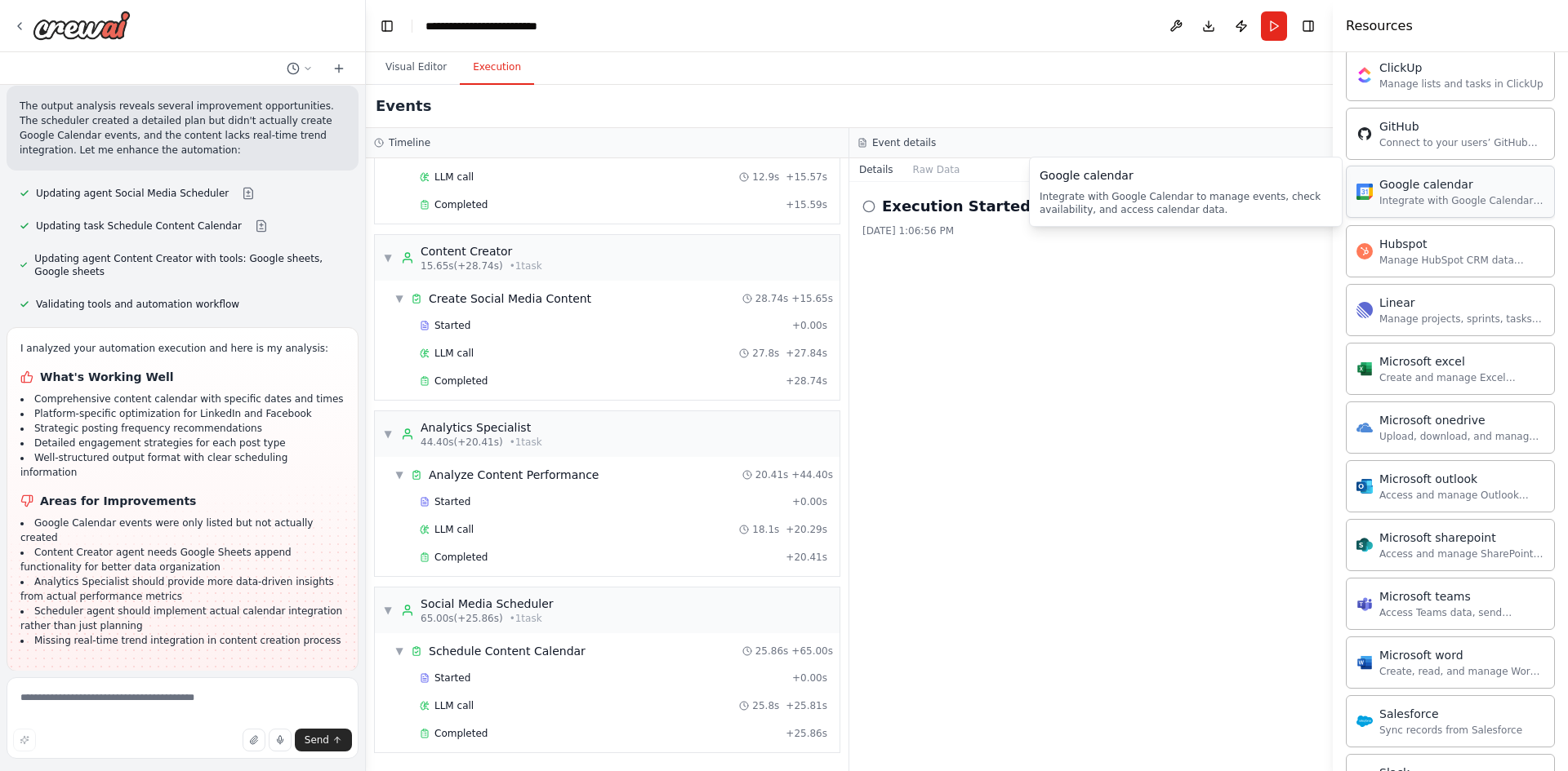
click at [1450, 189] on div "Google calendar" at bounding box center [1461, 184] width 165 height 16
click at [1282, 188] on div "Google calendar Integrate with Google Calendar to manage events, check availabi…" at bounding box center [1186, 193] width 293 height 49
click at [1455, 202] on div "Integrate with Google Calendar to manage events, check availability, and access…" at bounding box center [1461, 201] width 165 height 13
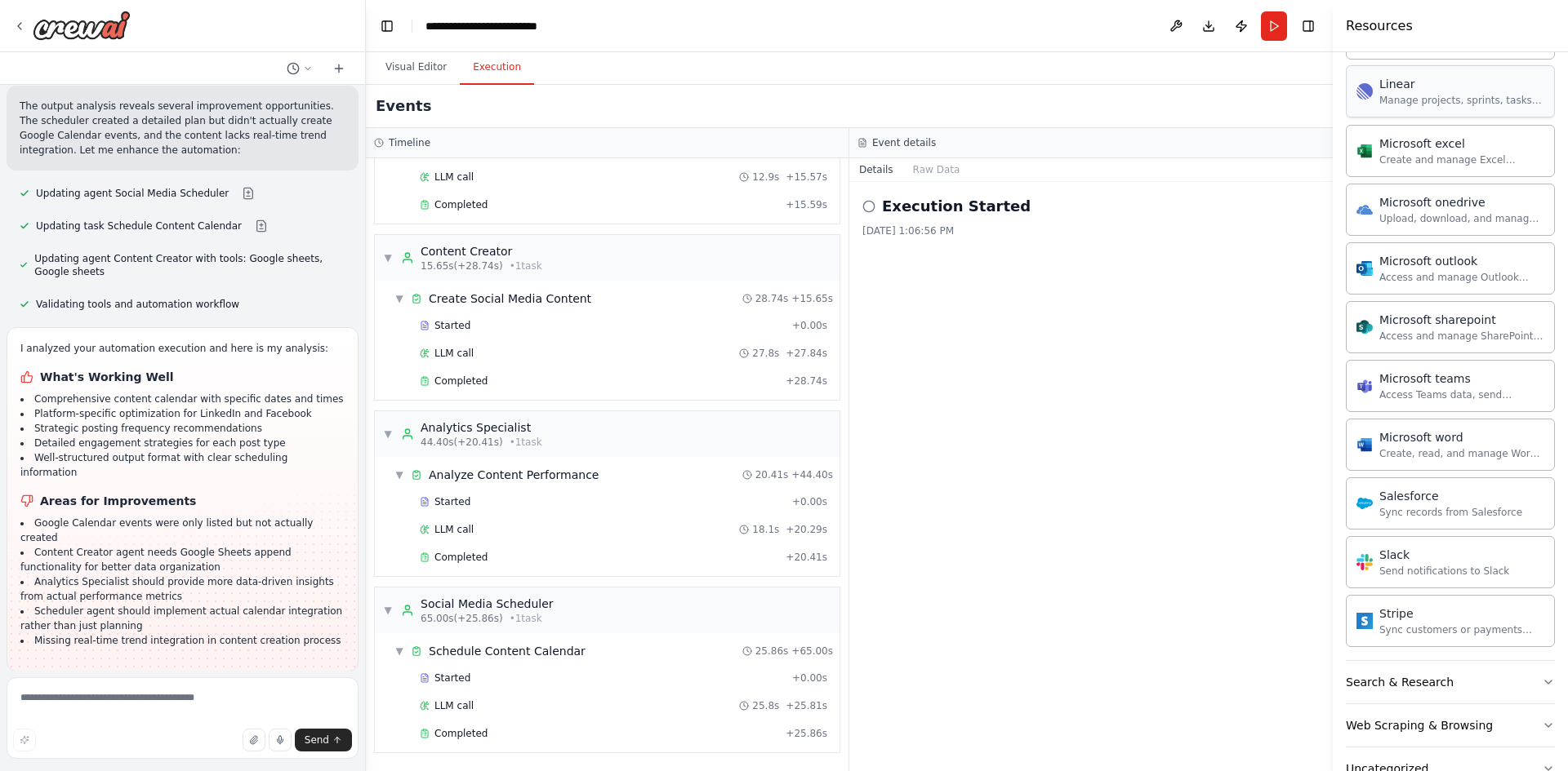
scroll to position [1244, 0]
